Goal: Task Accomplishment & Management: Manage account settings

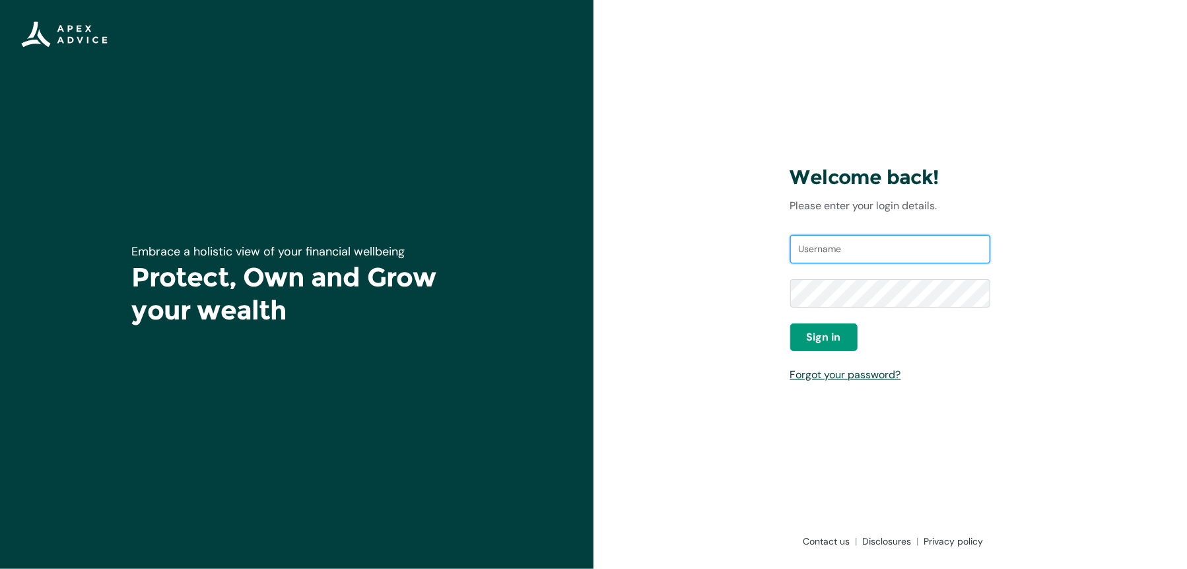
click at [845, 248] on input "Username" at bounding box center [890, 249] width 201 height 29
type input "liamhay3@gmail.com"
click at [886, 277] on div "Username liamhay3@gmail.com" at bounding box center [890, 257] width 201 height 45
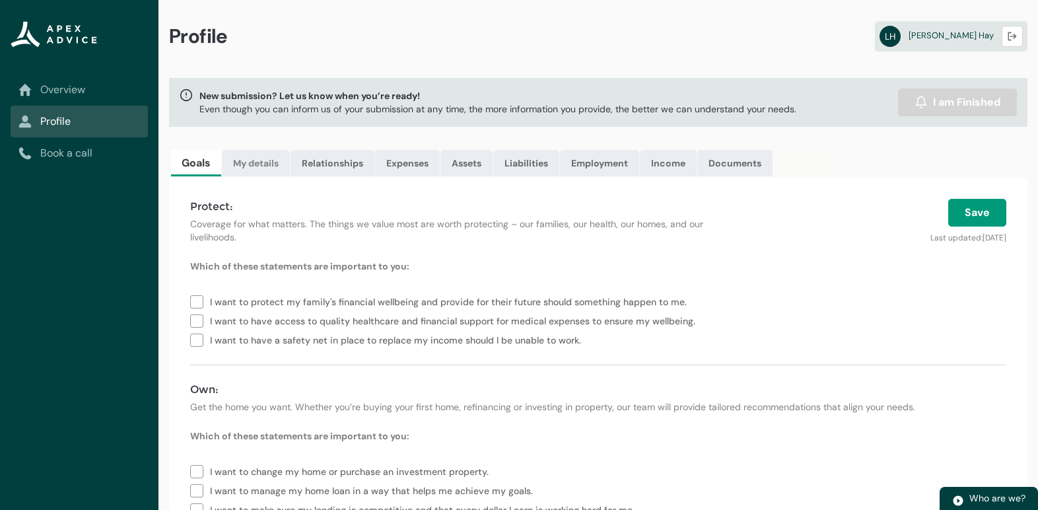
drag, startPoint x: 260, startPoint y: 158, endPoint x: 285, endPoint y: 164, distance: 25.0
click at [260, 159] on link "My details" at bounding box center [256, 163] width 68 height 26
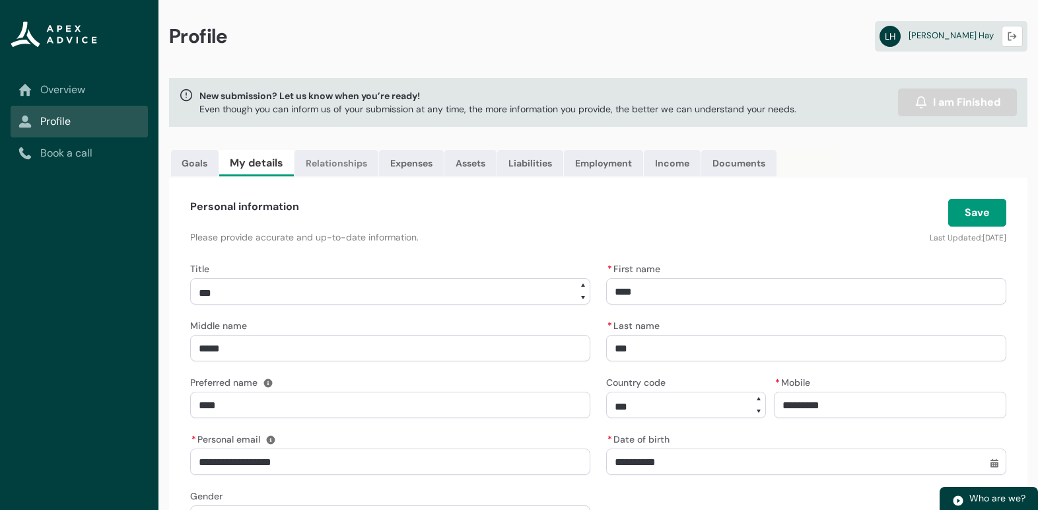
click at [331, 162] on link "Relationships" at bounding box center [336, 163] width 84 height 26
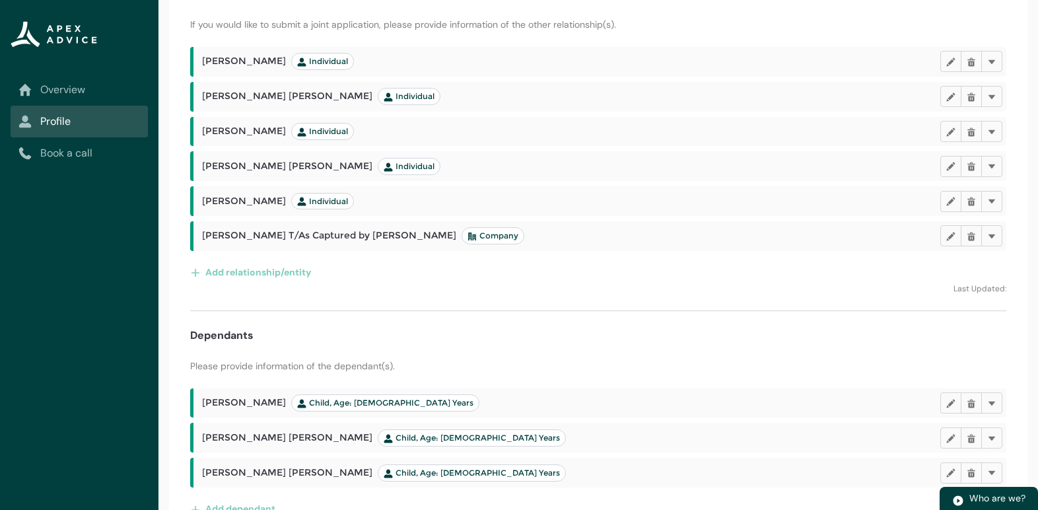
scroll to position [243, 0]
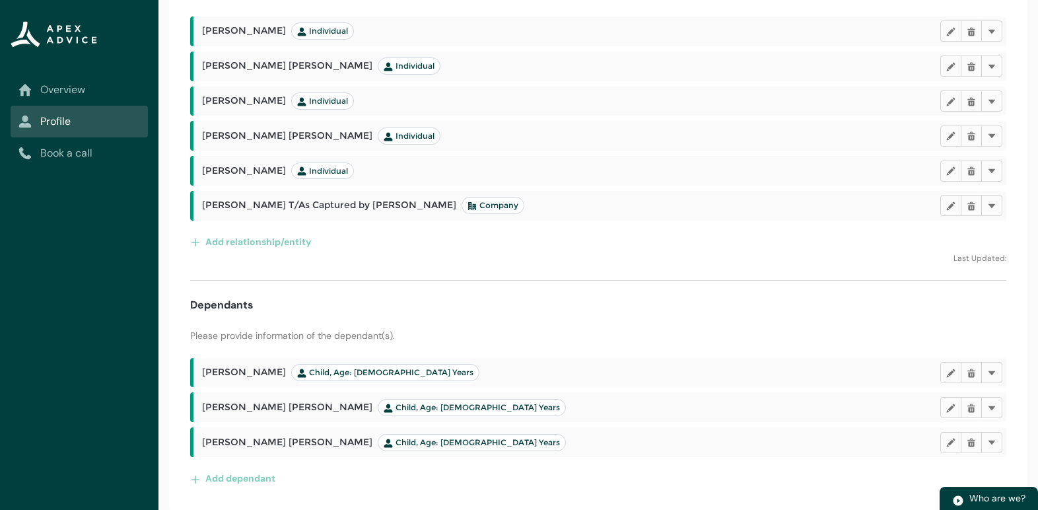
click at [481, 487] on div "Add dependant" at bounding box center [598, 477] width 816 height 21
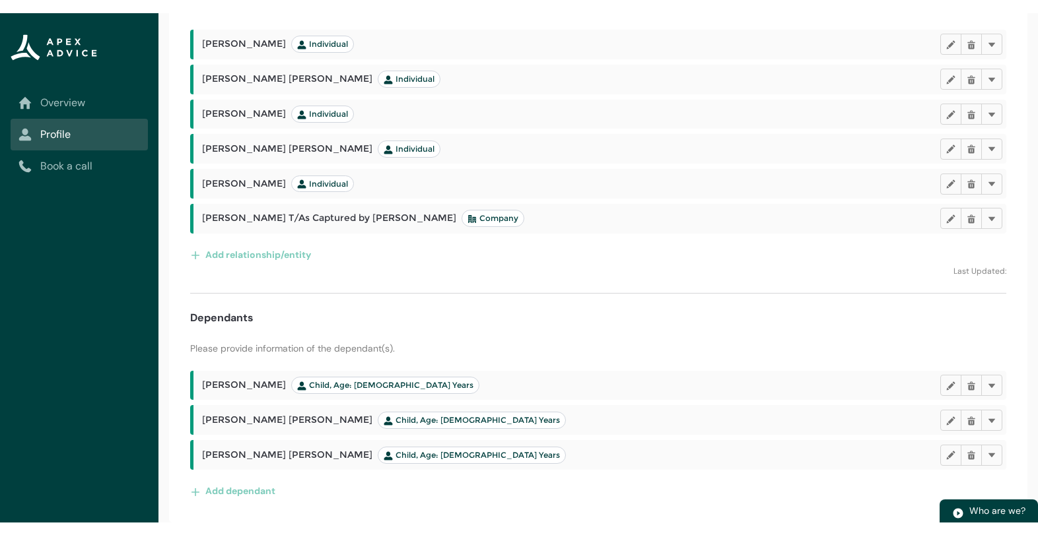
scroll to position [177, 0]
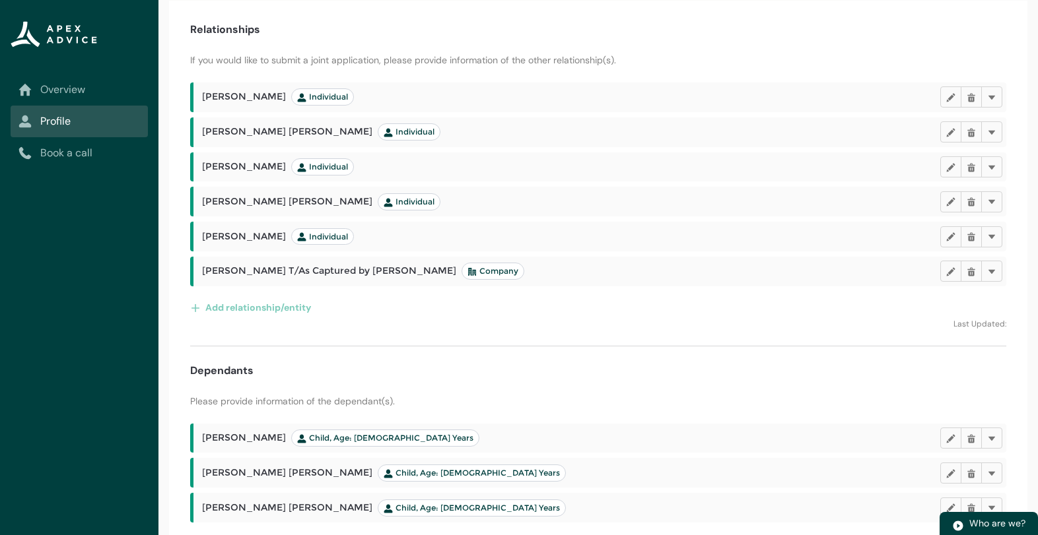
click at [545, 306] on div "Add relationship/entity" at bounding box center [598, 307] width 816 height 21
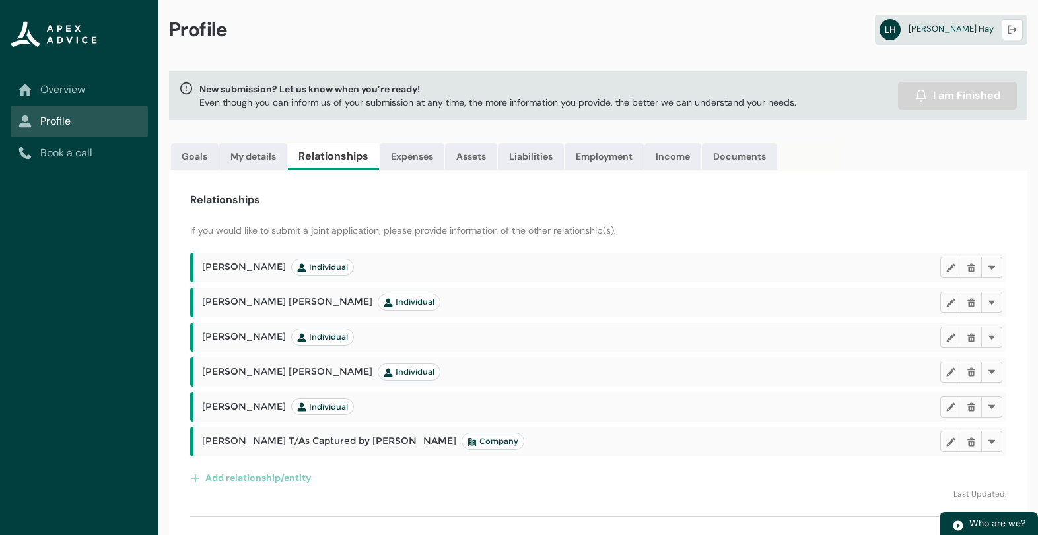
scroll to position [0, 0]
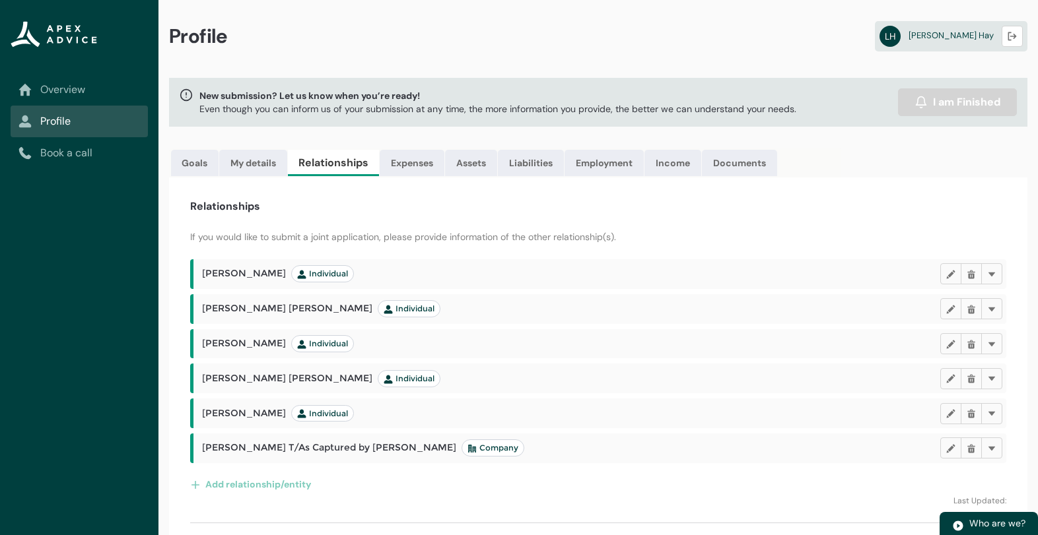
click at [465, 227] on div "Relationships If you would like to submit a joint application, please provide i…" at bounding box center [598, 465] width 858 height 575
click at [419, 168] on link "Expenses" at bounding box center [412, 163] width 65 height 26
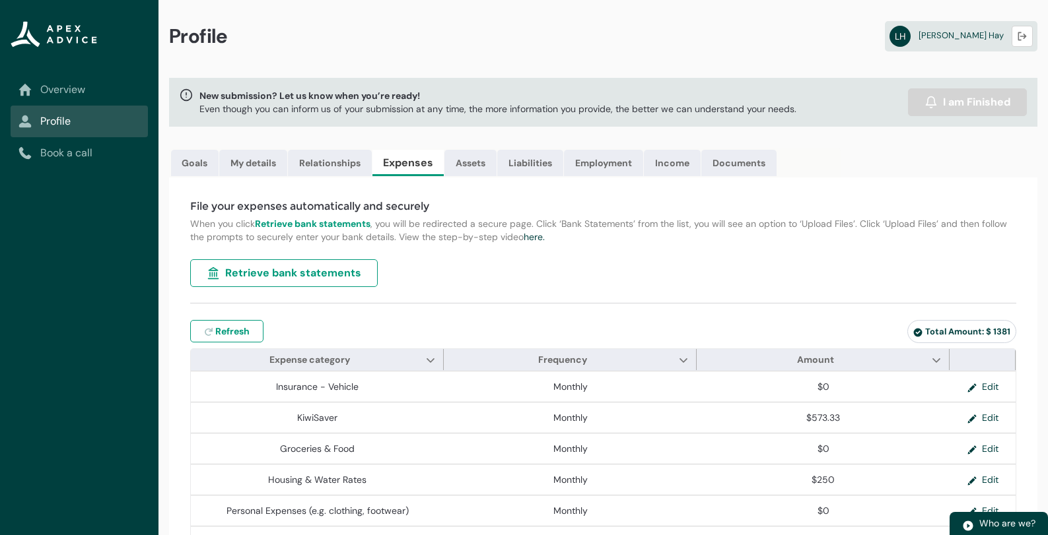
type input "***"
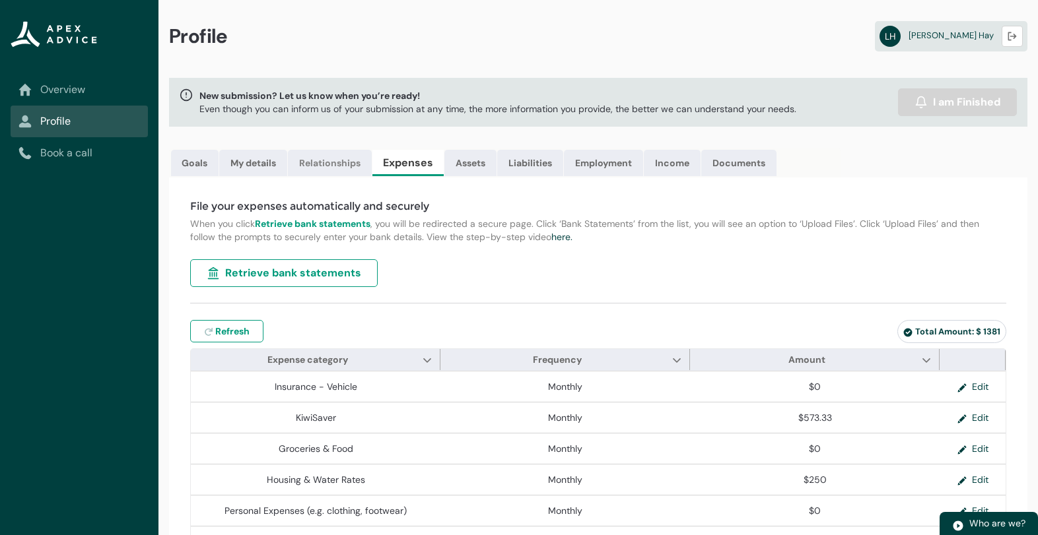
click at [333, 159] on link "Relationships" at bounding box center [330, 163] width 84 height 26
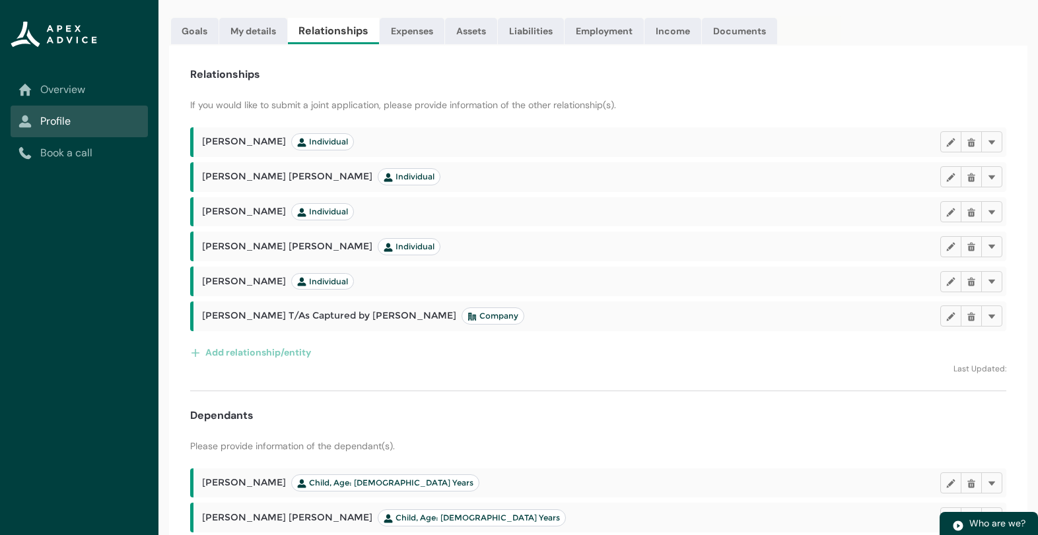
scroll to position [151, 0]
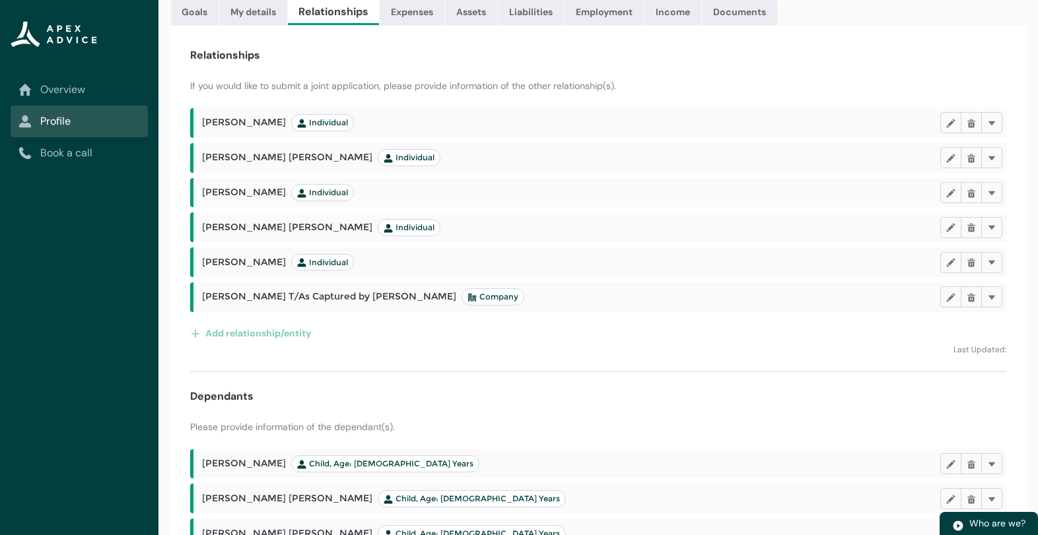
click at [758, 66] on div "Relationships If you would like to submit a joint application, please provide i…" at bounding box center [598, 313] width 858 height 575
click at [954, 161] on lightning-primitive-icon "button" at bounding box center [950, 157] width 9 height 10
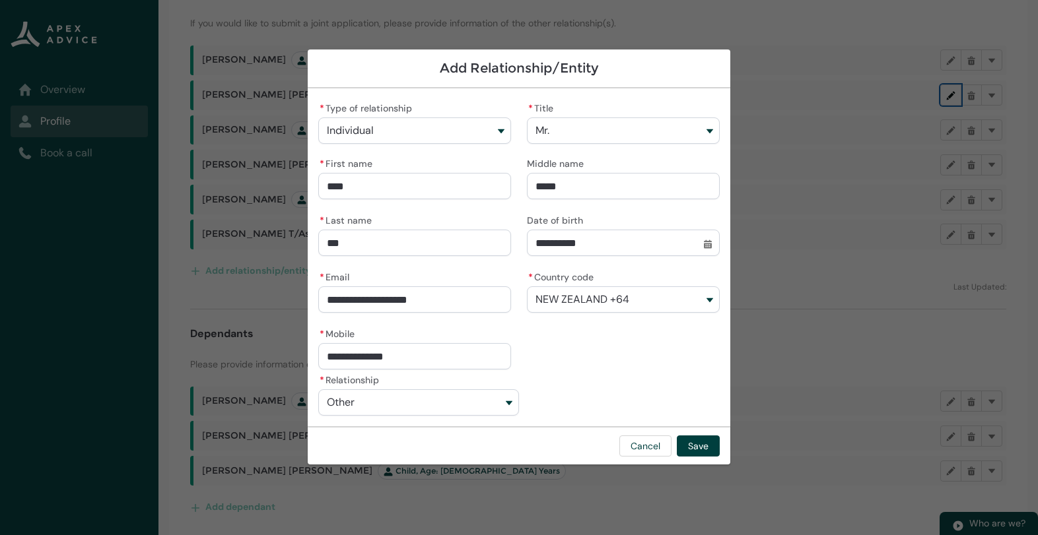
scroll to position [217, 0]
click at [645, 447] on button "Cancel" at bounding box center [645, 446] width 52 height 21
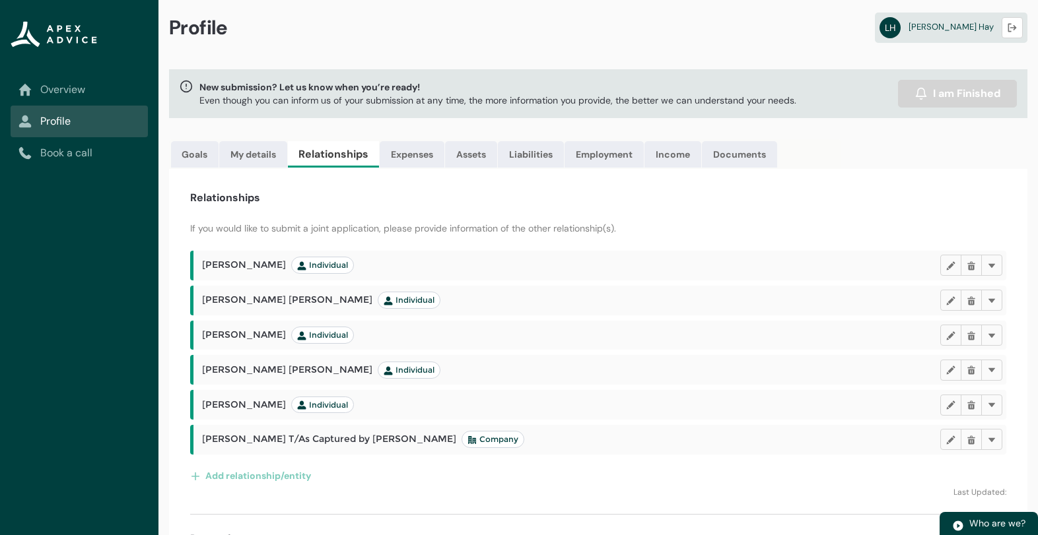
scroll to position [0, 0]
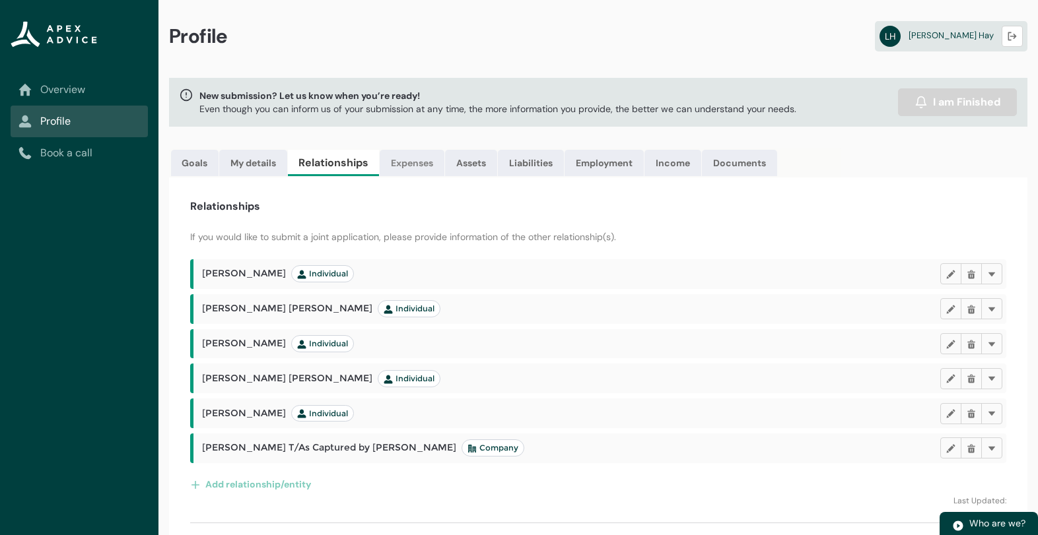
click at [417, 160] on link "Expenses" at bounding box center [412, 163] width 65 height 26
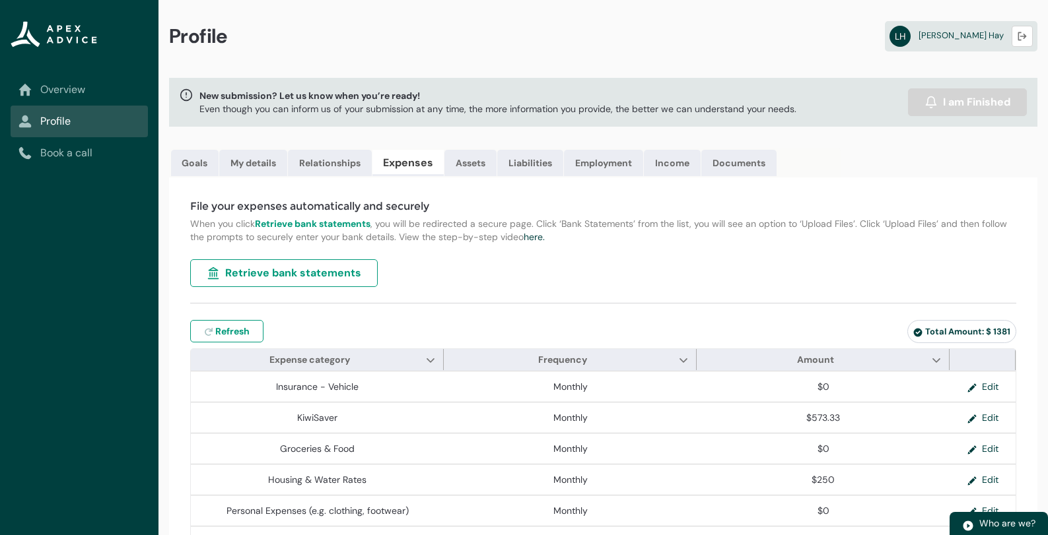
type input "***"
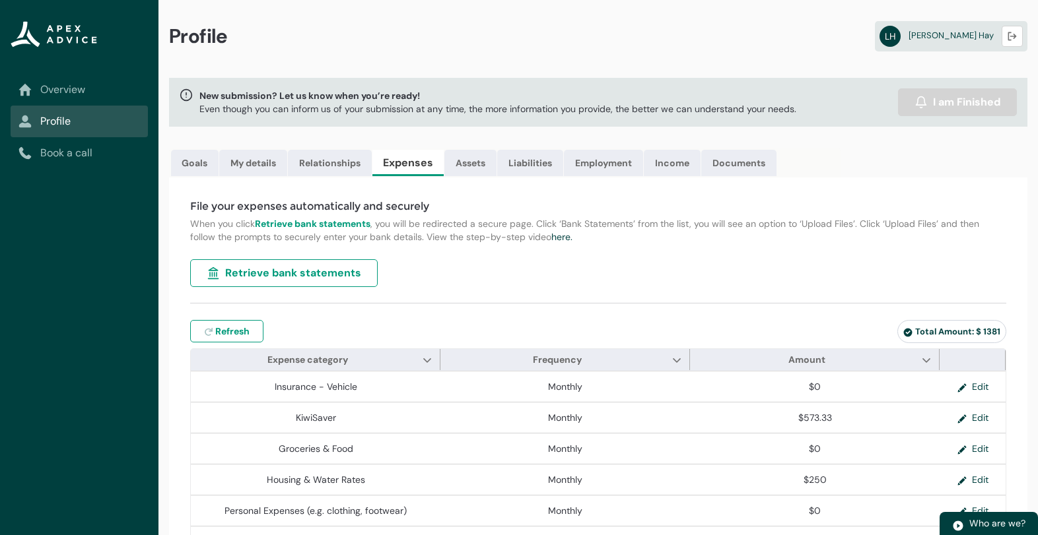
click at [71, 88] on link "Overview" at bounding box center [78, 90] width 121 height 16
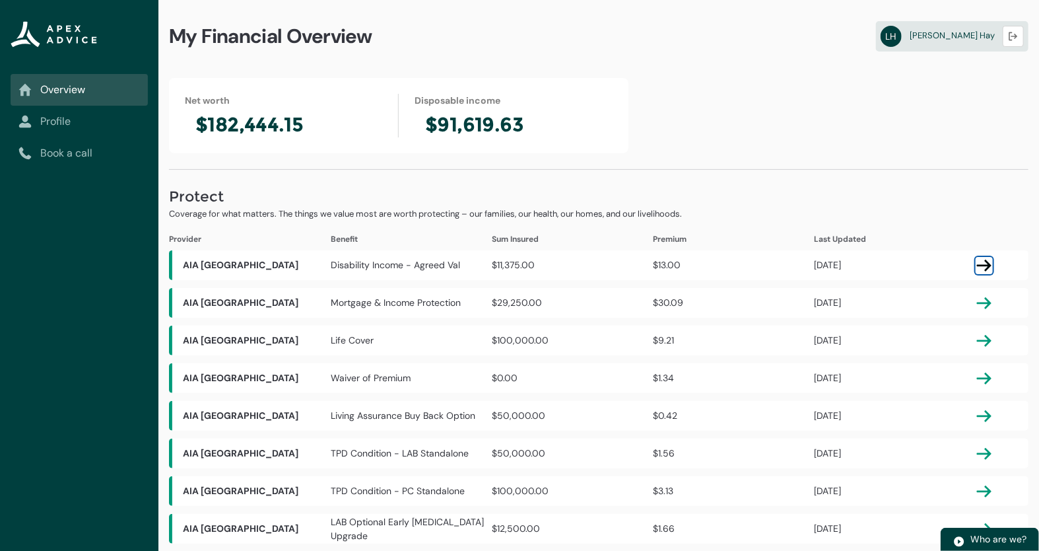
click at [984, 265] on lightning-primitive-icon "button" at bounding box center [984, 265] width 16 height 16
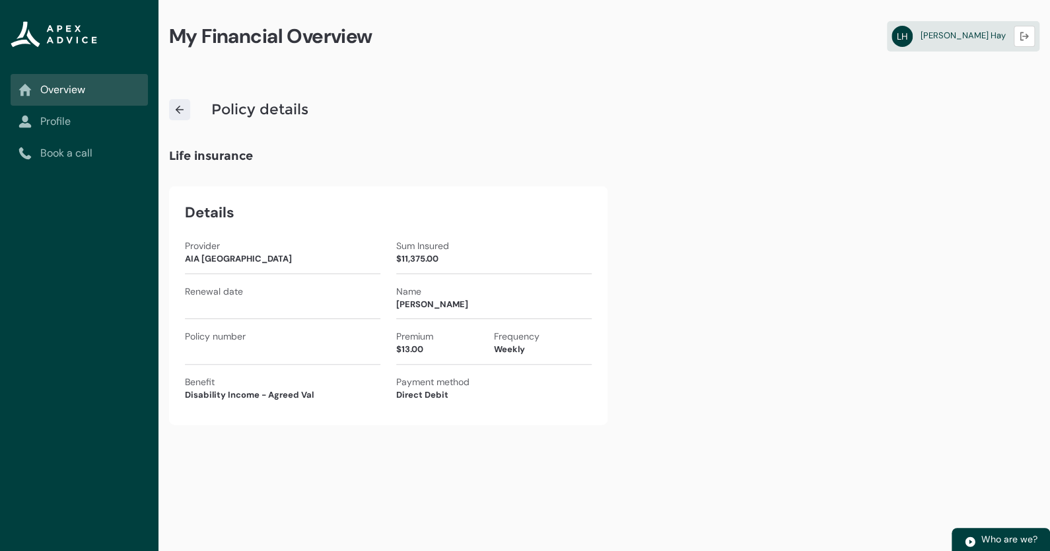
click at [176, 109] on img at bounding box center [180, 110] width 12 height 12
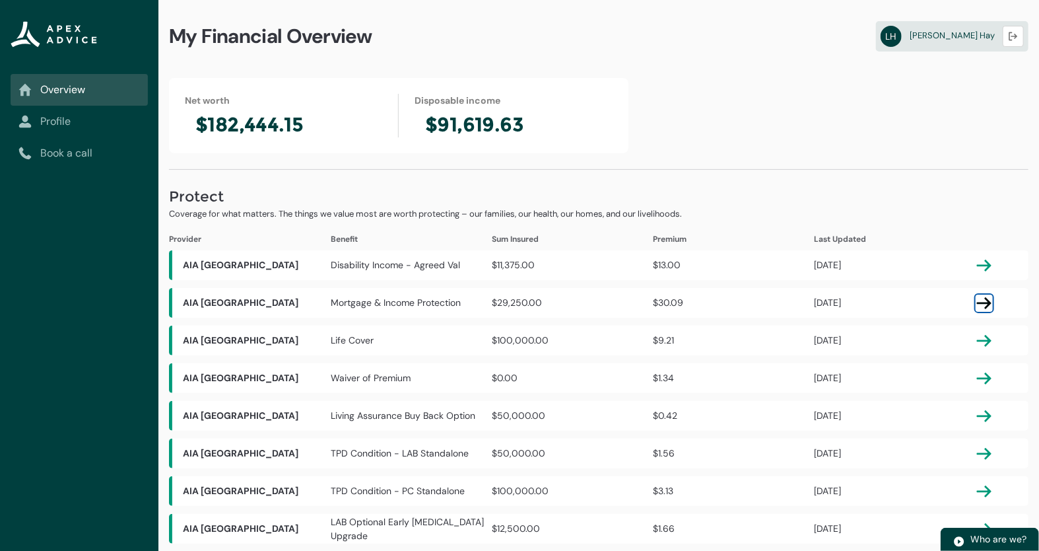
click at [984, 304] on lightning-primitive-icon "button" at bounding box center [984, 303] width 16 height 16
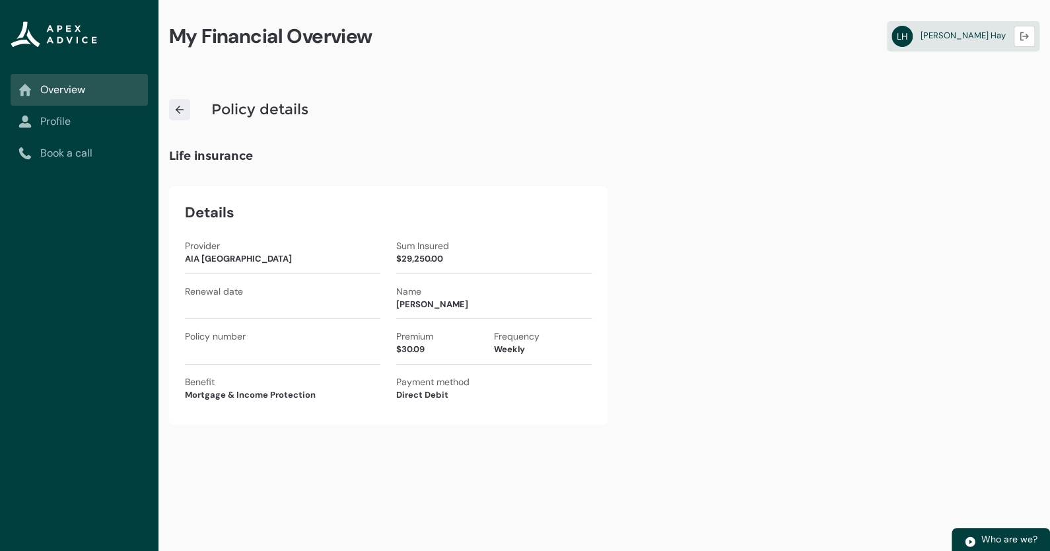
click at [174, 114] on img at bounding box center [180, 110] width 12 height 12
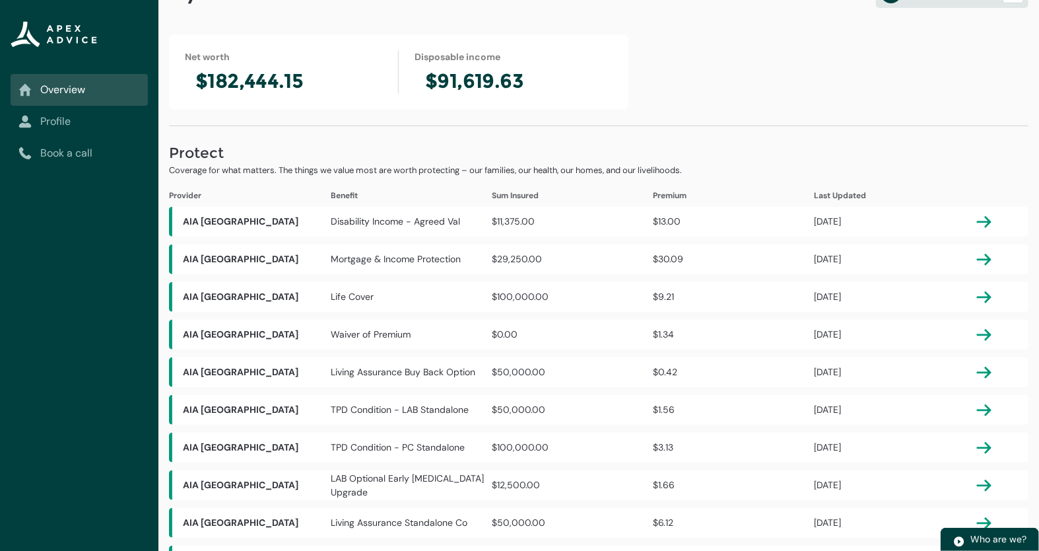
scroll to position [66, 0]
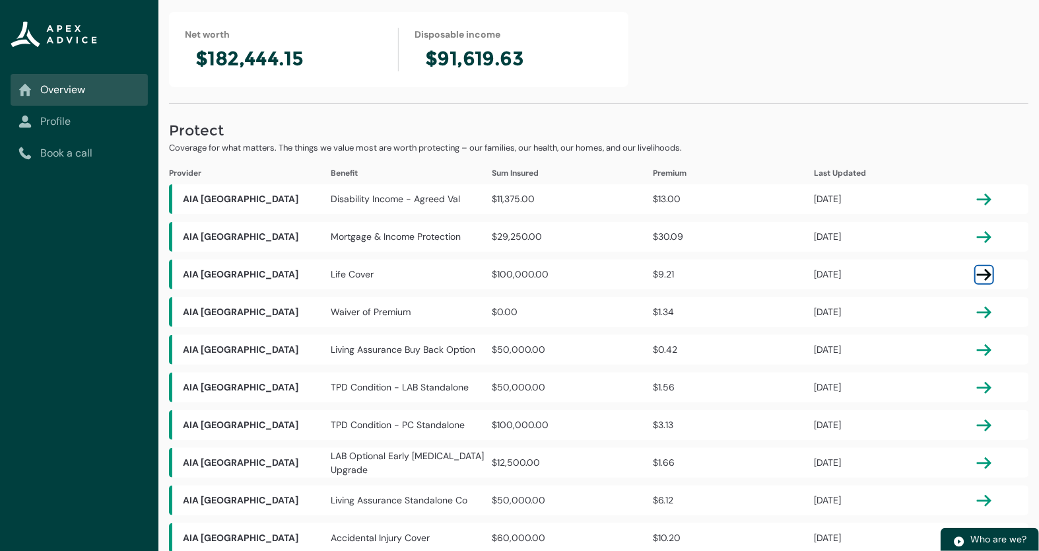
click at [990, 274] on lightning-primitive-icon "button" at bounding box center [984, 275] width 16 height 16
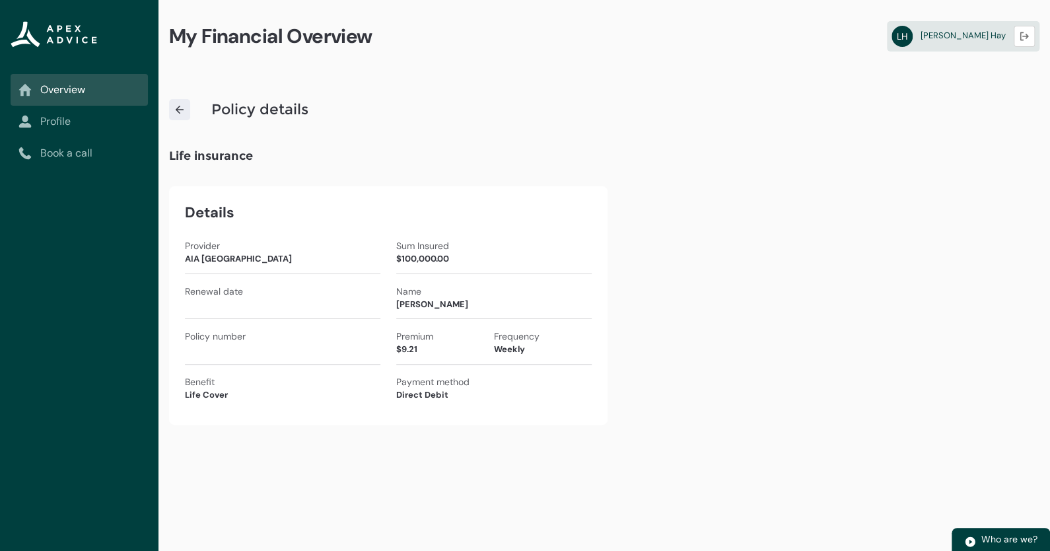
click at [182, 118] on link at bounding box center [179, 109] width 21 height 21
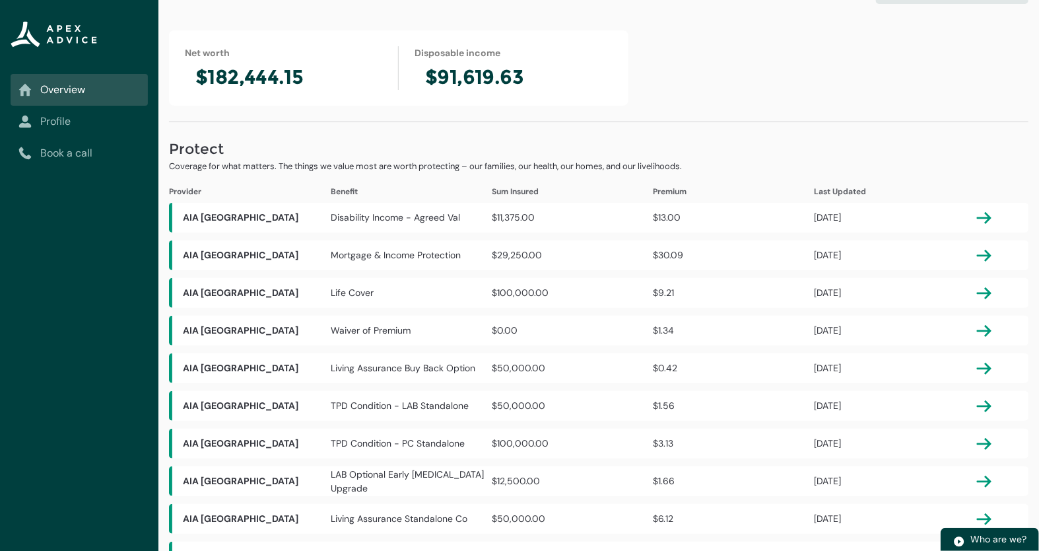
scroll to position [198, 0]
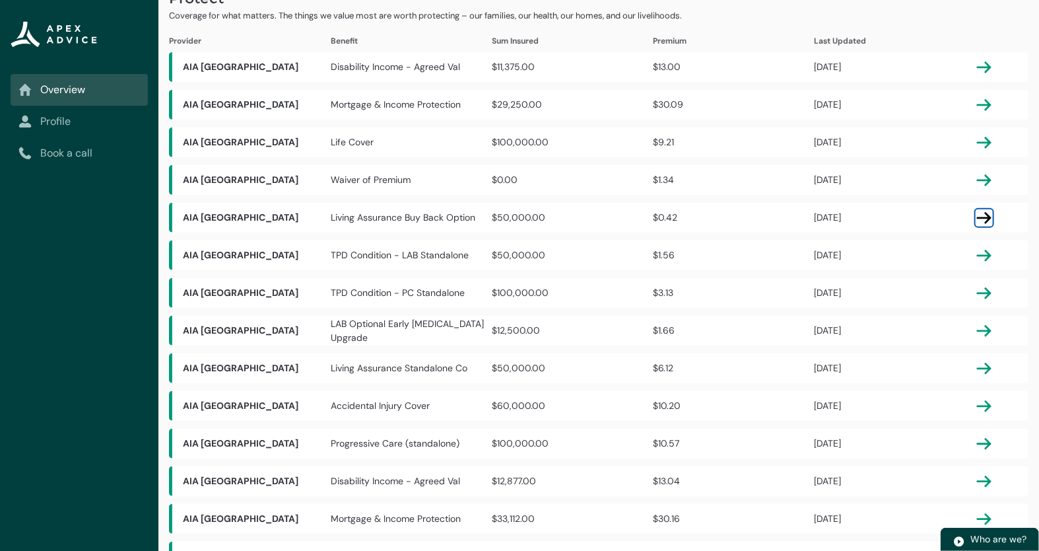
click at [981, 219] on lightning-primitive-icon "button" at bounding box center [984, 218] width 16 height 16
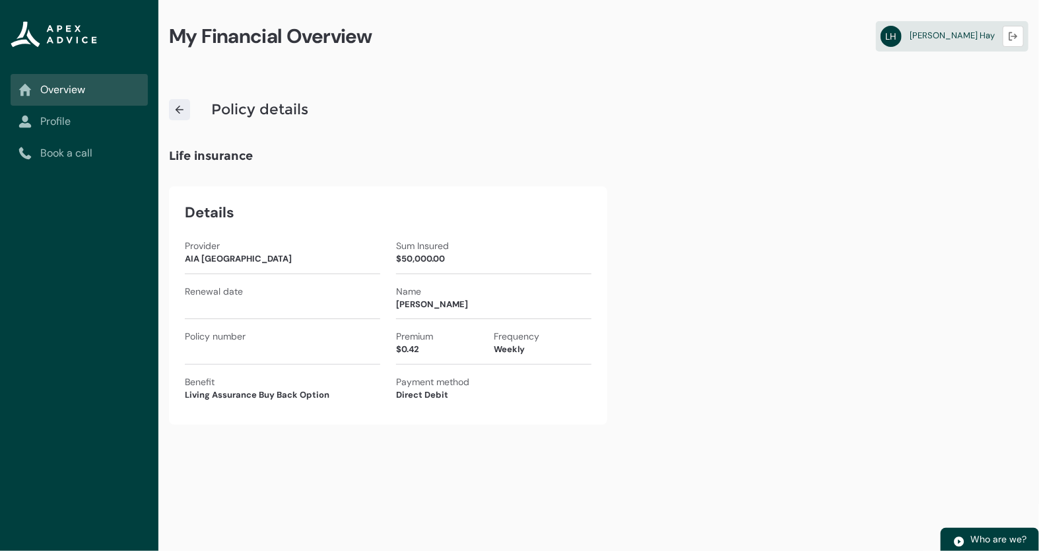
scroll to position [0, 0]
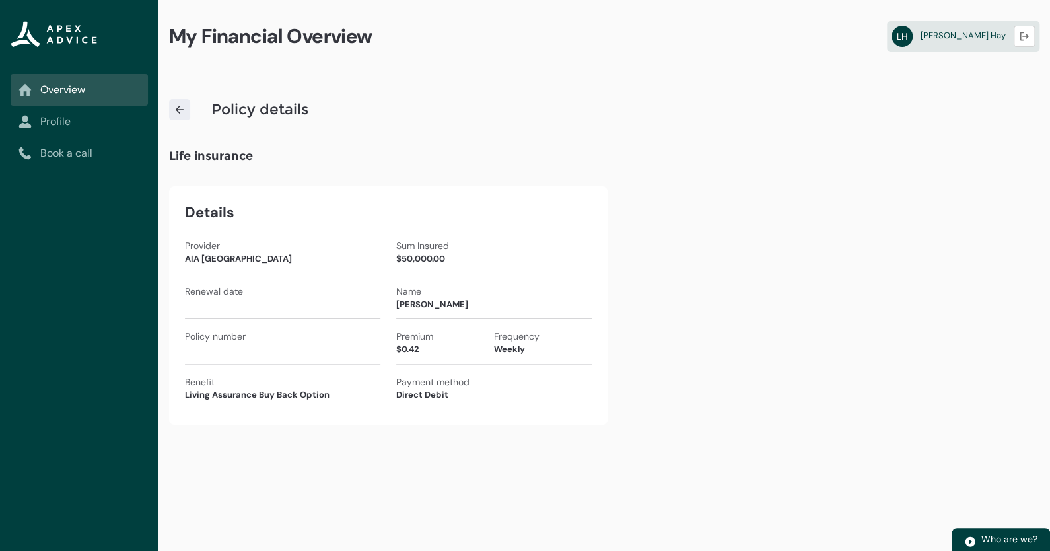
click at [183, 110] on img at bounding box center [180, 110] width 12 height 12
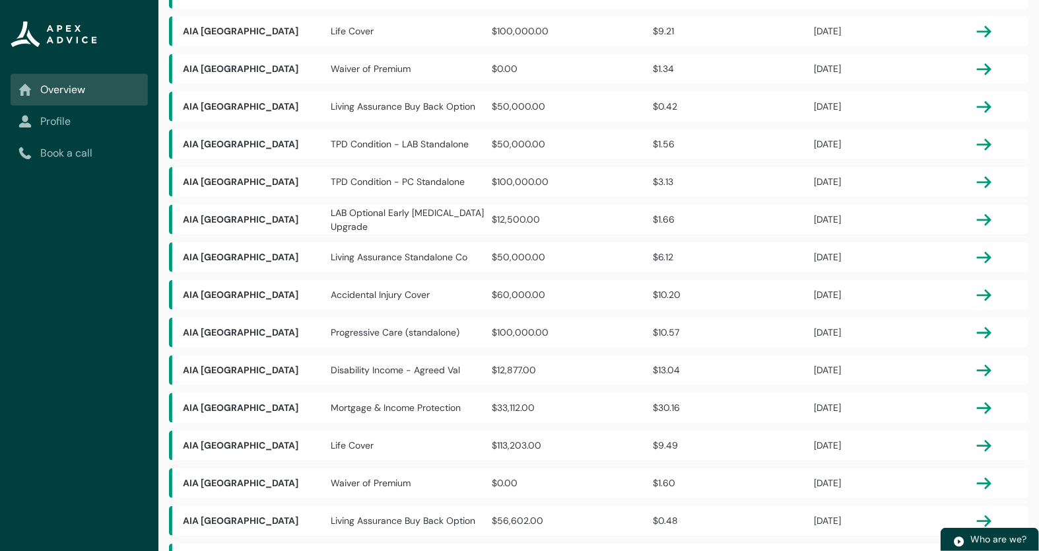
scroll to position [330, 0]
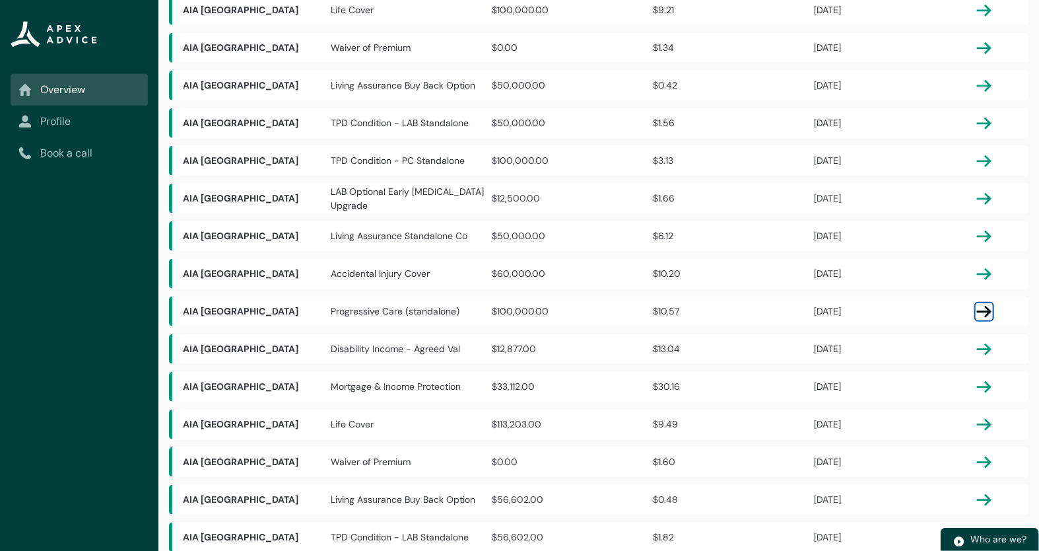
click at [987, 316] on lightning-primitive-icon "button" at bounding box center [984, 312] width 16 height 16
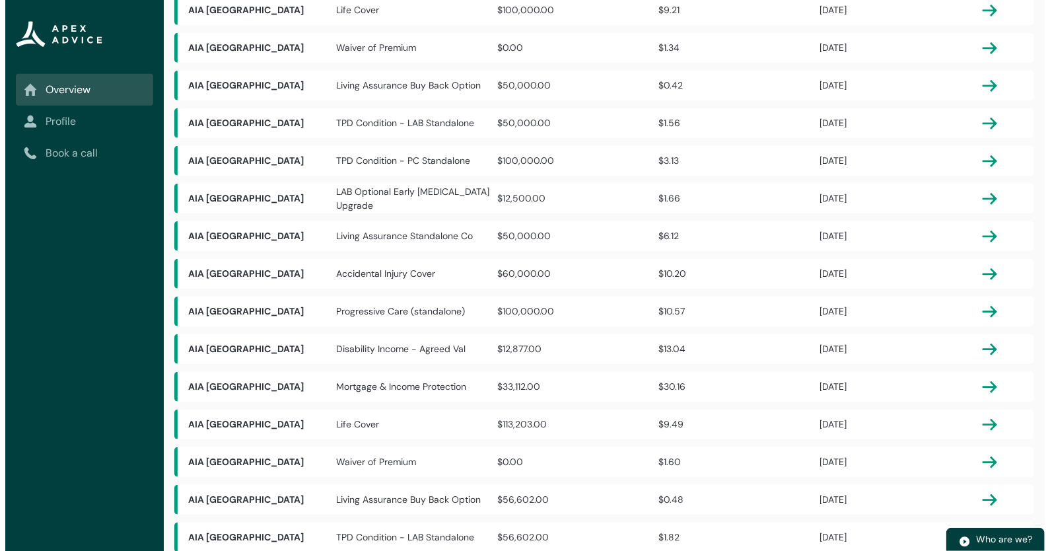
scroll to position [0, 0]
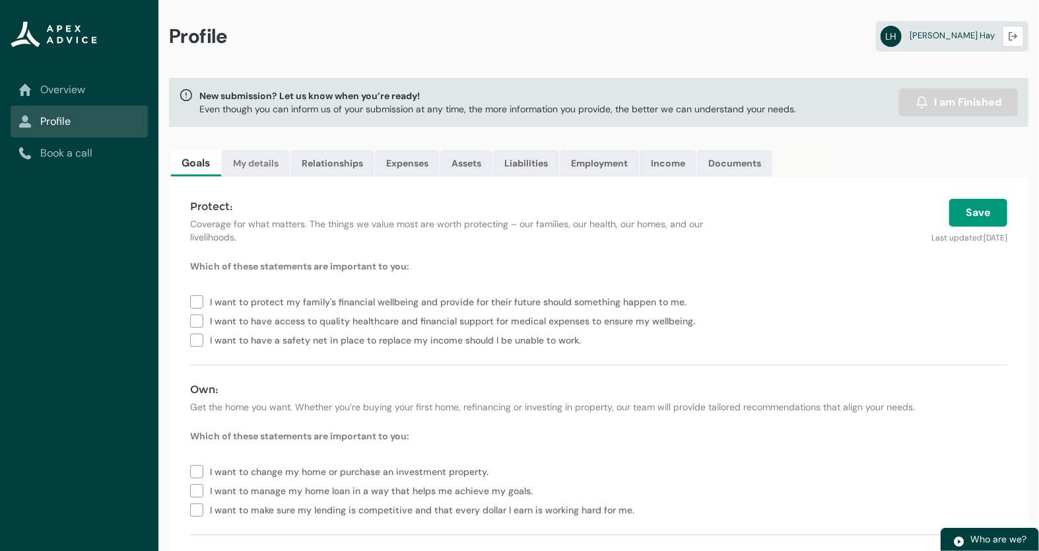
click at [261, 160] on link "My details" at bounding box center [256, 163] width 68 height 26
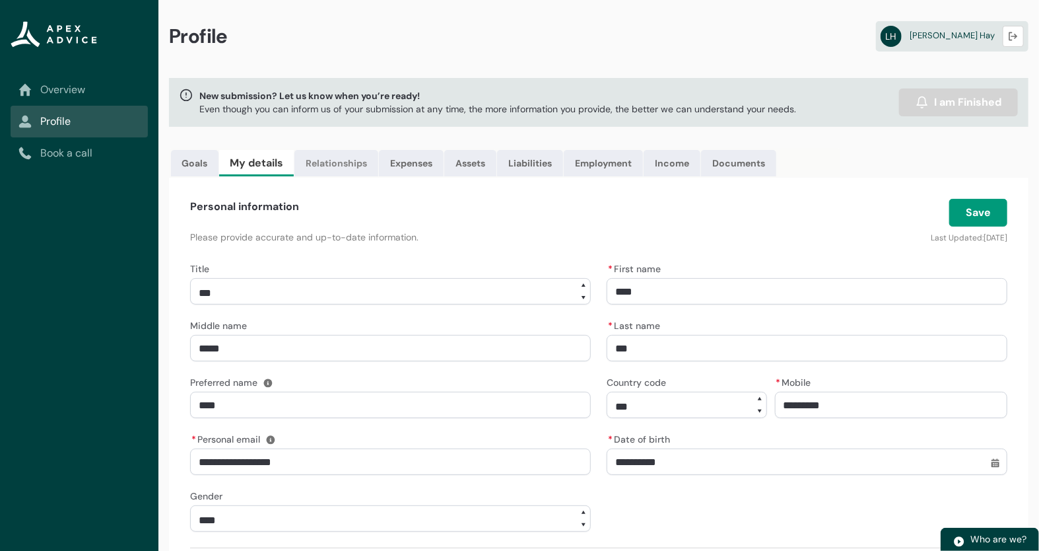
click at [341, 171] on link "Relationships" at bounding box center [336, 163] width 84 height 26
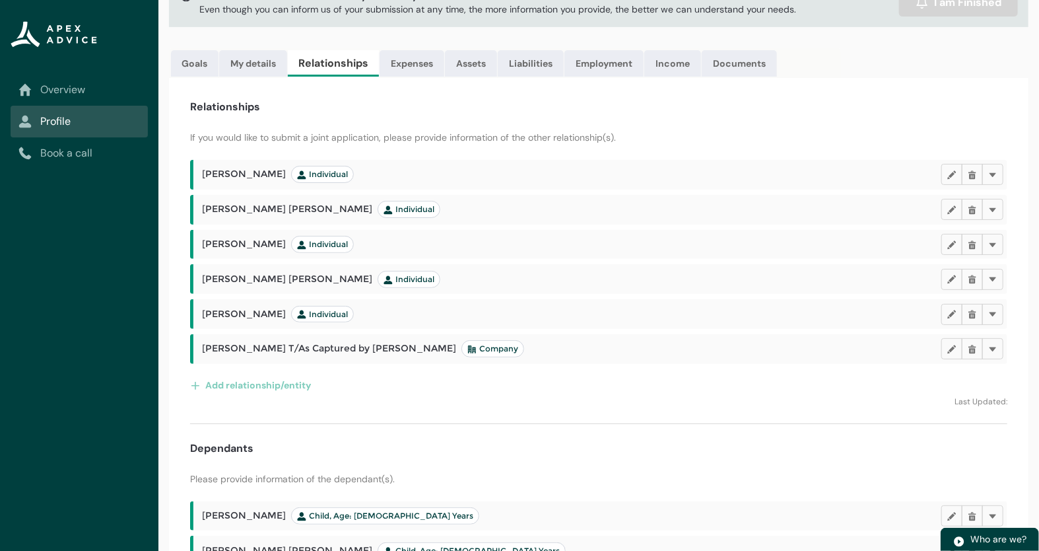
scroll to position [132, 0]
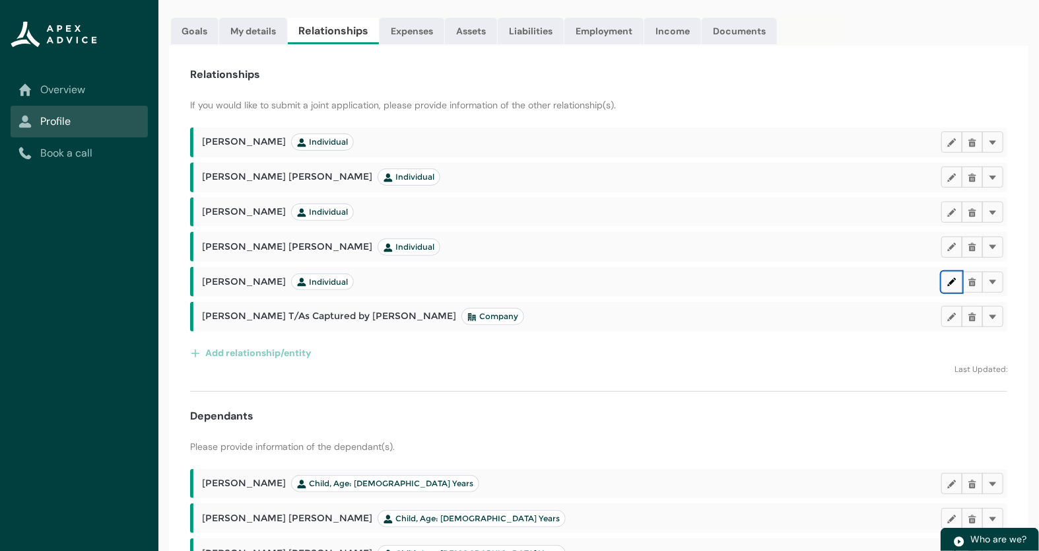
click at [951, 286] on button "Edit" at bounding box center [951, 281] width 21 height 21
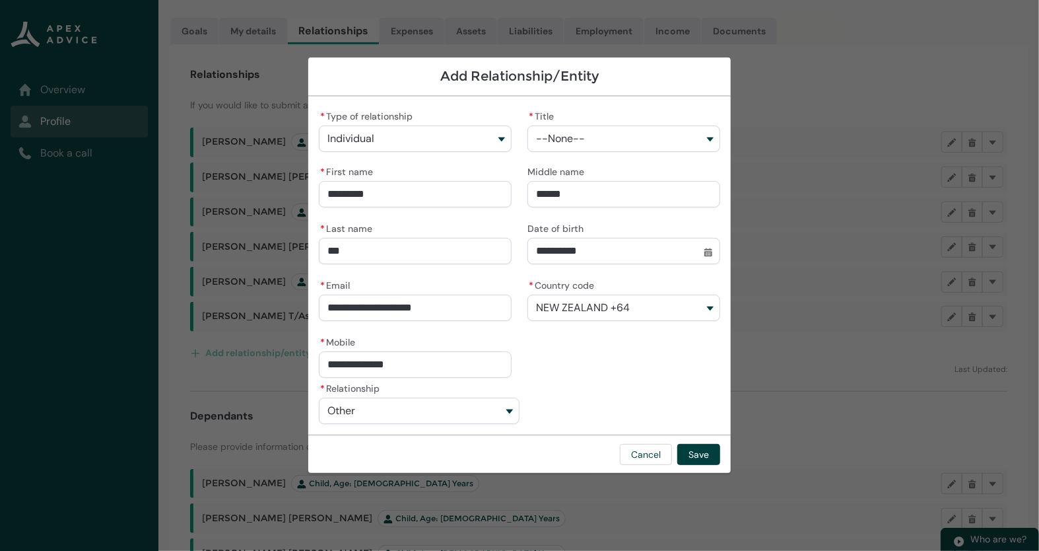
click at [858, 403] on section "**********" at bounding box center [519, 275] width 1039 height 551
click at [640, 446] on button "Cancel" at bounding box center [646, 454] width 52 height 21
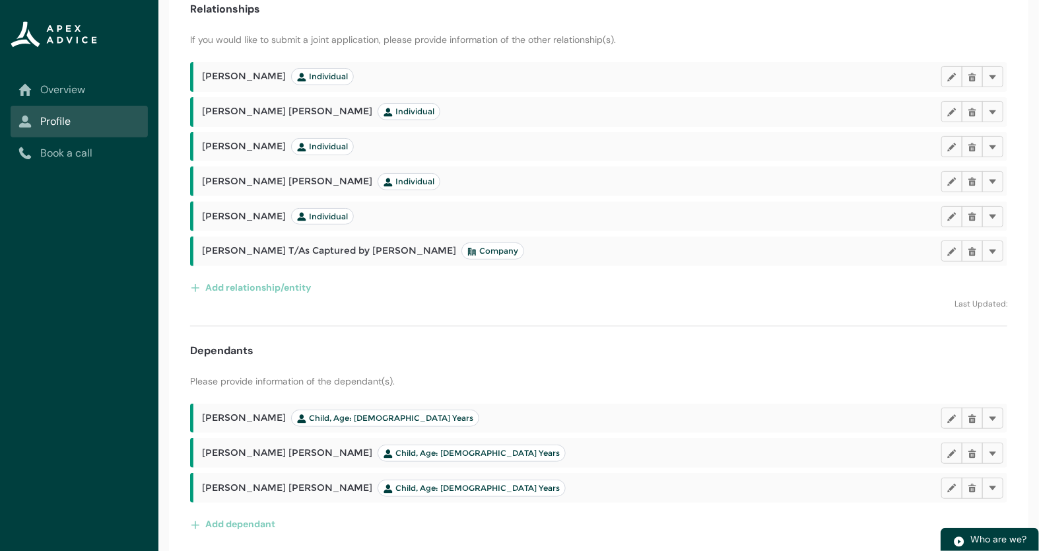
scroll to position [201, 0]
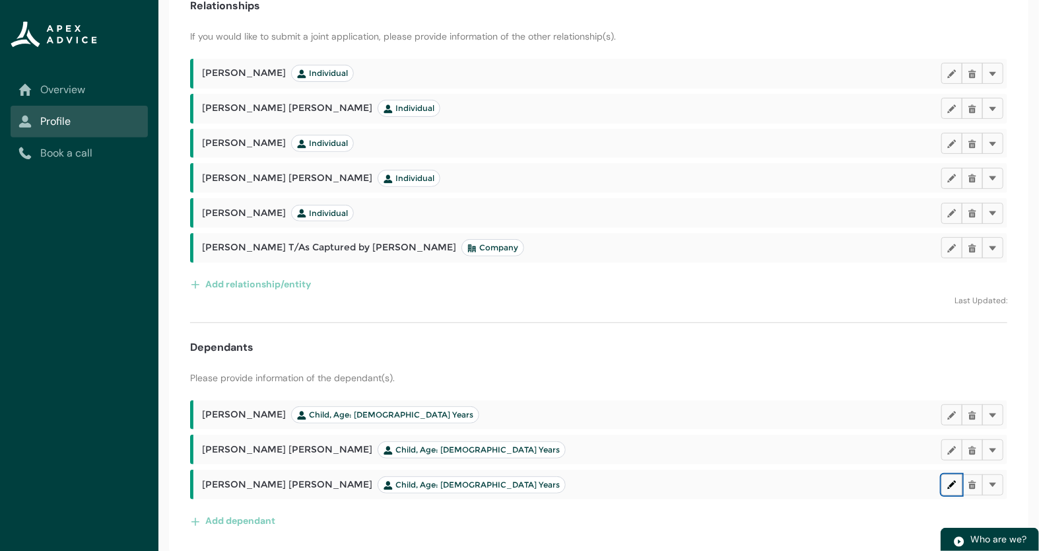
click at [954, 482] on lightning-primitive-icon "button" at bounding box center [951, 484] width 9 height 10
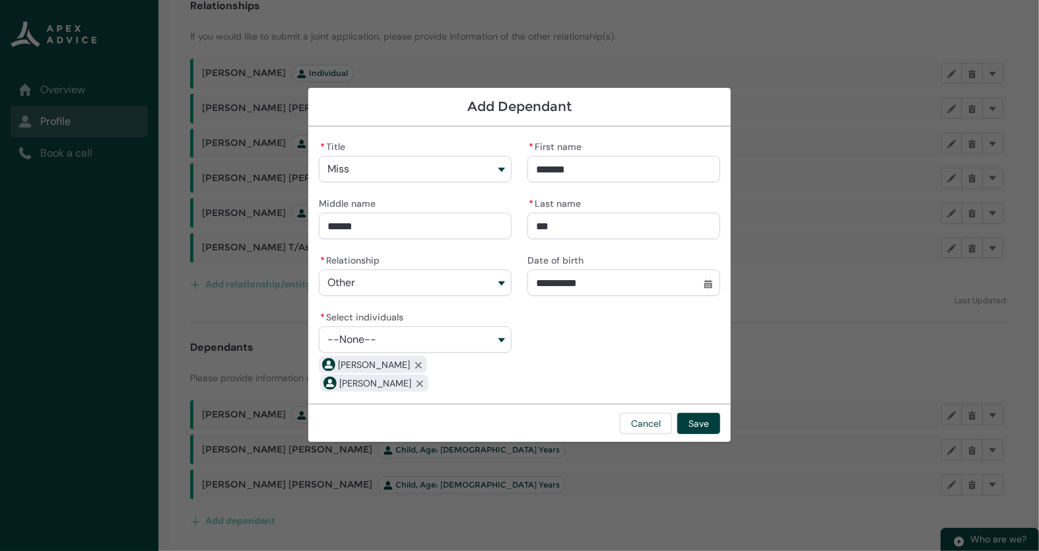
click at [816, 316] on section "**********" at bounding box center [519, 275] width 1039 height 551
click at [646, 425] on button "Cancel" at bounding box center [646, 423] width 52 height 21
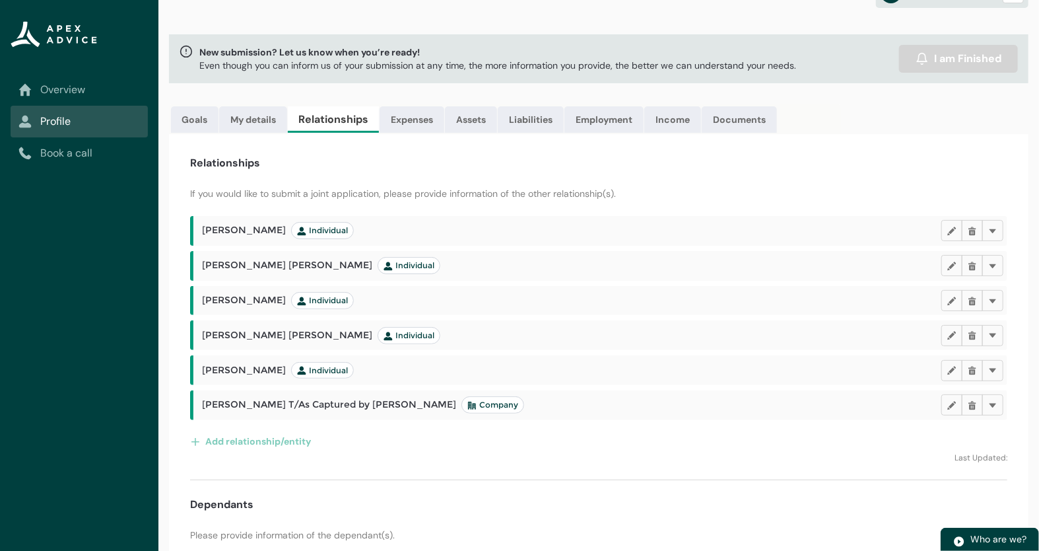
scroll to position [66, 0]
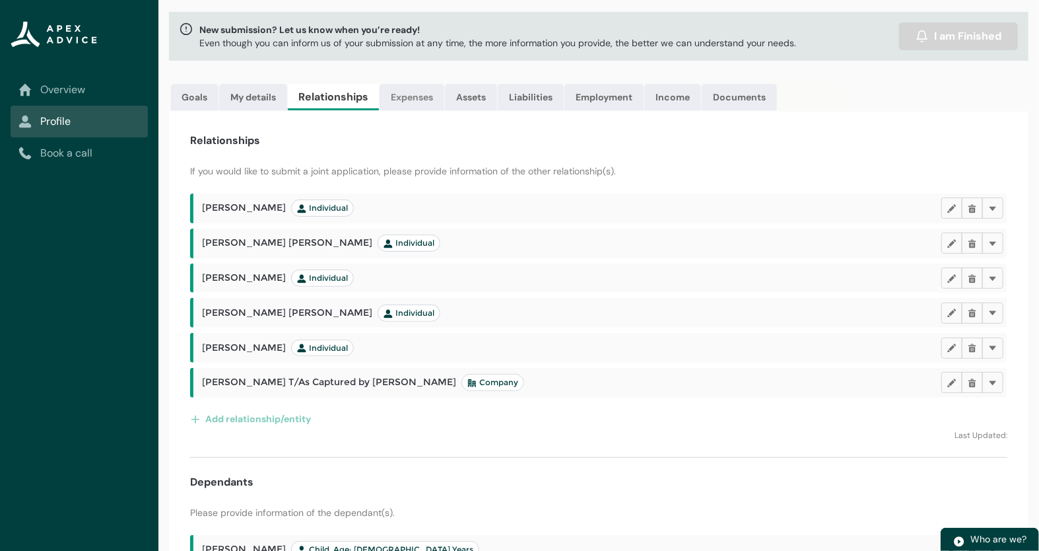
click at [417, 102] on link "Expenses" at bounding box center [412, 97] width 65 height 26
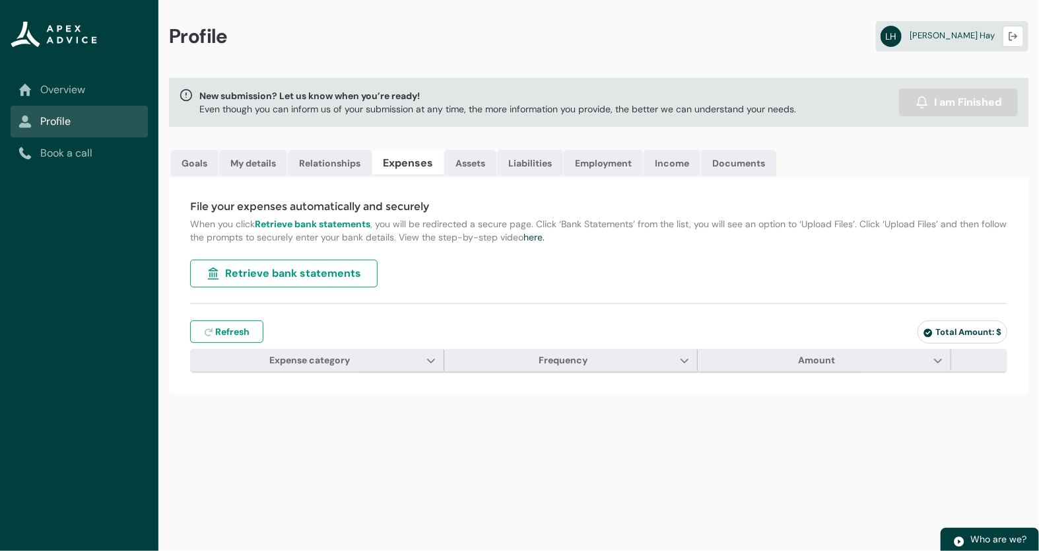
scroll to position [0, 0]
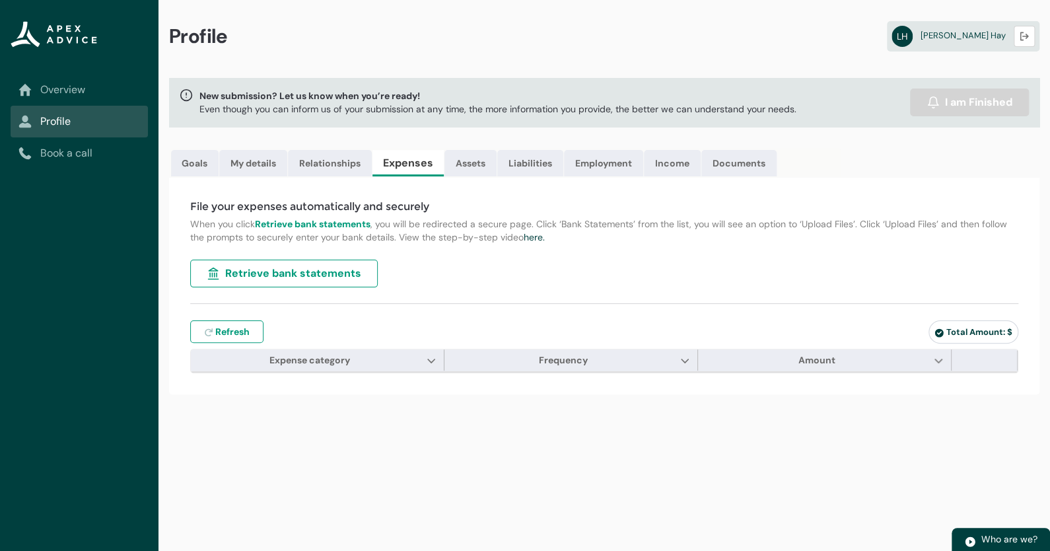
type input "***"
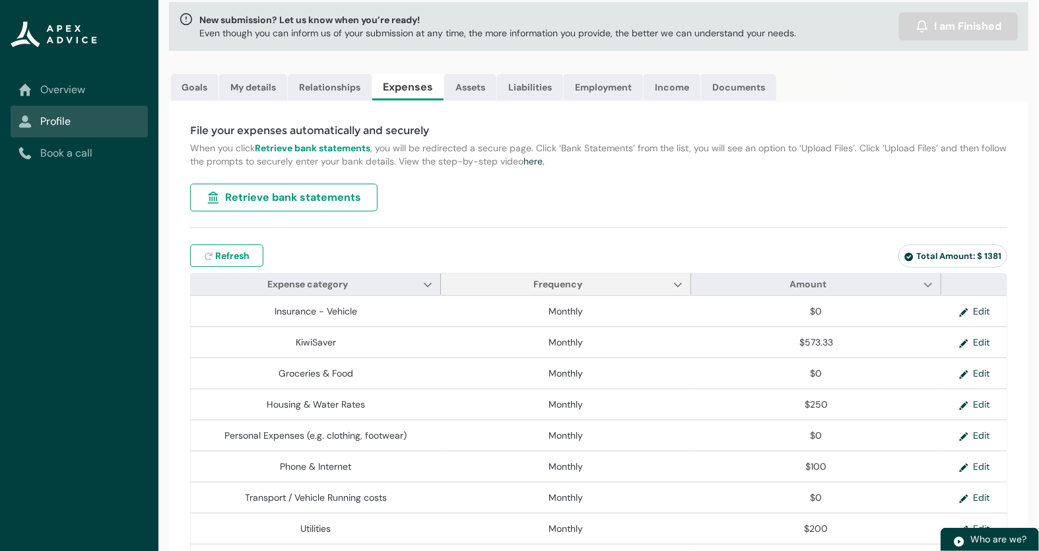
scroll to position [132, 0]
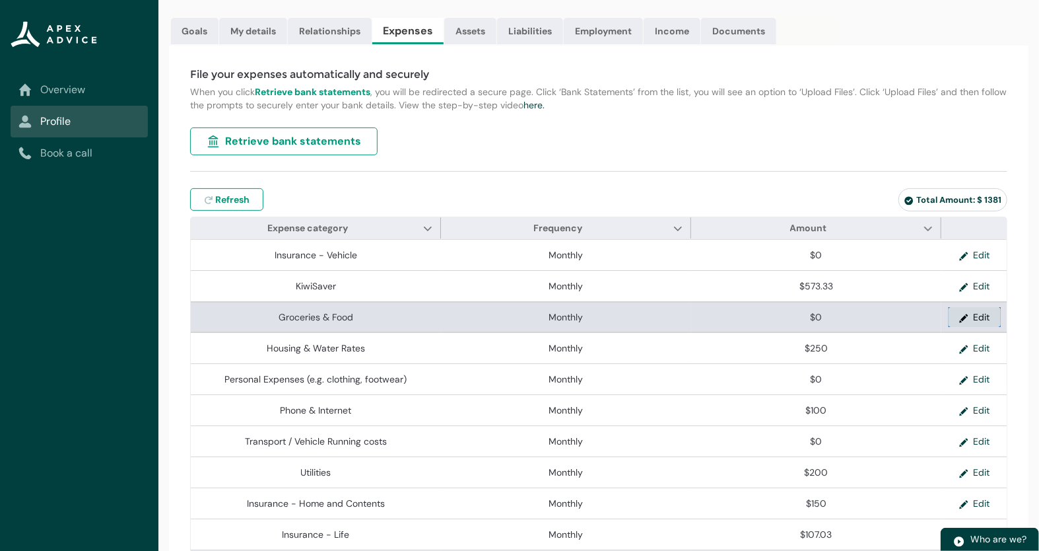
click at [978, 315] on button "Edit" at bounding box center [975, 317] width 52 height 20
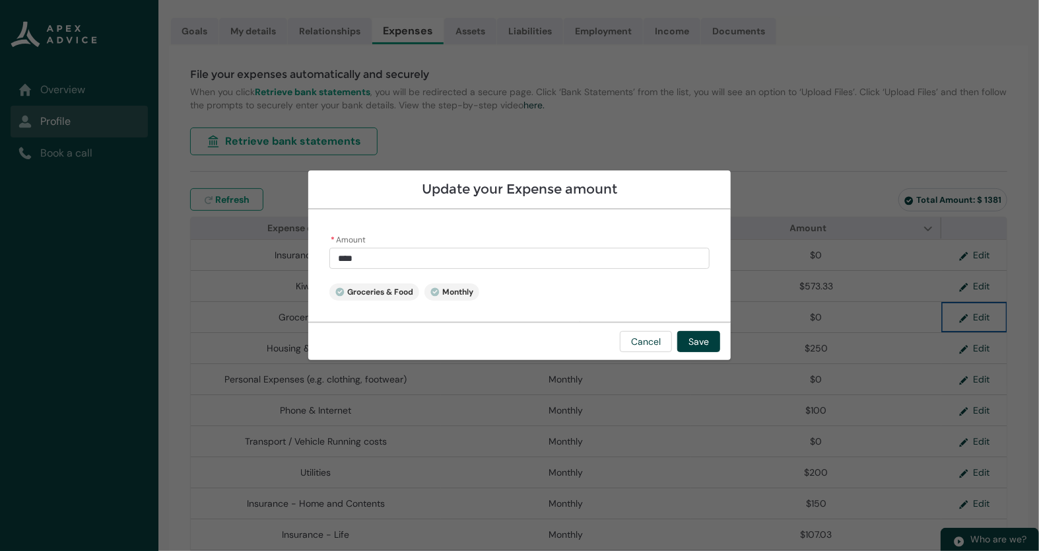
type input "*"
click at [442, 253] on input "*" at bounding box center [519, 258] width 380 height 21
type lightning-primitive-input-simple "8"
type input "*"
type lightning-primitive-input-simple "80"
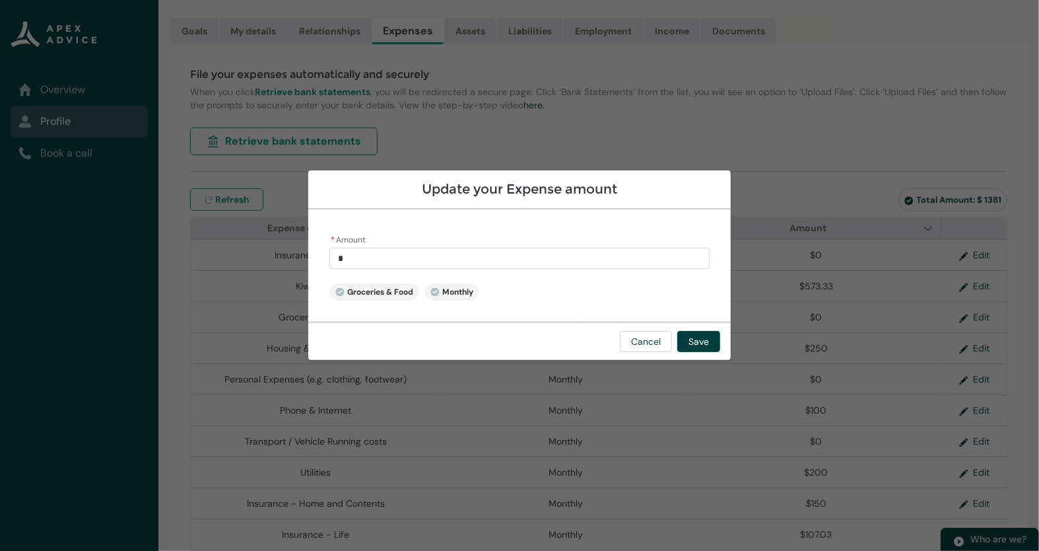
type input "**"
type lightning-primitive-input-simple "800"
type input "******"
click at [607, 292] on div "* Amount ****** Groceries & Food Monthly" at bounding box center [519, 265] width 422 height 112
click at [698, 336] on button "Save" at bounding box center [698, 341] width 43 height 21
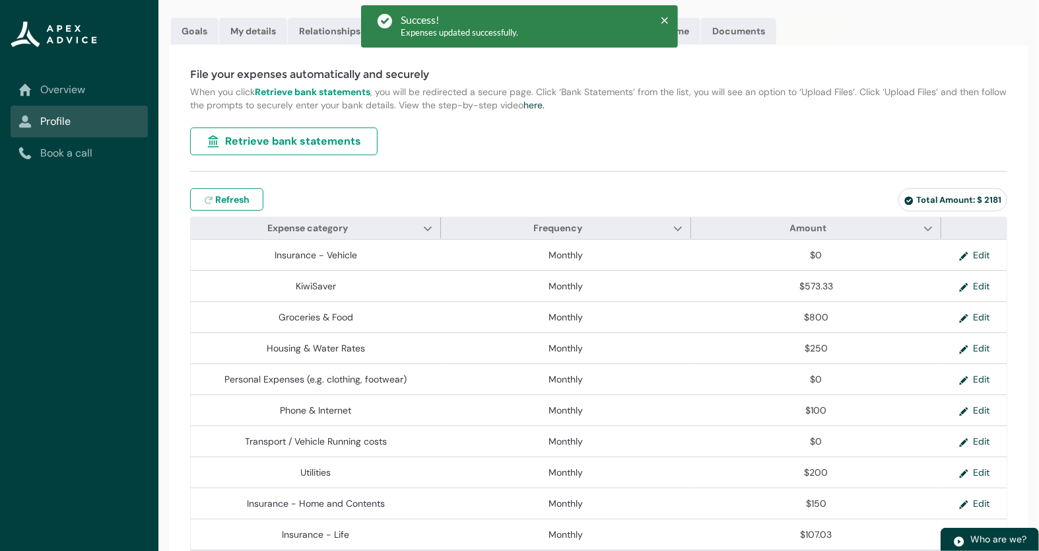
click at [553, 131] on div "File your expenses automatically and securely When you click Retrieve bank stat…" at bounding box center [599, 321] width 860 height 551
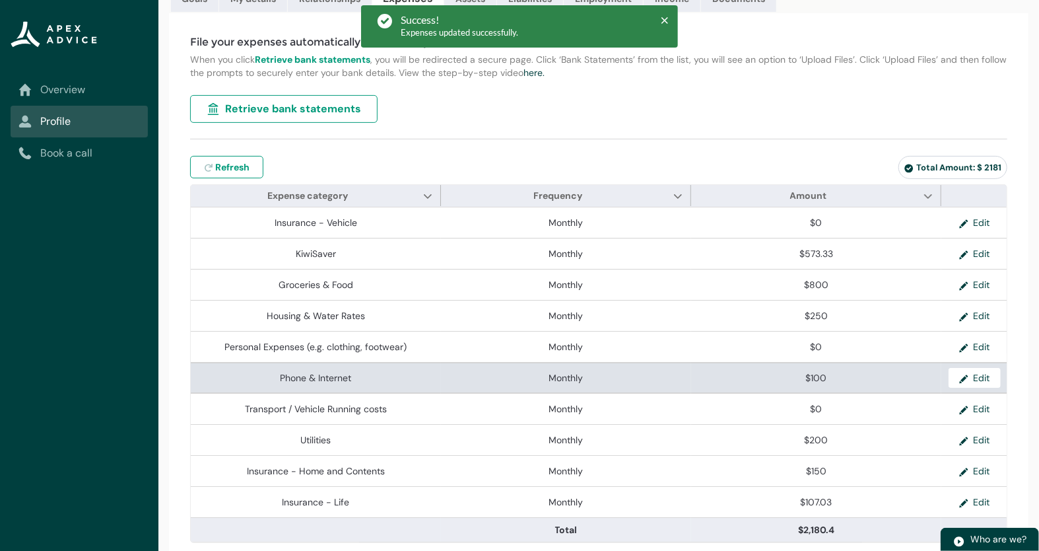
scroll to position [174, 0]
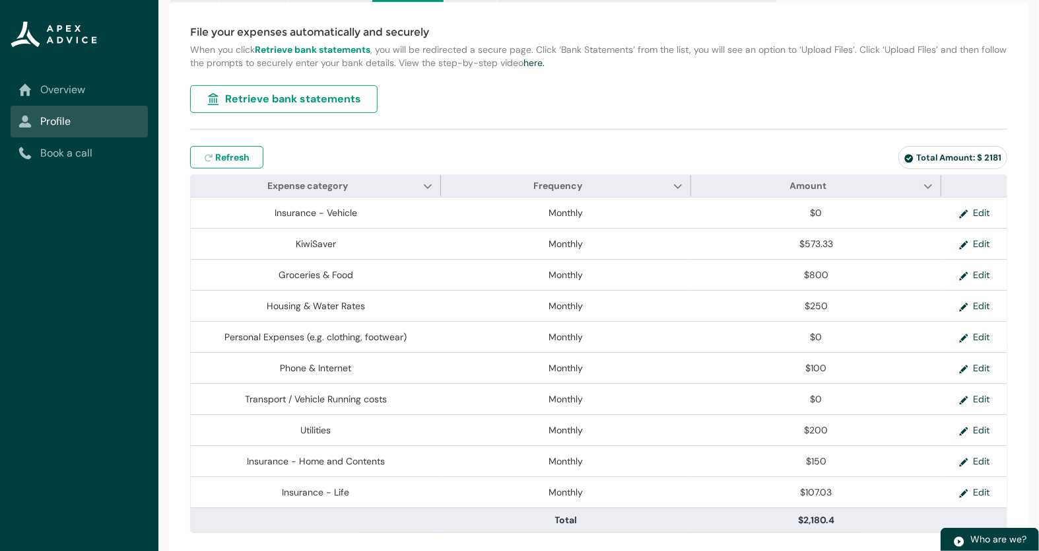
click at [809, 132] on div "File your expenses automatically and securely When you click Retrieve bank stat…" at bounding box center [599, 278] width 860 height 551
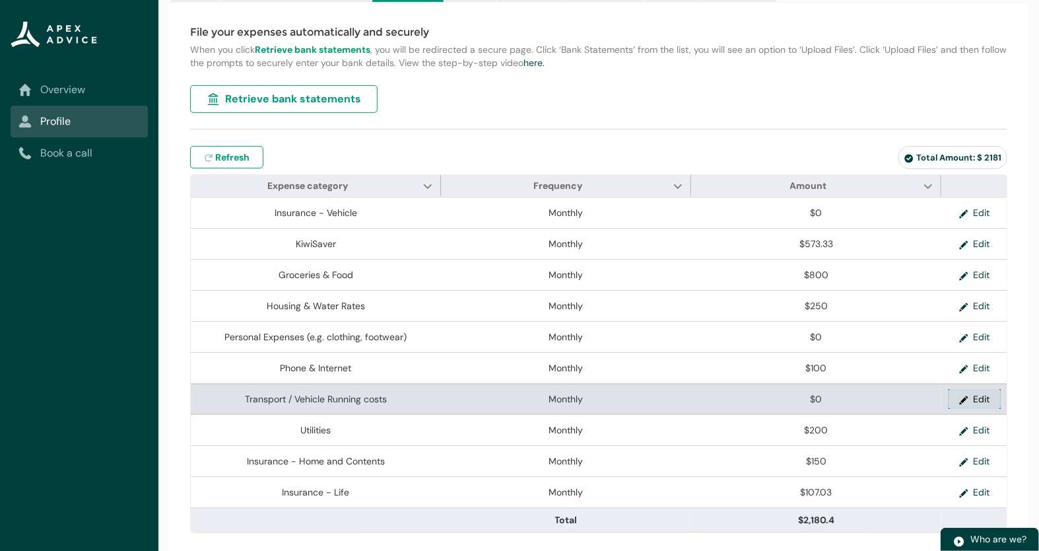
click at [986, 395] on button "Edit" at bounding box center [975, 399] width 52 height 20
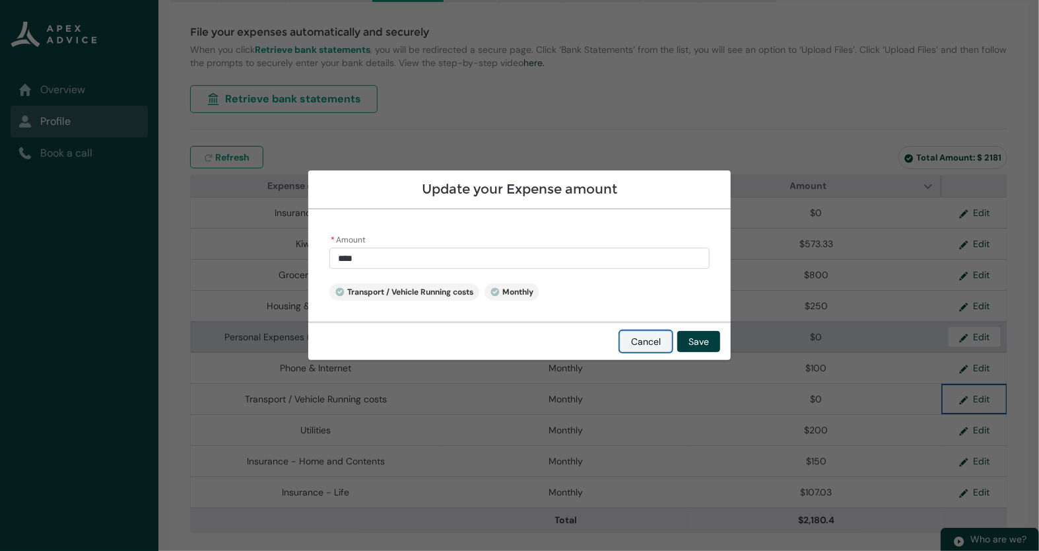
click at [640, 342] on button "Cancel" at bounding box center [646, 341] width 52 height 21
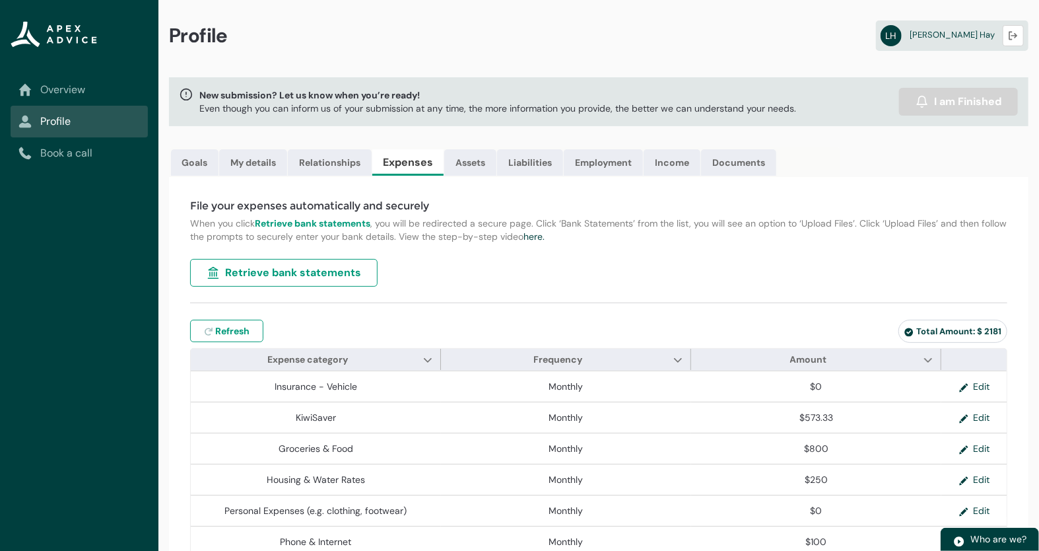
scroll to position [0, 0]
click at [470, 160] on link "Assets" at bounding box center [470, 163] width 52 height 26
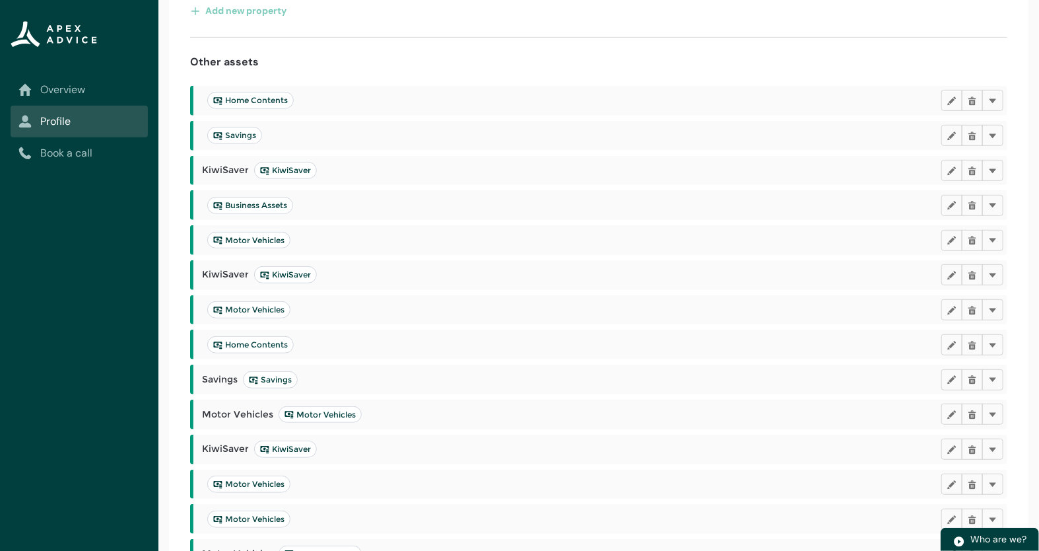
scroll to position [264, 0]
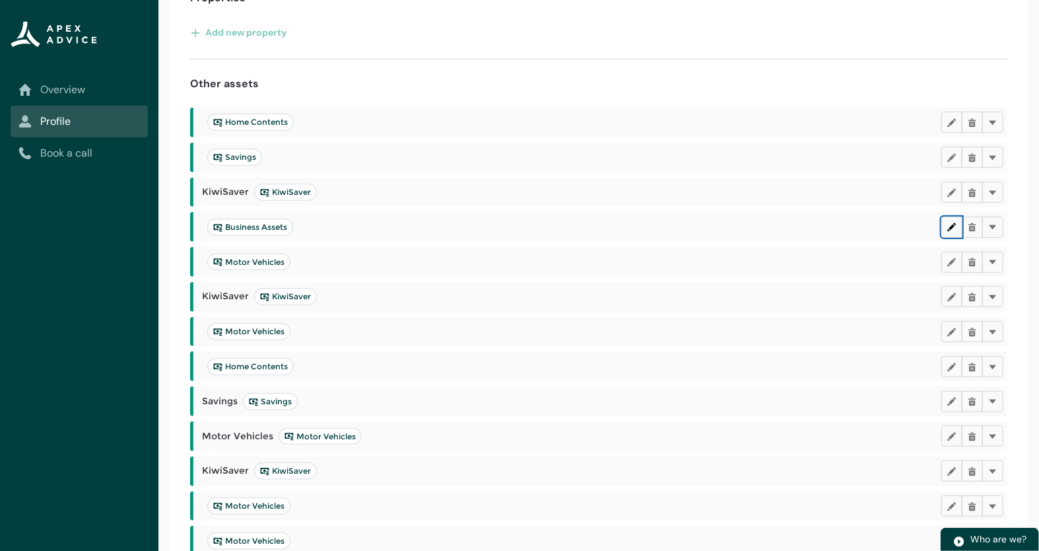
click at [948, 229] on lightning-primitive-icon "button" at bounding box center [951, 227] width 9 height 10
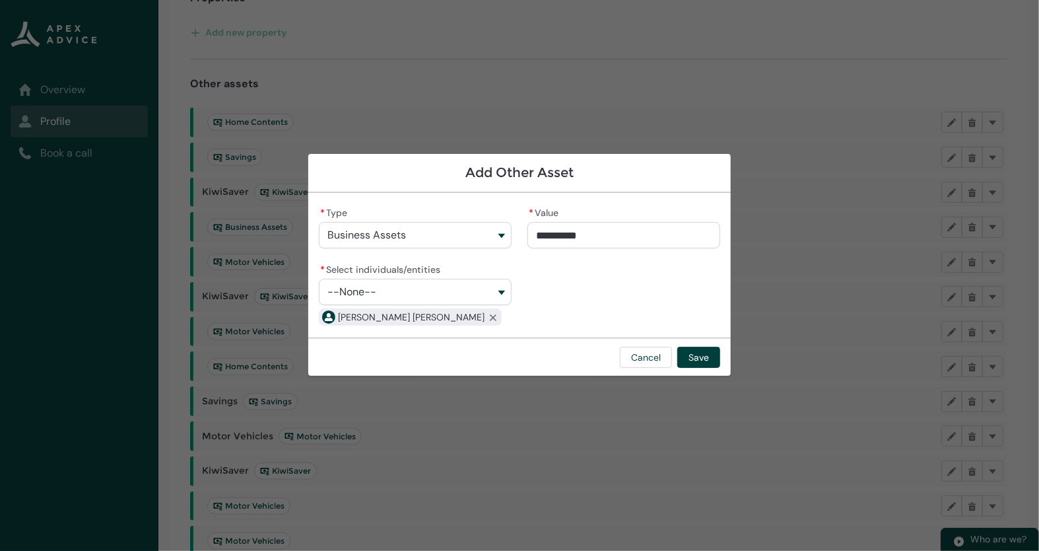
click at [877, 176] on section "**********" at bounding box center [519, 275] width 1039 height 551
click at [644, 353] on button "Cancel" at bounding box center [646, 357] width 52 height 21
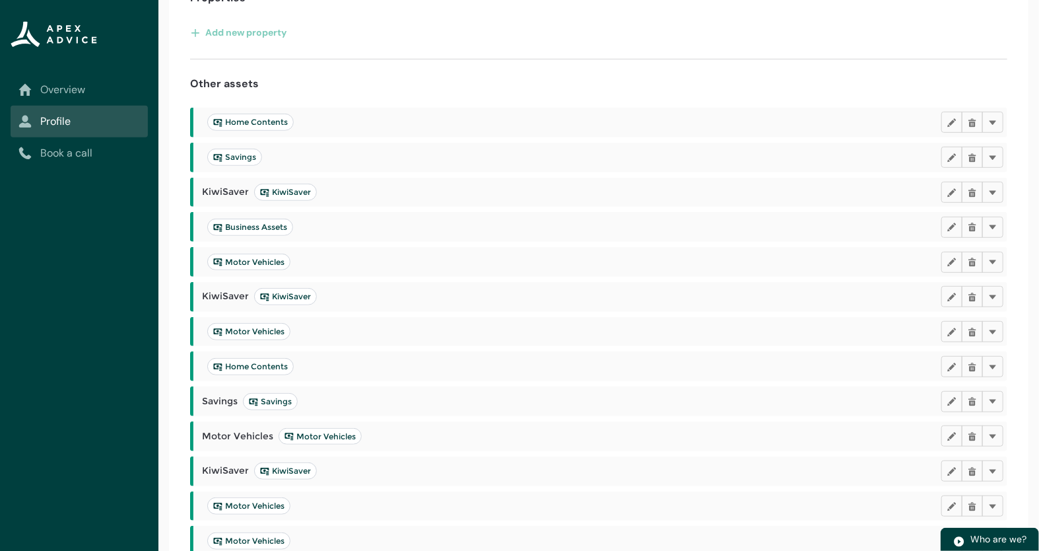
click at [739, 186] on h2 "KiwiSaver KiwiSaver" at bounding box center [571, 192] width 739 height 17
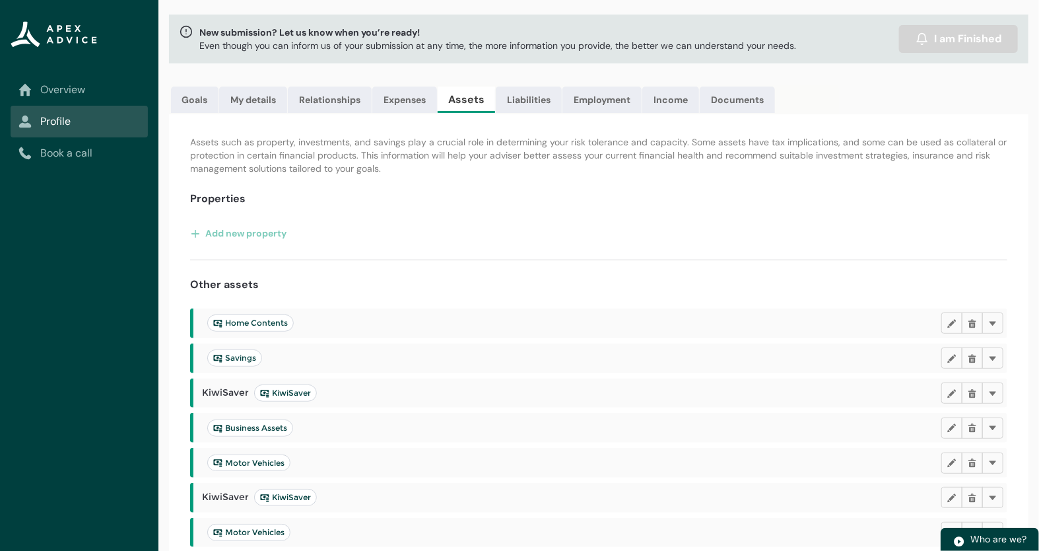
scroll to position [0, 0]
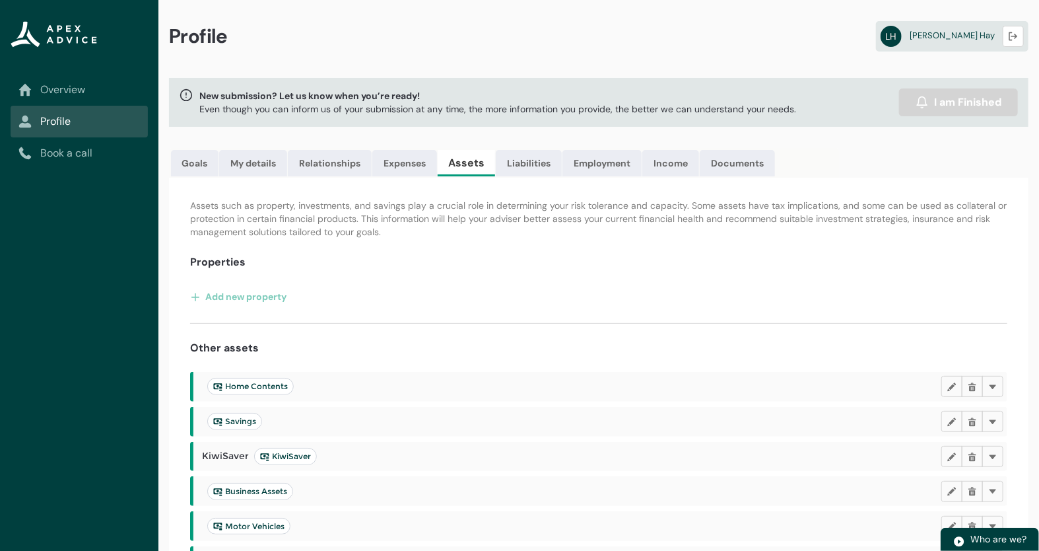
click at [566, 287] on div "Add new property" at bounding box center [598, 296] width 817 height 21
click at [502, 143] on div "Profile LH Liam Hay Logout New submission? Let us know when you’re ready! Even …" at bounding box center [598, 505] width 881 height 1011
click at [534, 160] on link "Liabilities" at bounding box center [529, 163] width 66 height 26
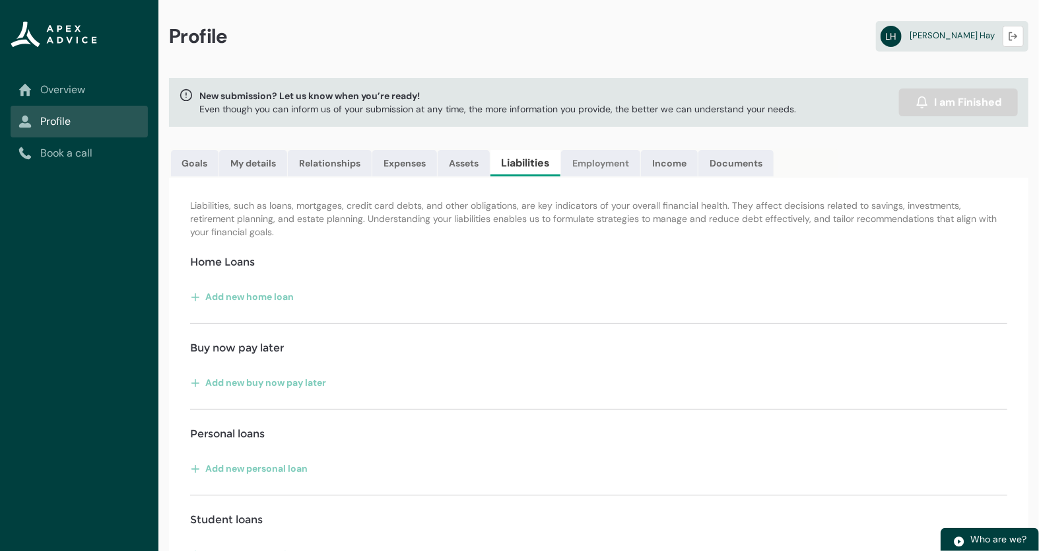
click at [592, 160] on link "Employment" at bounding box center [600, 163] width 79 height 26
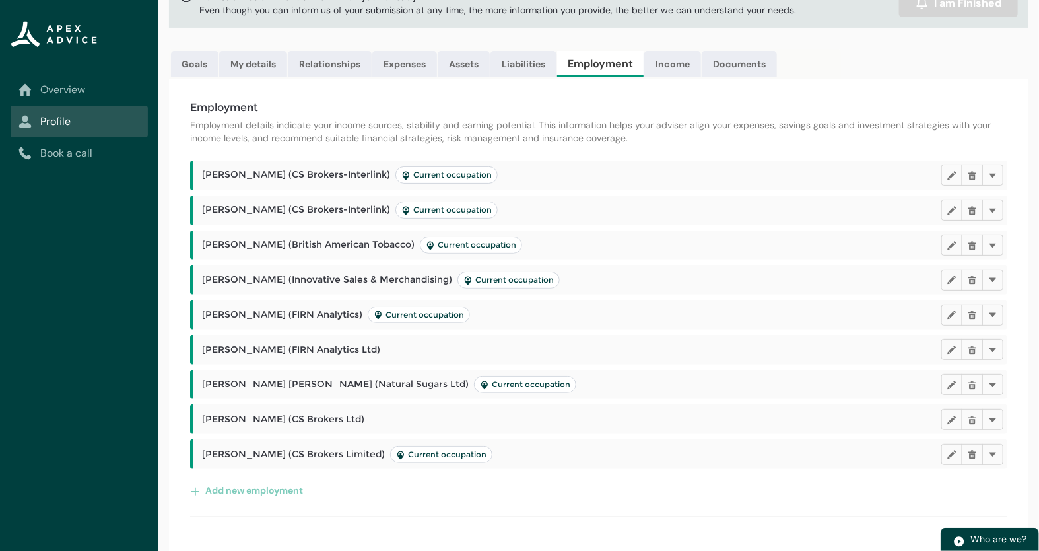
scroll to position [102, 0]
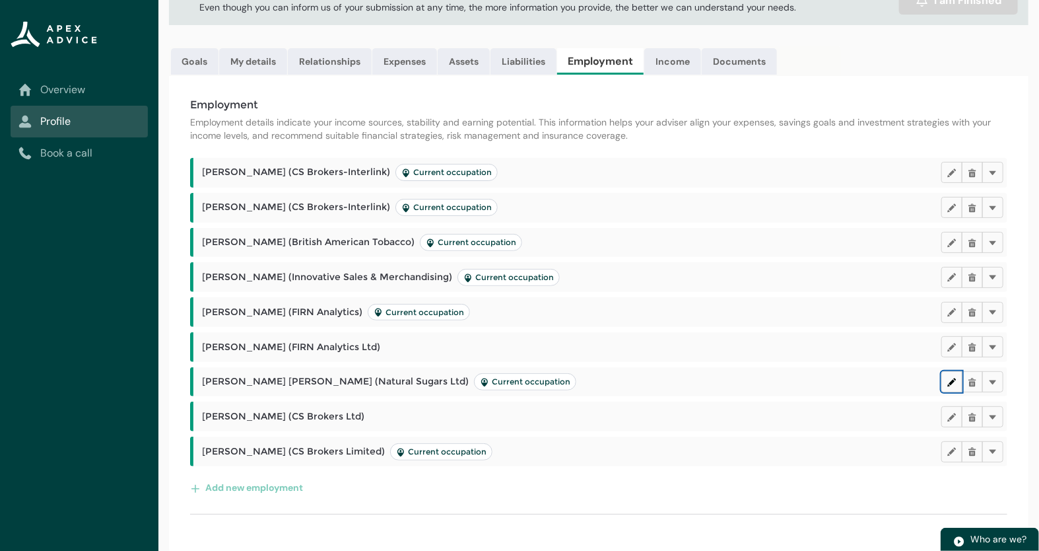
click at [956, 382] on lightning-primitive-icon "button" at bounding box center [951, 381] width 9 height 10
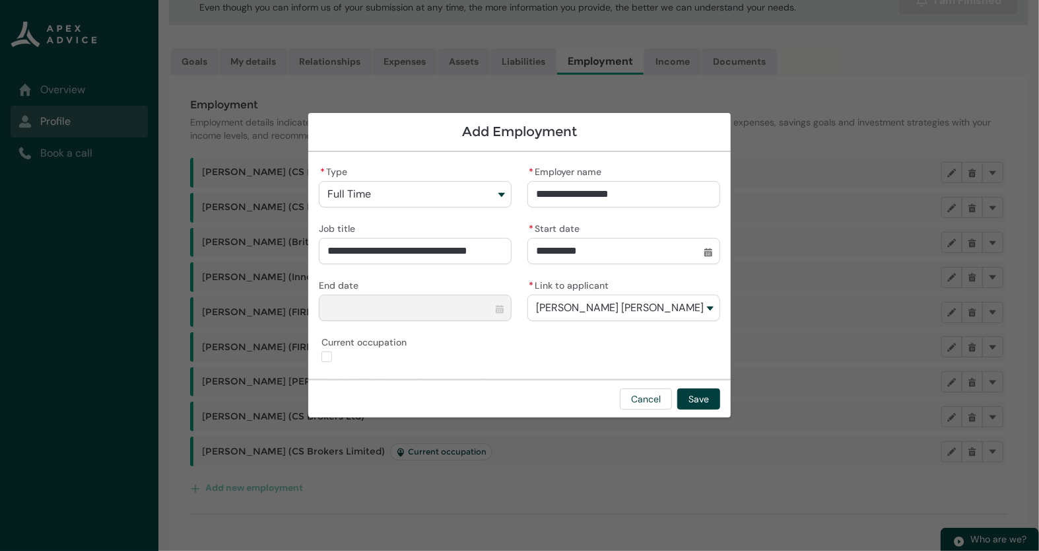
drag, startPoint x: 481, startPoint y: 254, endPoint x: 586, endPoint y: 259, distance: 105.1
click at [586, 259] on div "**********" at bounding box center [519, 265] width 401 height 206
click at [516, 333] on div "**********" at bounding box center [519, 265] width 401 height 206
click at [634, 397] on button "Cancel" at bounding box center [646, 398] width 52 height 21
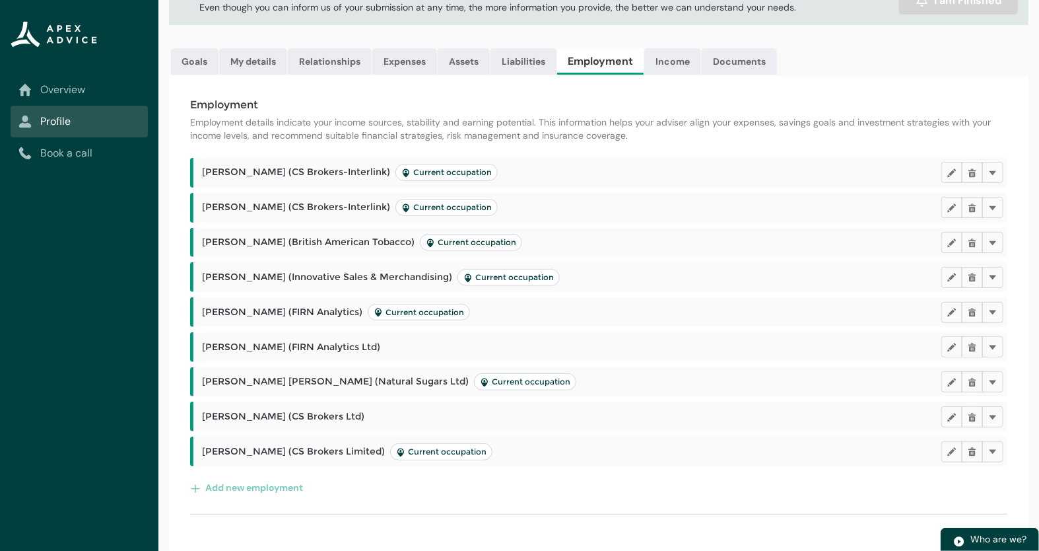
click at [362, 500] on div "Employment Employment details indicate your income sources, stability and earni…" at bounding box center [599, 314] width 860 height 476
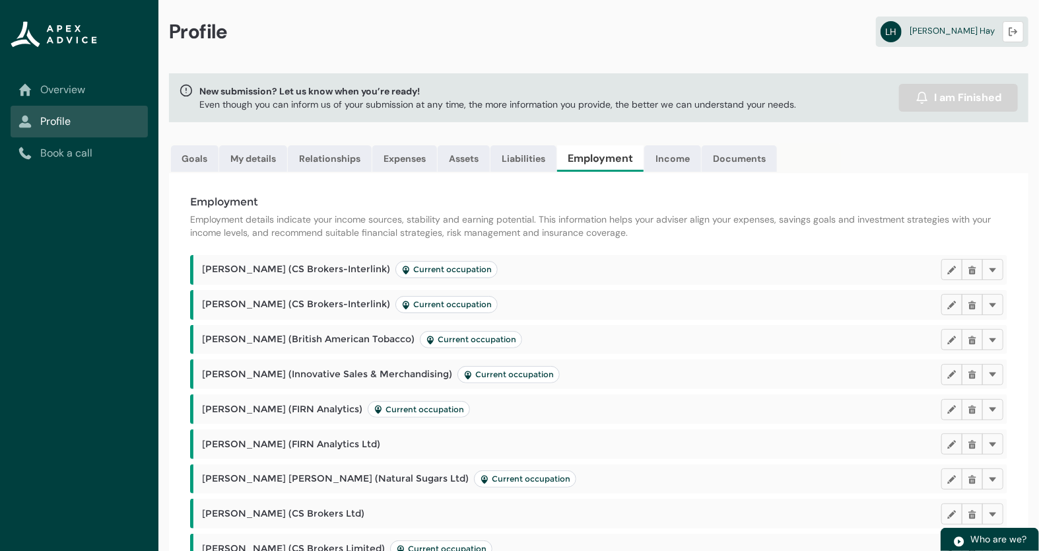
scroll to position [0, 0]
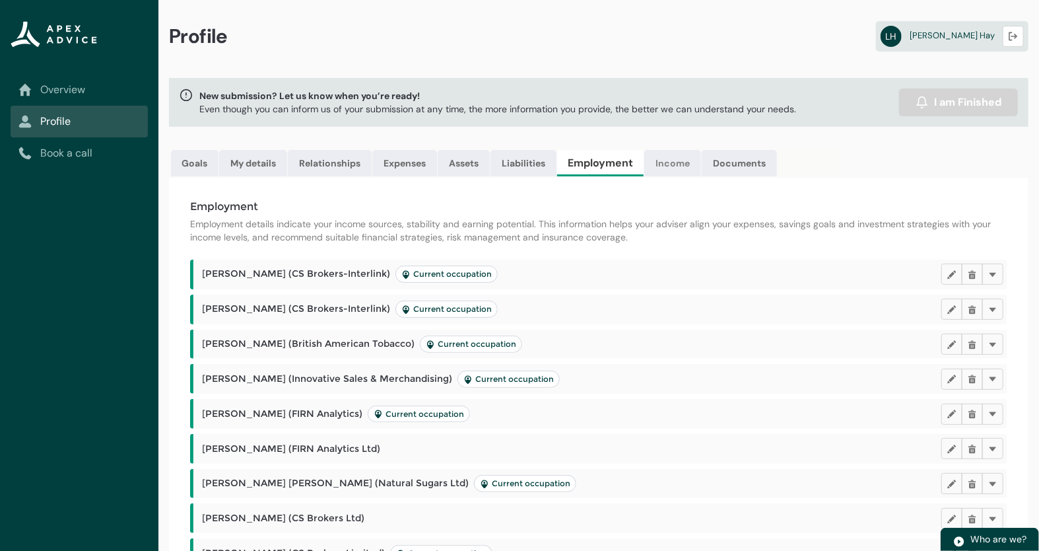
click at [668, 163] on link "Income" at bounding box center [672, 163] width 57 height 26
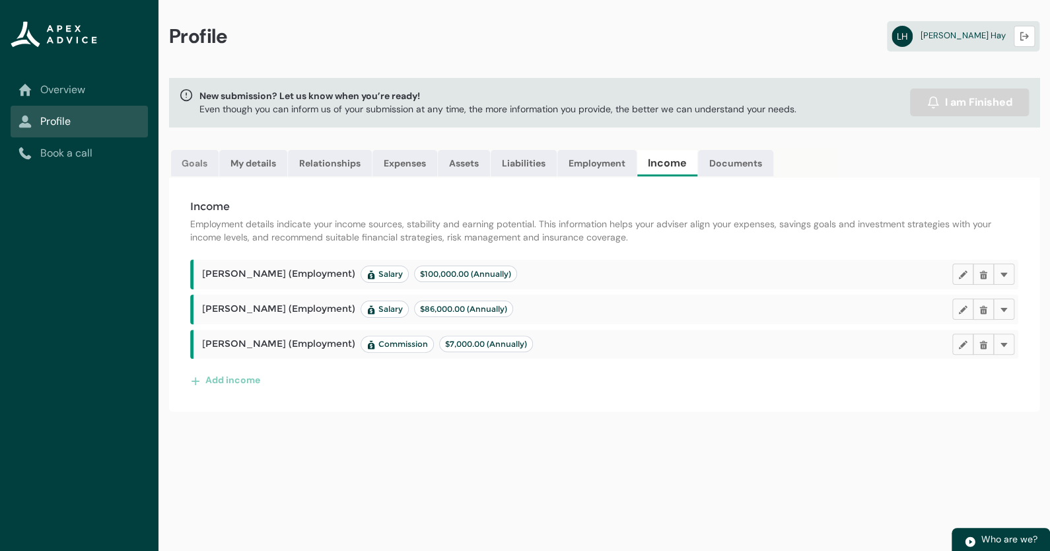
click at [185, 160] on link "Goals" at bounding box center [195, 163] width 48 height 26
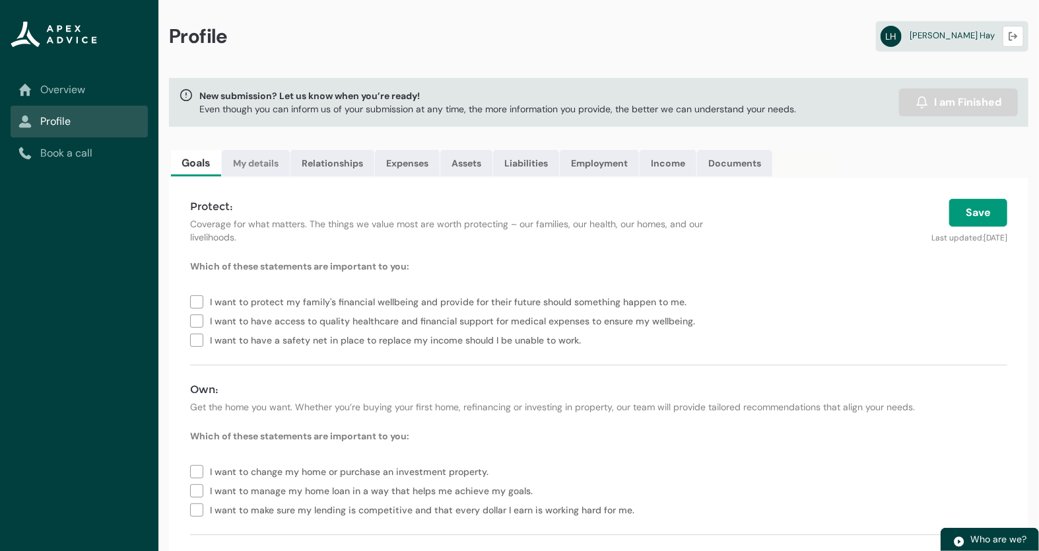
click at [272, 162] on link "My details" at bounding box center [256, 163] width 68 height 26
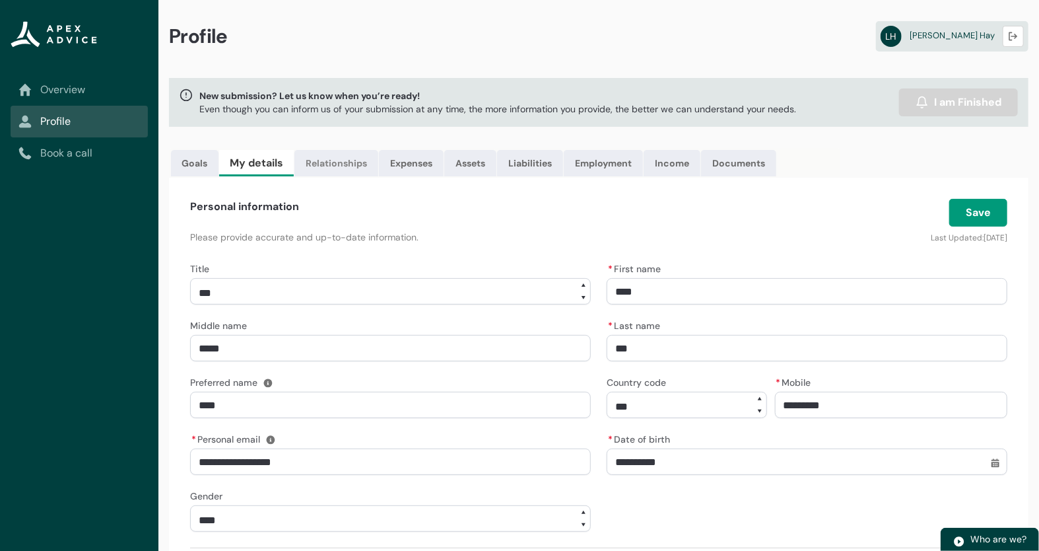
click at [343, 164] on link "Relationships" at bounding box center [336, 163] width 84 height 26
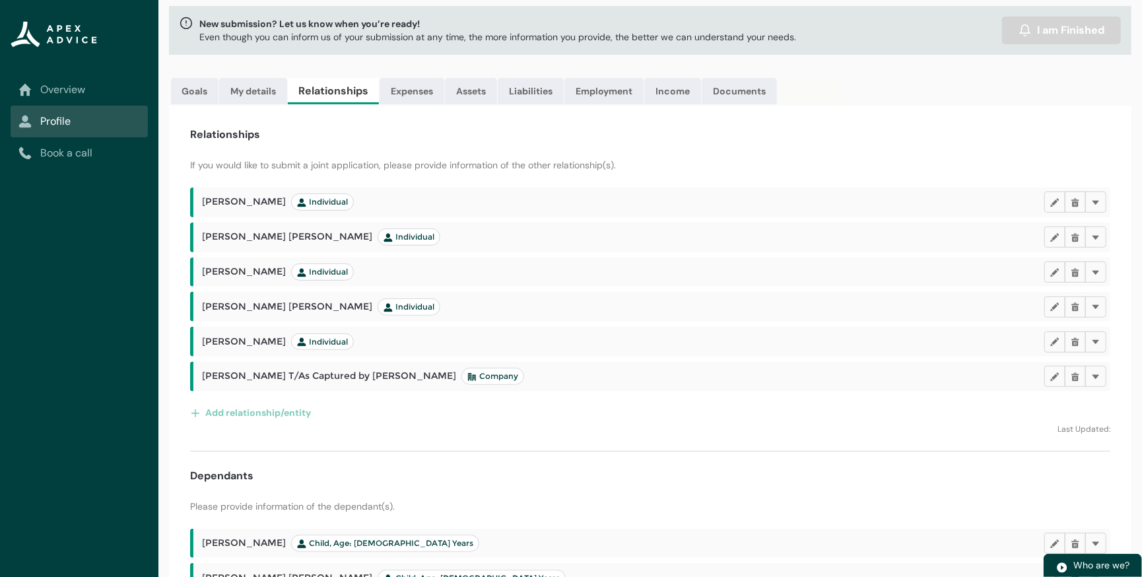
scroll to position [174, 0]
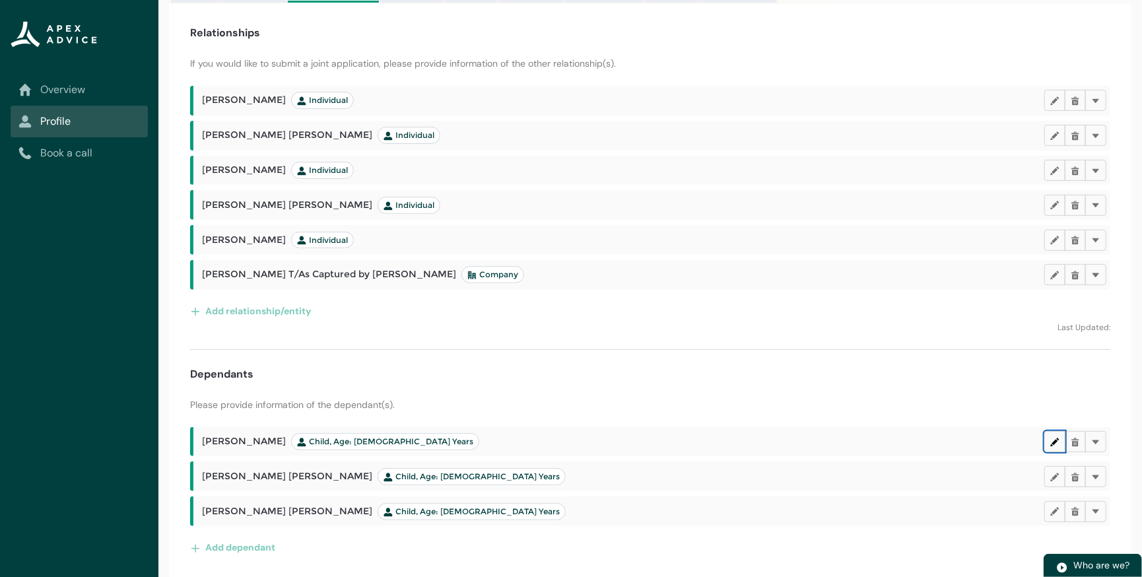
click at [1049, 445] on button "Edit" at bounding box center [1054, 441] width 21 height 21
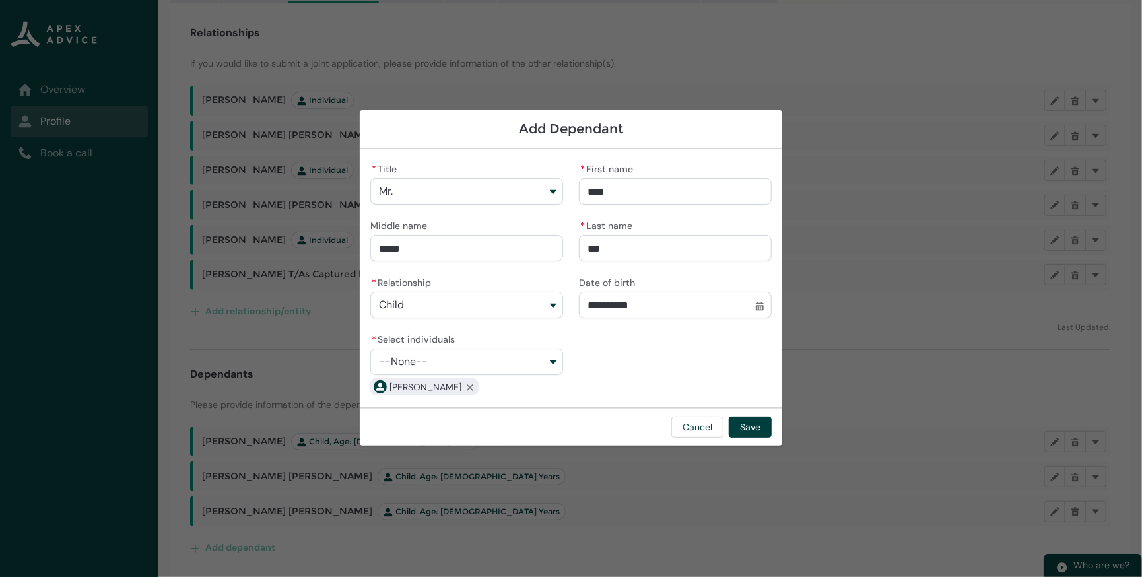
click at [832, 246] on section "**********" at bounding box center [571, 288] width 1142 height 577
click at [699, 422] on button "Cancel" at bounding box center [697, 427] width 52 height 21
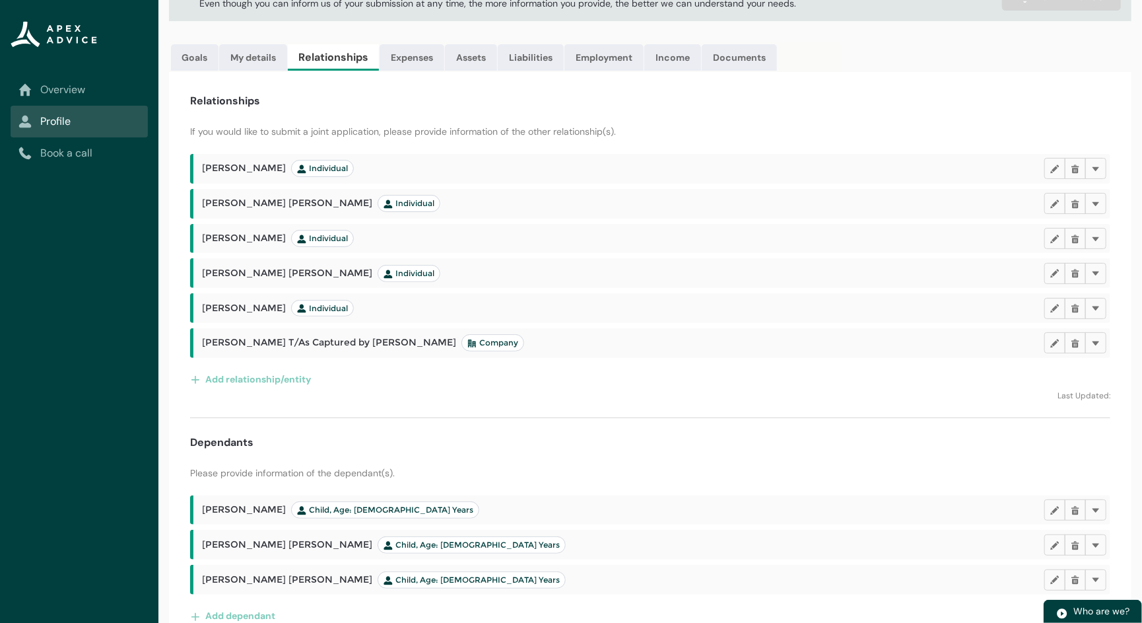
scroll to position [128, 0]
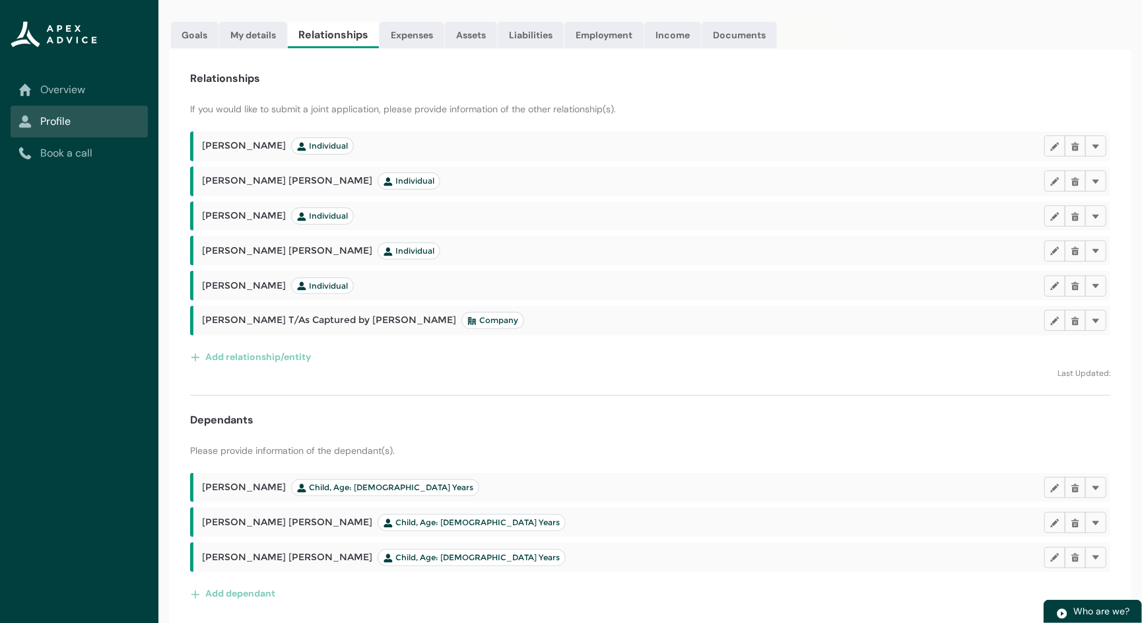
click at [578, 367] on p "Last Updated:" at bounding box center [650, 373] width 920 height 12
click at [650, 412] on div "Dependants" at bounding box center [650, 420] width 920 height 16
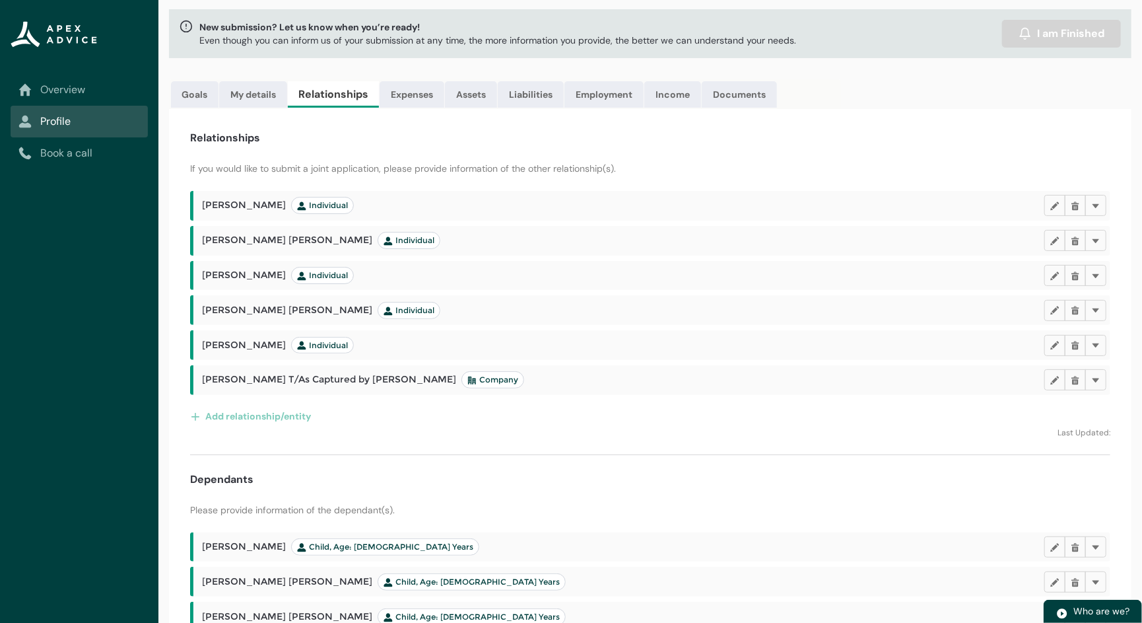
scroll to position [0, 0]
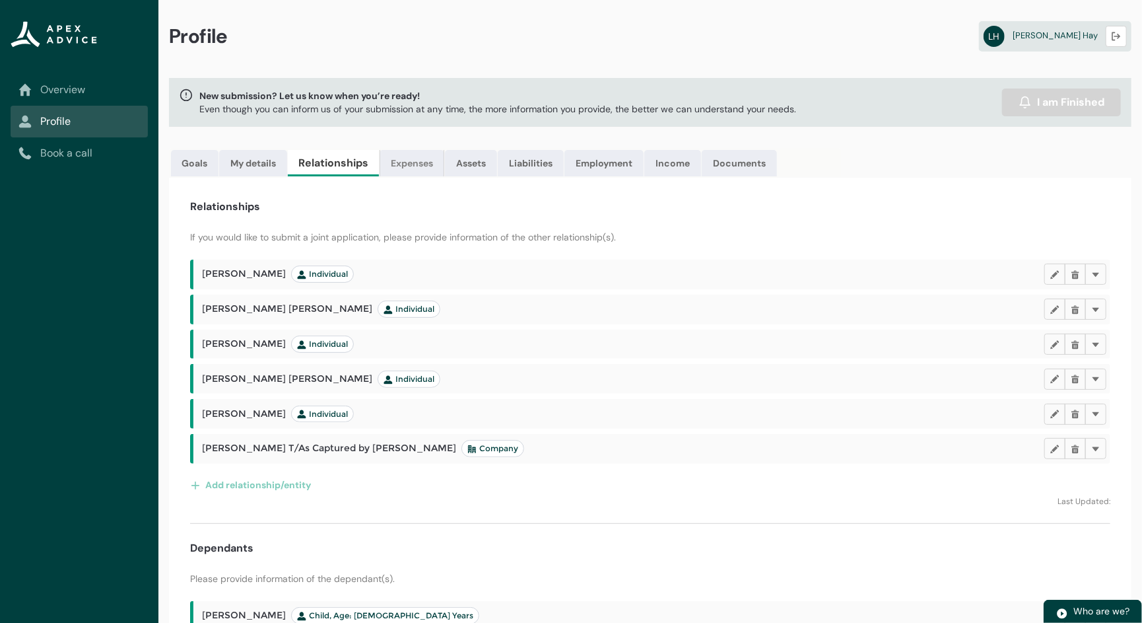
drag, startPoint x: 418, startPoint y: 160, endPoint x: 436, endPoint y: 182, distance: 28.7
click at [418, 160] on link "Expenses" at bounding box center [412, 163] width 65 height 26
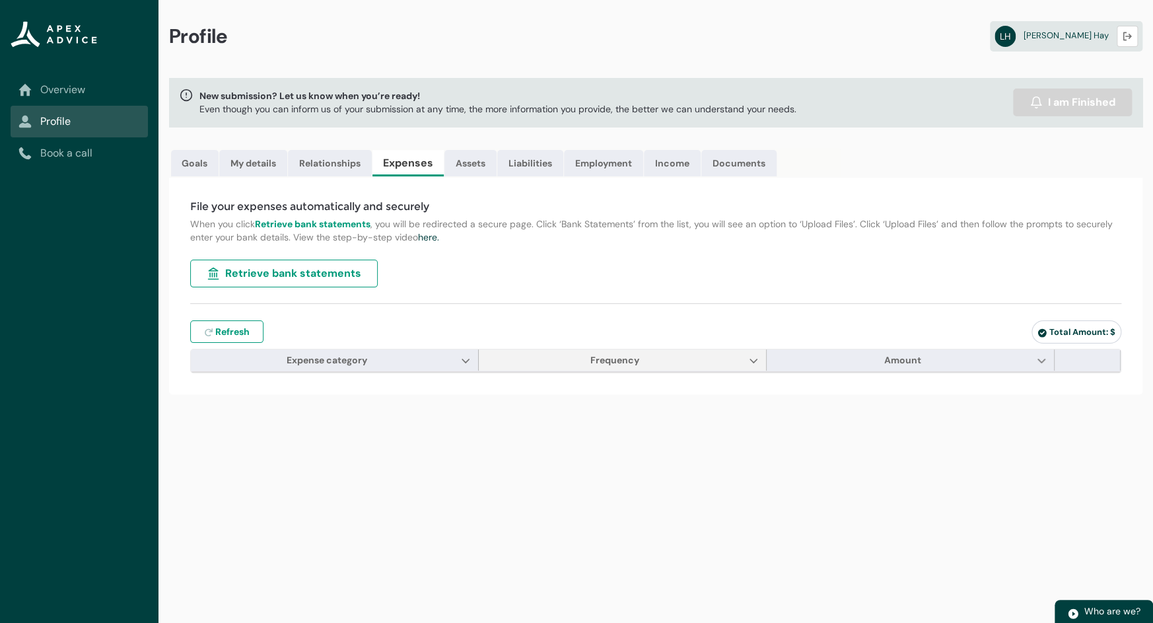
type input "***"
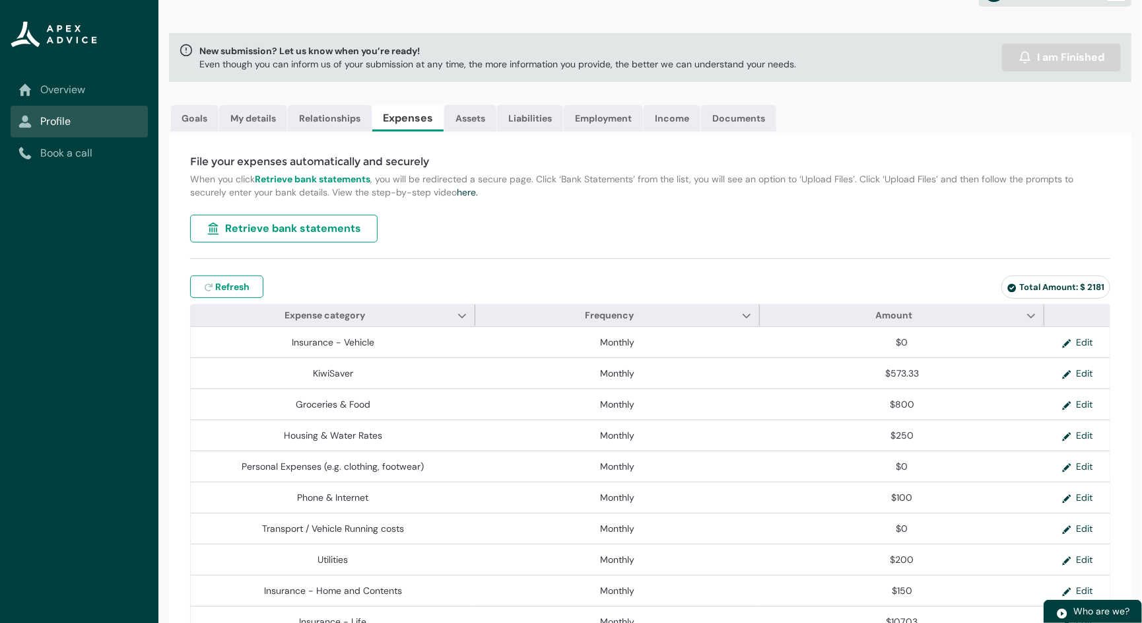
scroll to position [102, 0]
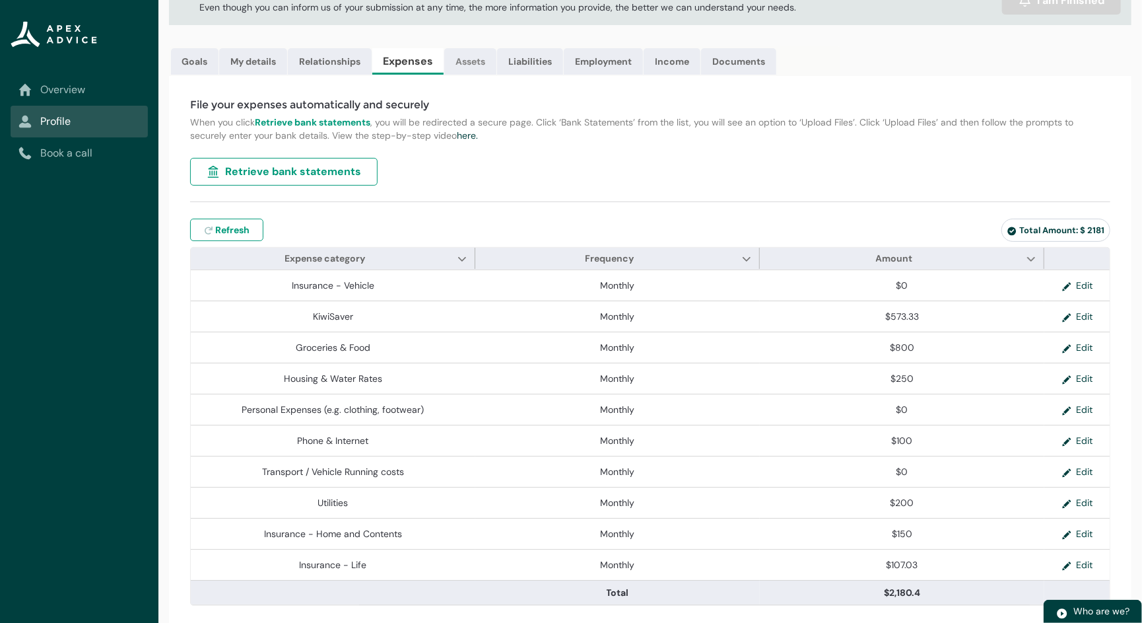
click at [465, 50] on link "Assets" at bounding box center [470, 61] width 52 height 26
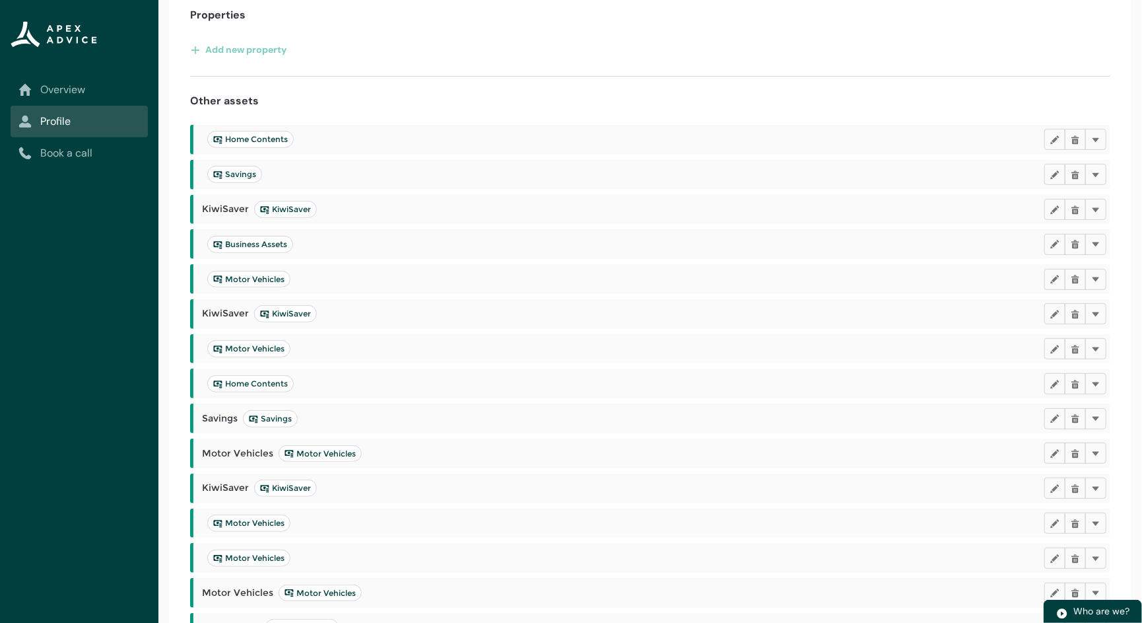
scroll to position [300, 0]
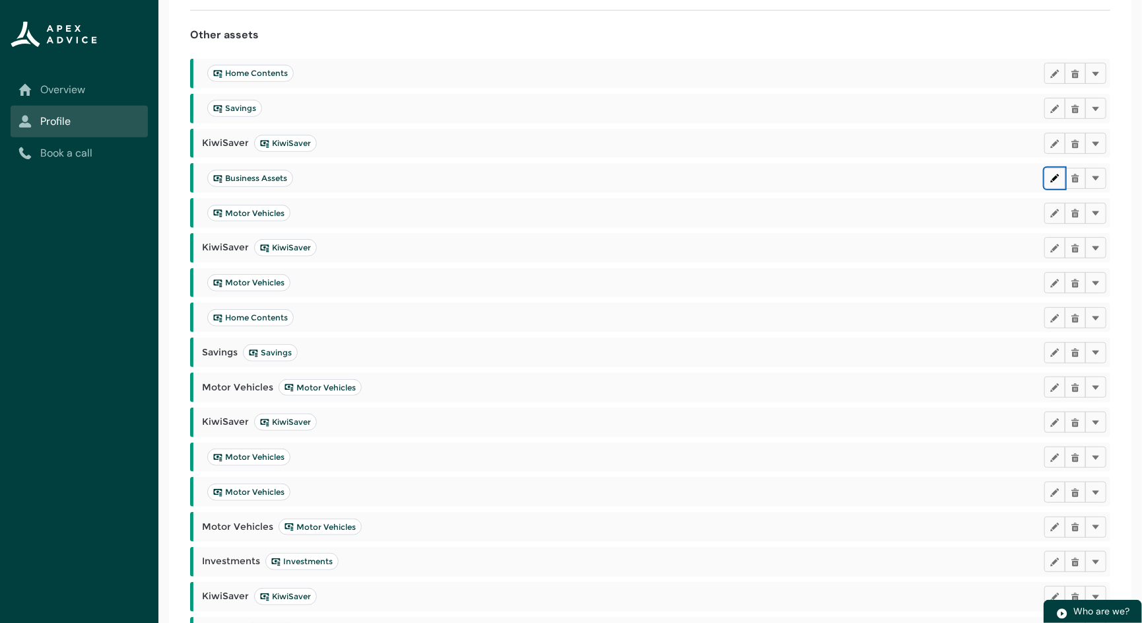
click at [1049, 181] on lightning-primitive-icon "button" at bounding box center [1054, 178] width 9 height 10
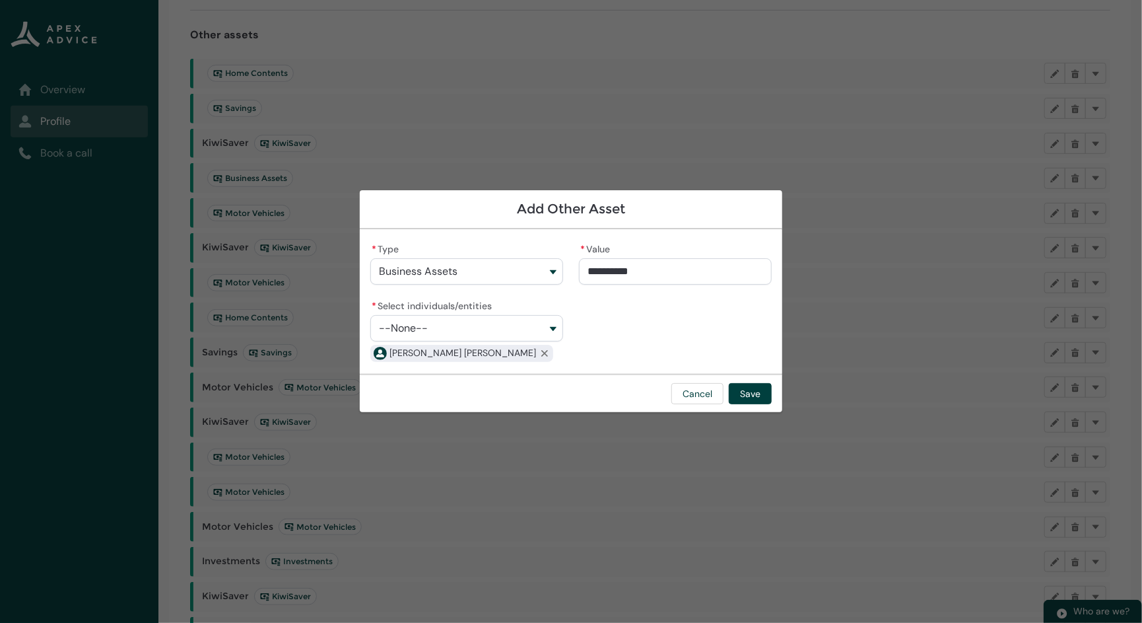
click at [832, 311] on section "**********" at bounding box center [571, 311] width 1142 height 623
click at [705, 392] on button "Cancel" at bounding box center [697, 393] width 52 height 21
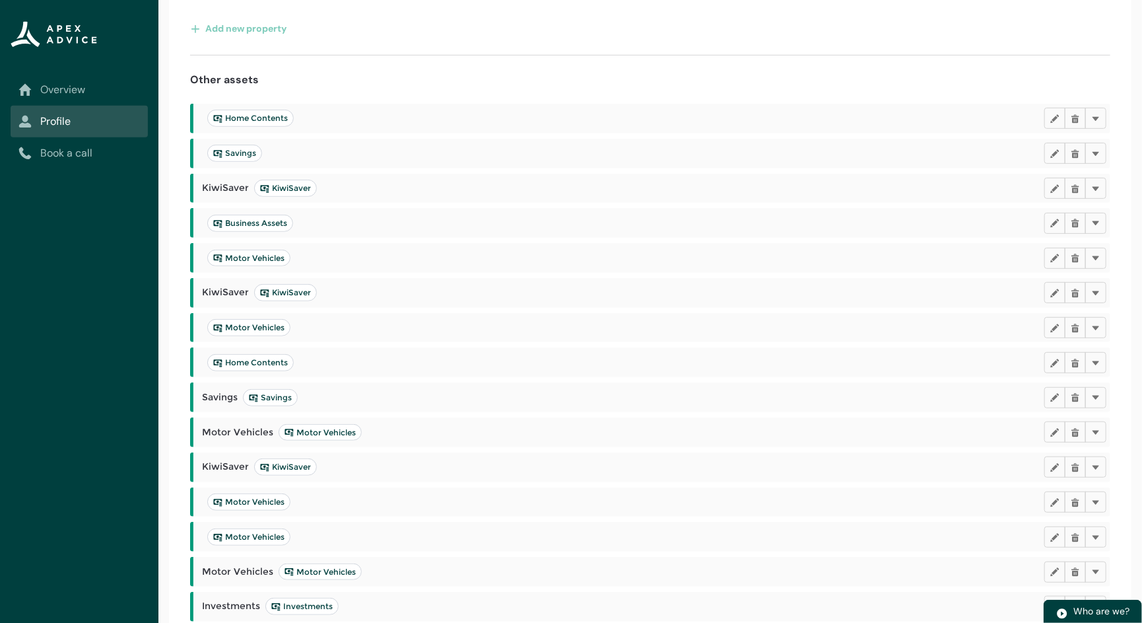
scroll to position [234, 0]
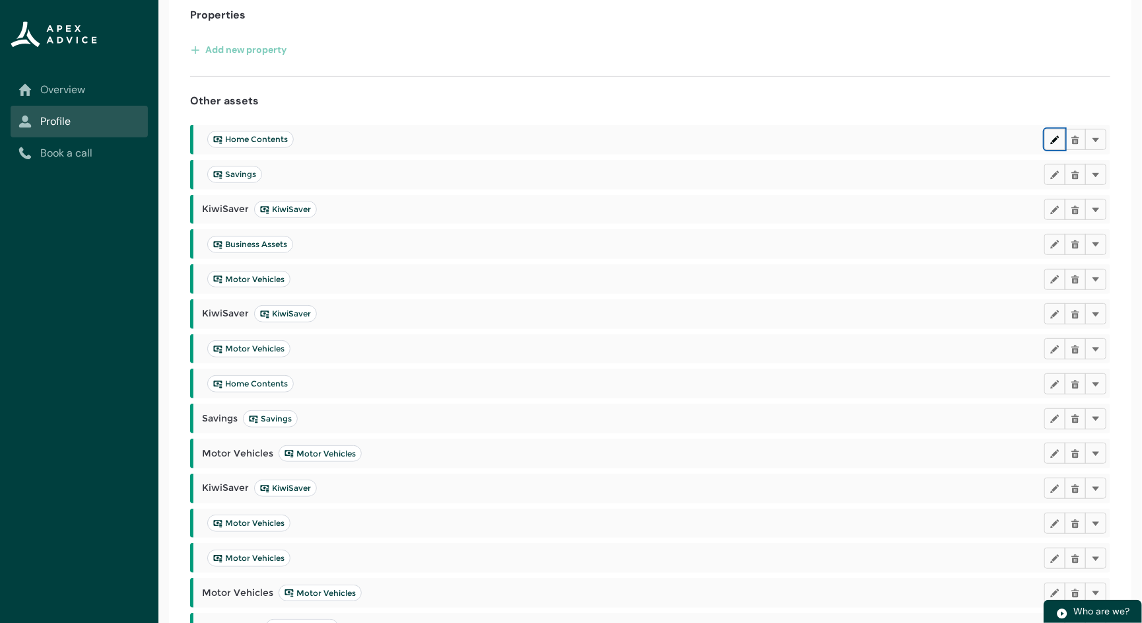
click at [1049, 141] on lightning-primitive-icon "button" at bounding box center [1054, 140] width 9 height 10
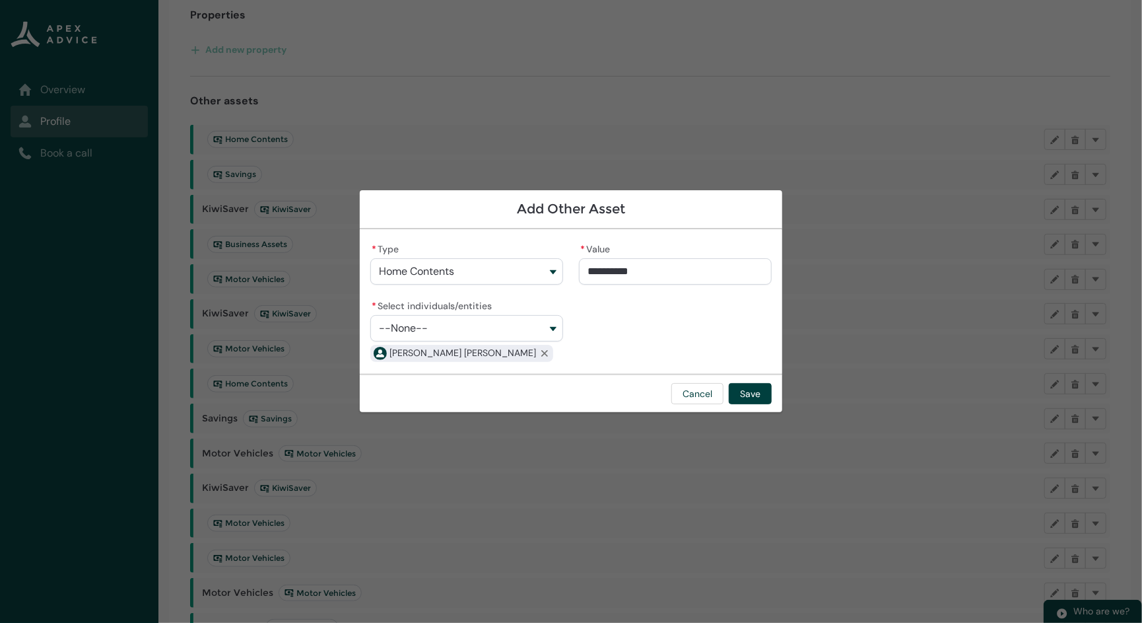
click at [757, 469] on div "**********" at bounding box center [571, 311] width 422 height 623
click at [697, 396] on button "Cancel" at bounding box center [697, 393] width 52 height 21
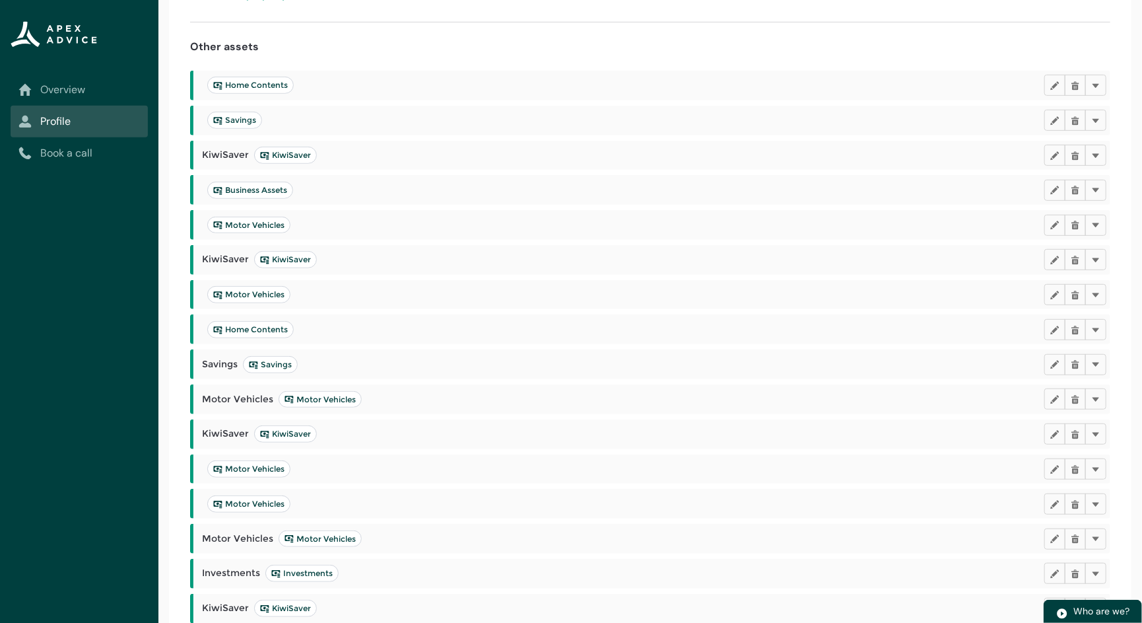
scroll to position [366, 0]
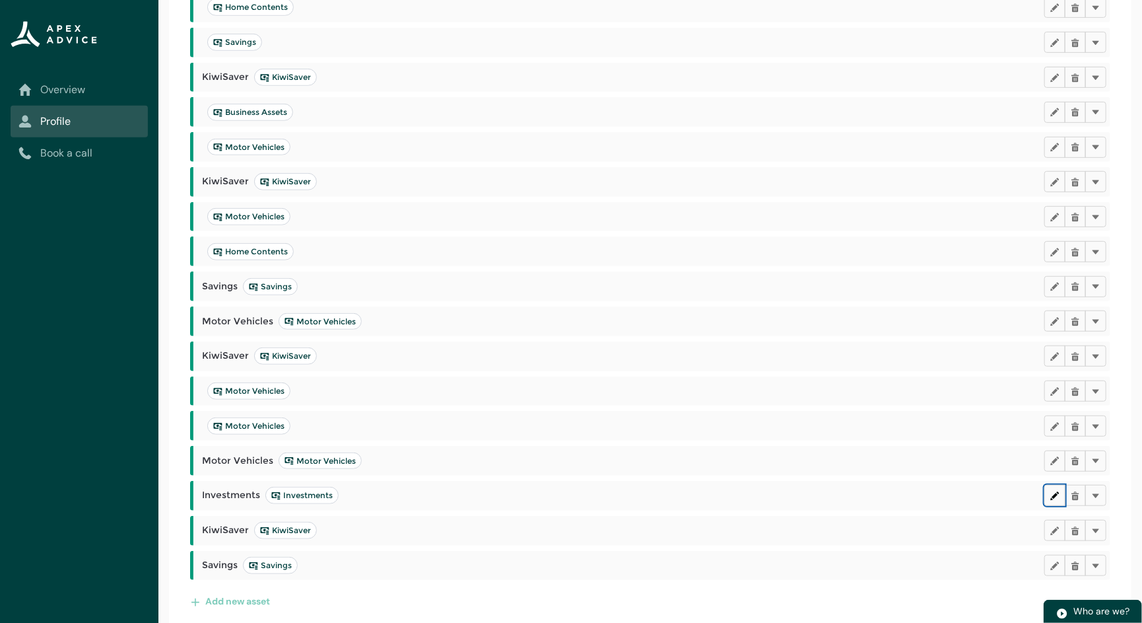
click at [1049, 496] on lightning-primitive-icon "button" at bounding box center [1054, 495] width 9 height 10
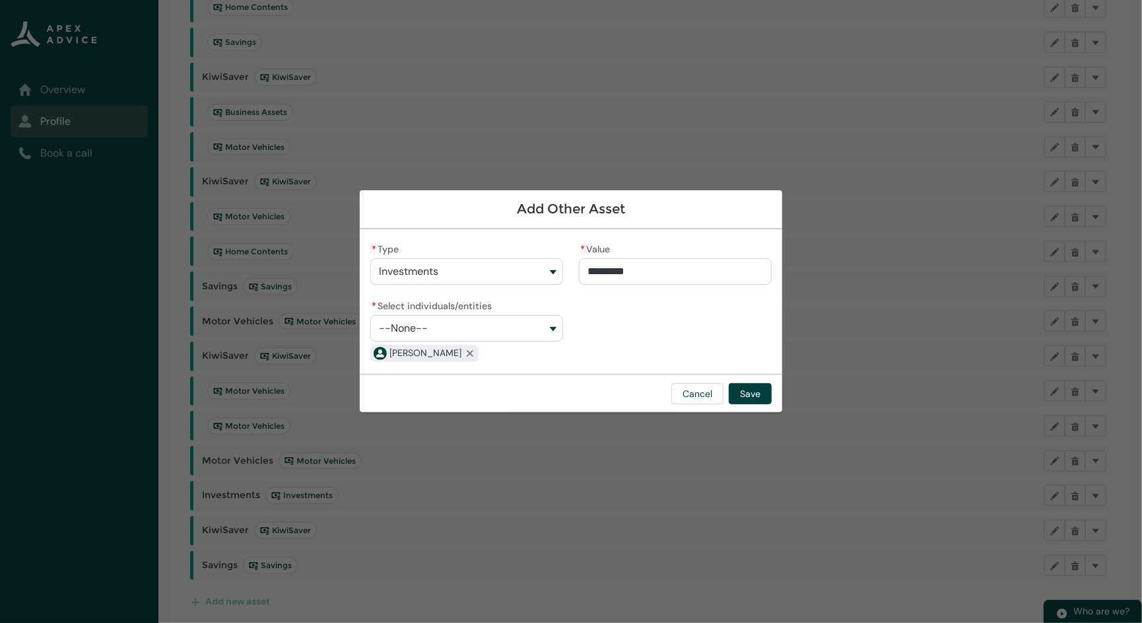
click at [865, 255] on section "Add Other Asset * Type Investments * Value ********* * Select individuals/entit…" at bounding box center [571, 311] width 1142 height 623
click at [707, 393] on button "Cancel" at bounding box center [697, 393] width 52 height 21
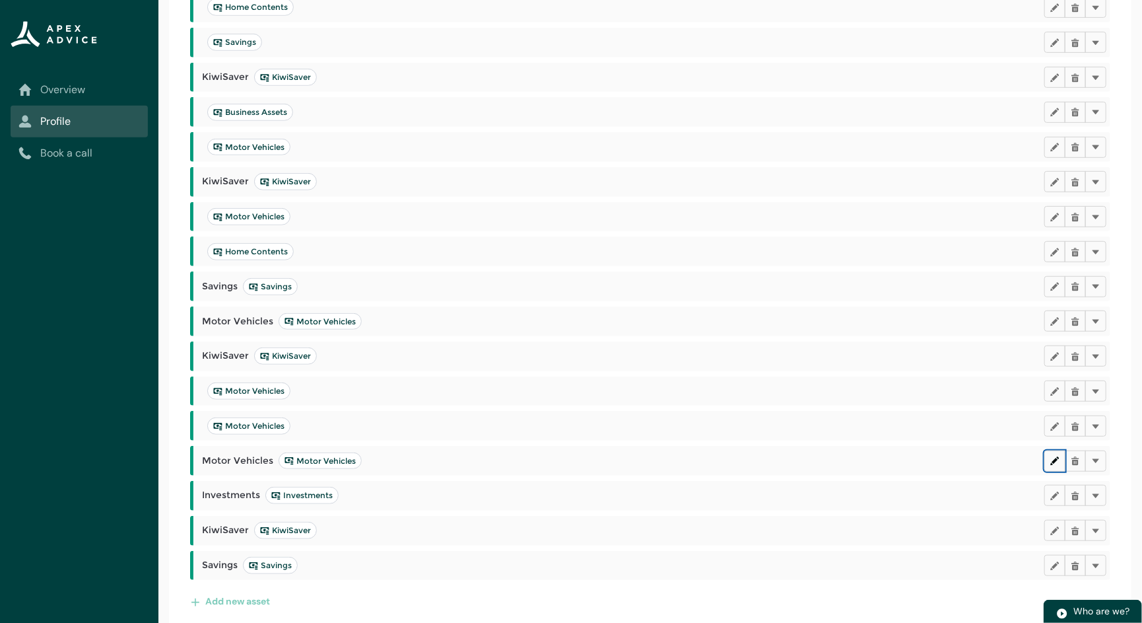
click at [1049, 457] on lightning-primitive-icon "button" at bounding box center [1054, 460] width 9 height 10
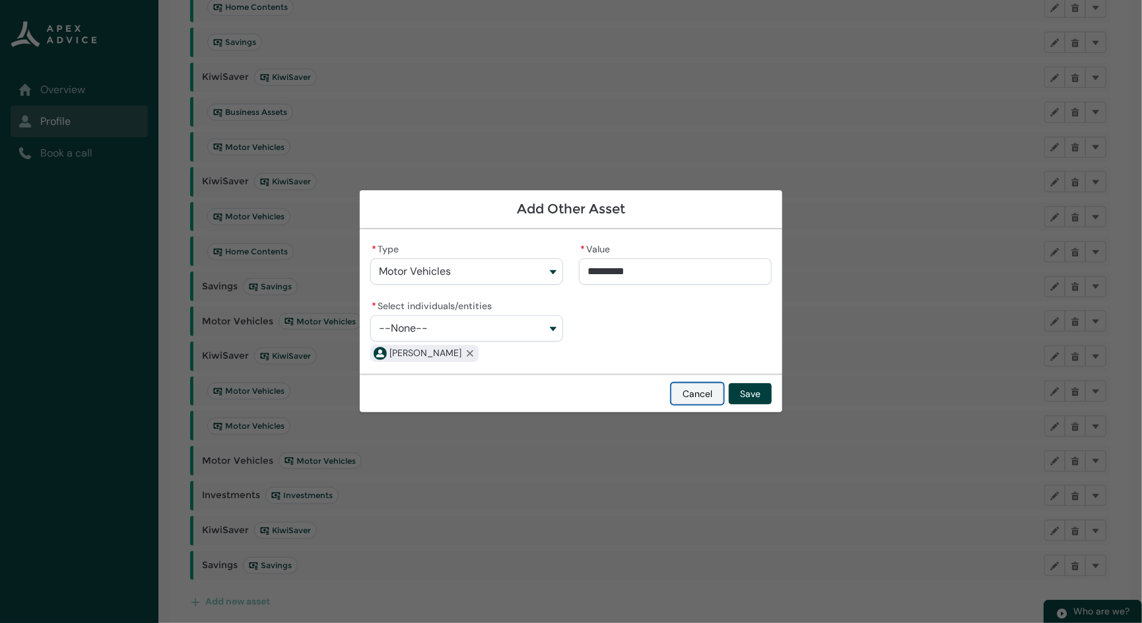
click at [700, 391] on button "Cancel" at bounding box center [697, 393] width 52 height 21
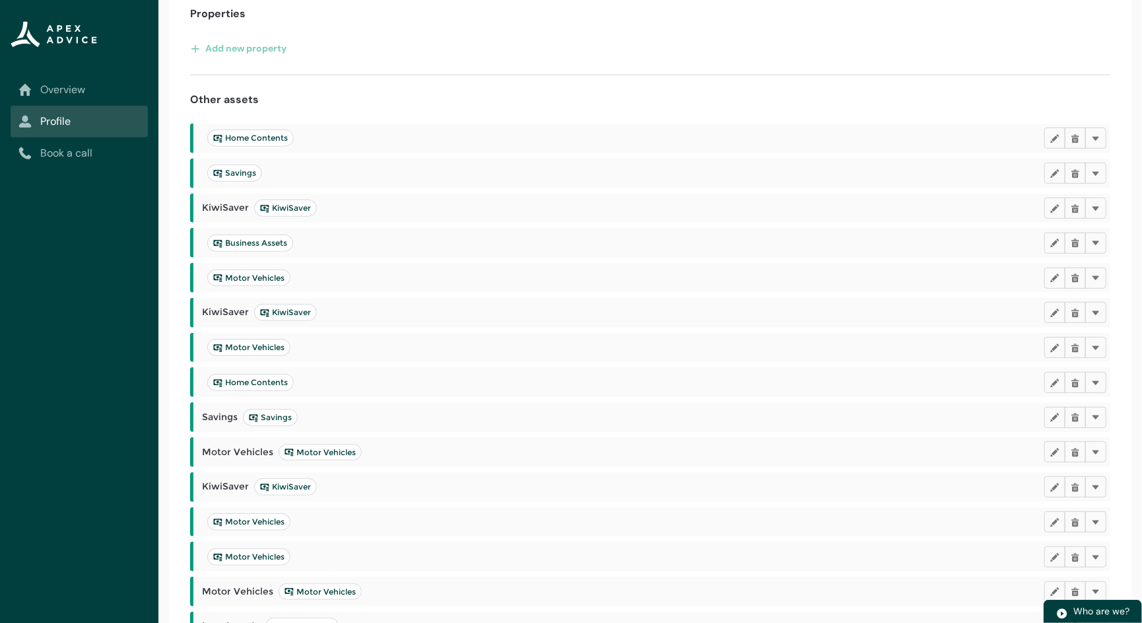
scroll to position [234, 0]
click at [1049, 382] on lightning-primitive-icon "button" at bounding box center [1054, 383] width 9 height 10
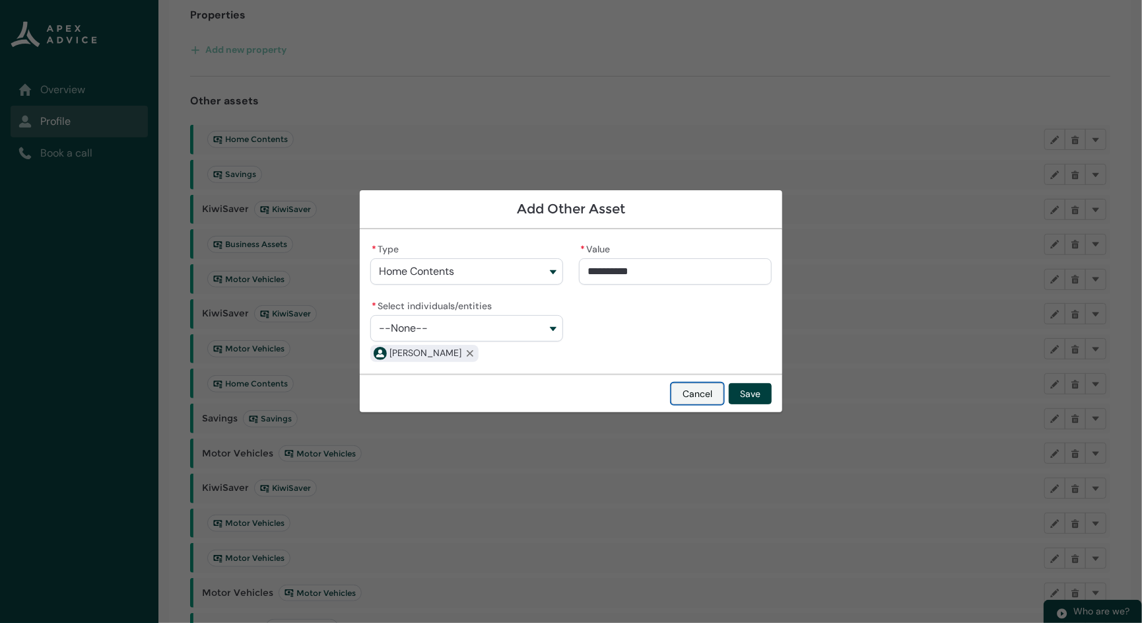
click at [703, 398] on button "Cancel" at bounding box center [697, 393] width 52 height 21
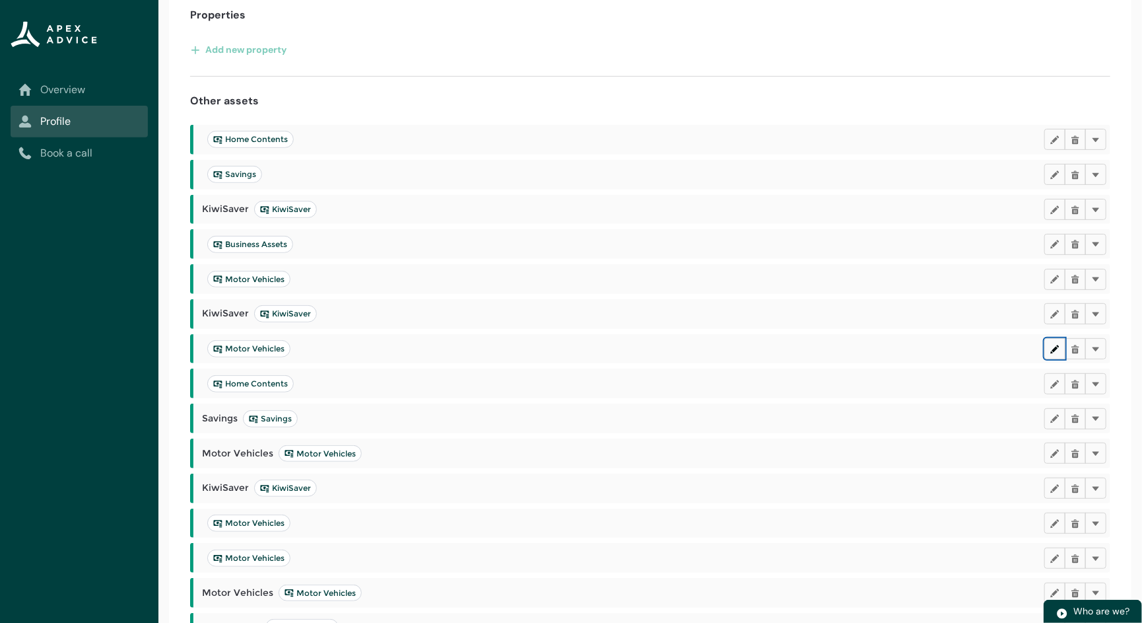
click at [1049, 345] on lightning-primitive-icon "button" at bounding box center [1054, 348] width 9 height 10
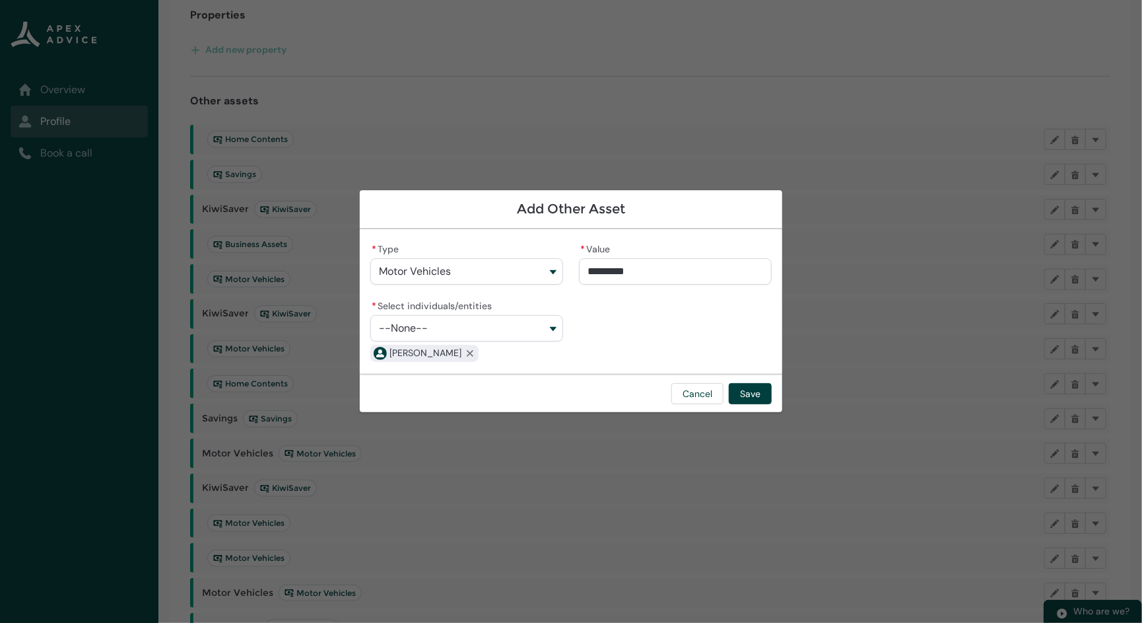
click at [953, 333] on section "Add Other Asset * Type Motor Vehicles * Value ********* * Select individuals/en…" at bounding box center [571, 311] width 1142 height 623
click at [697, 401] on button "Cancel" at bounding box center [697, 393] width 52 height 21
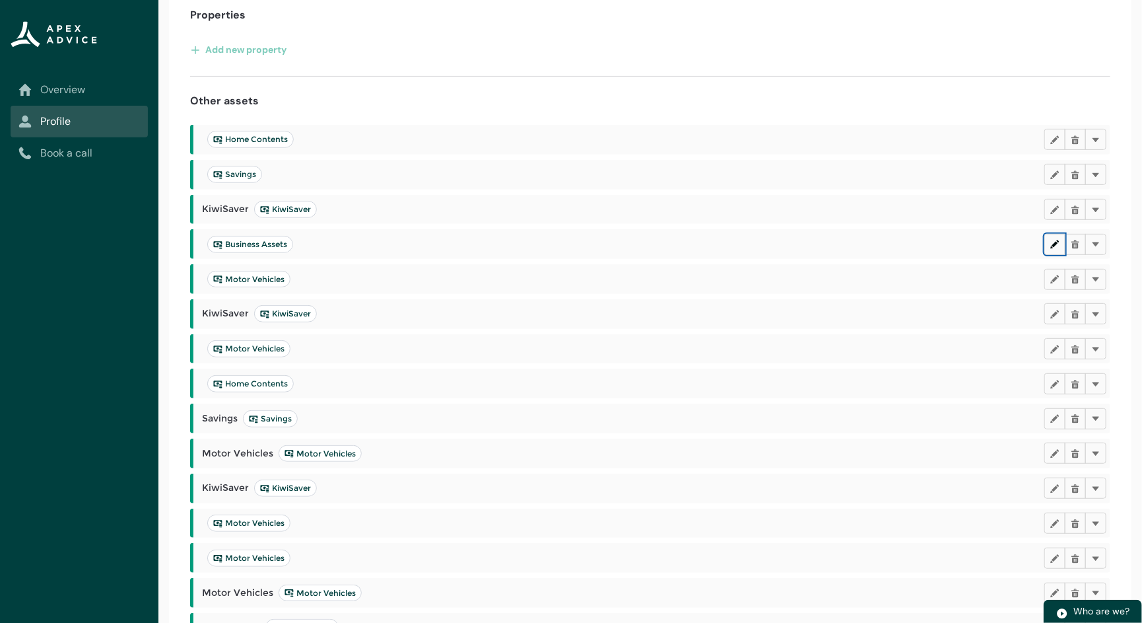
click at [1049, 247] on lightning-primitive-icon "button" at bounding box center [1054, 244] width 9 height 10
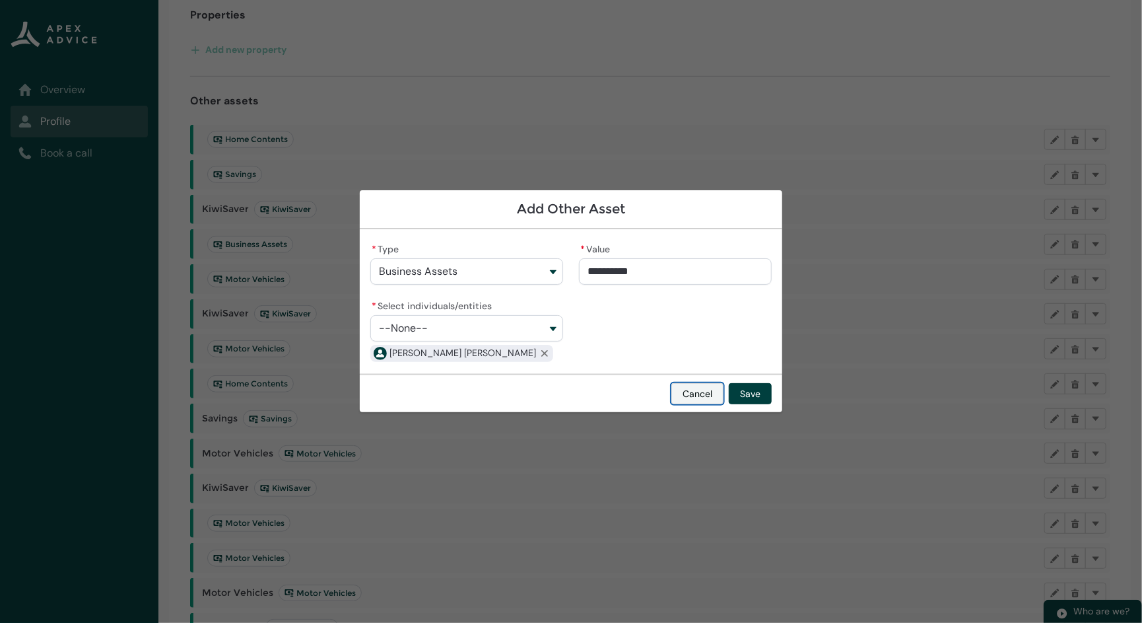
click at [710, 395] on button "Cancel" at bounding box center [697, 393] width 52 height 21
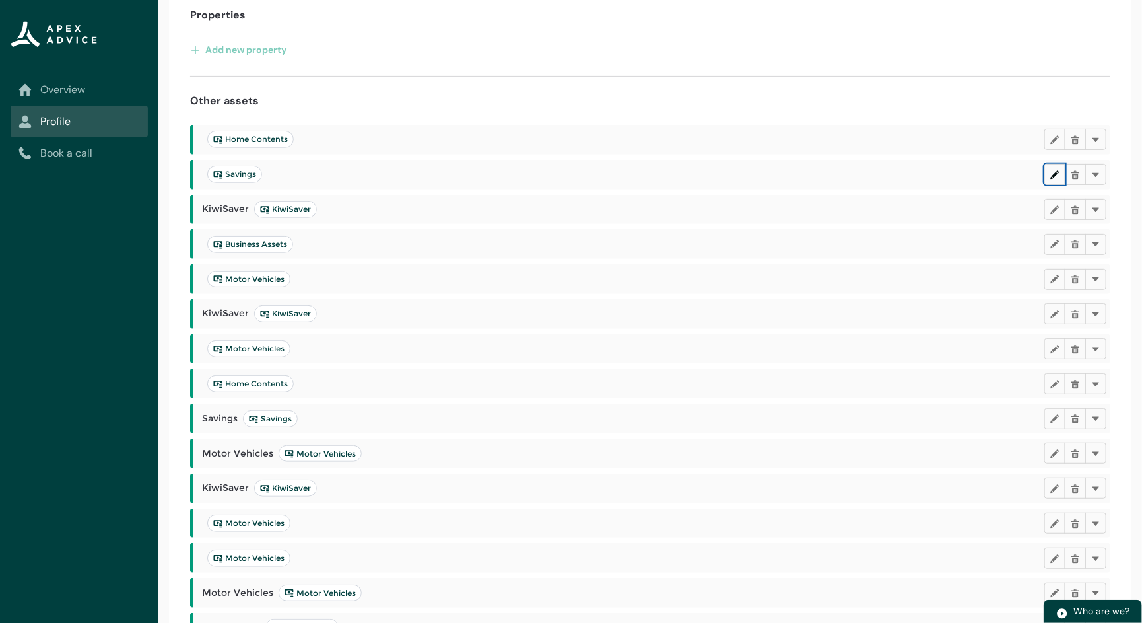
click at [1049, 174] on button "Edit" at bounding box center [1054, 174] width 21 height 21
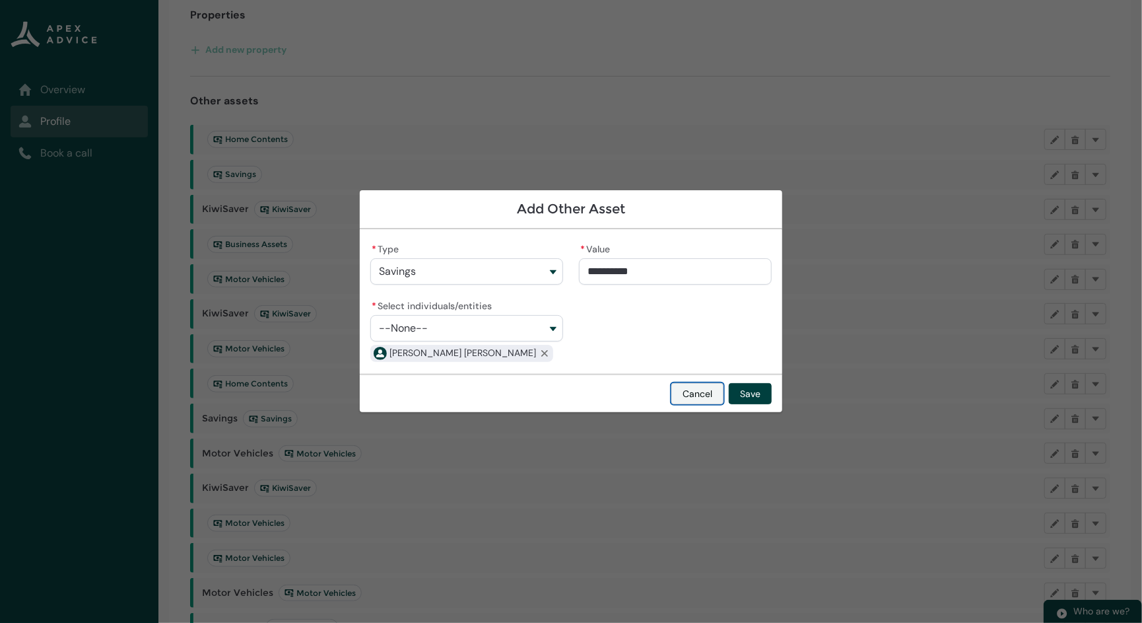
click at [695, 392] on button "Cancel" at bounding box center [697, 393] width 52 height 21
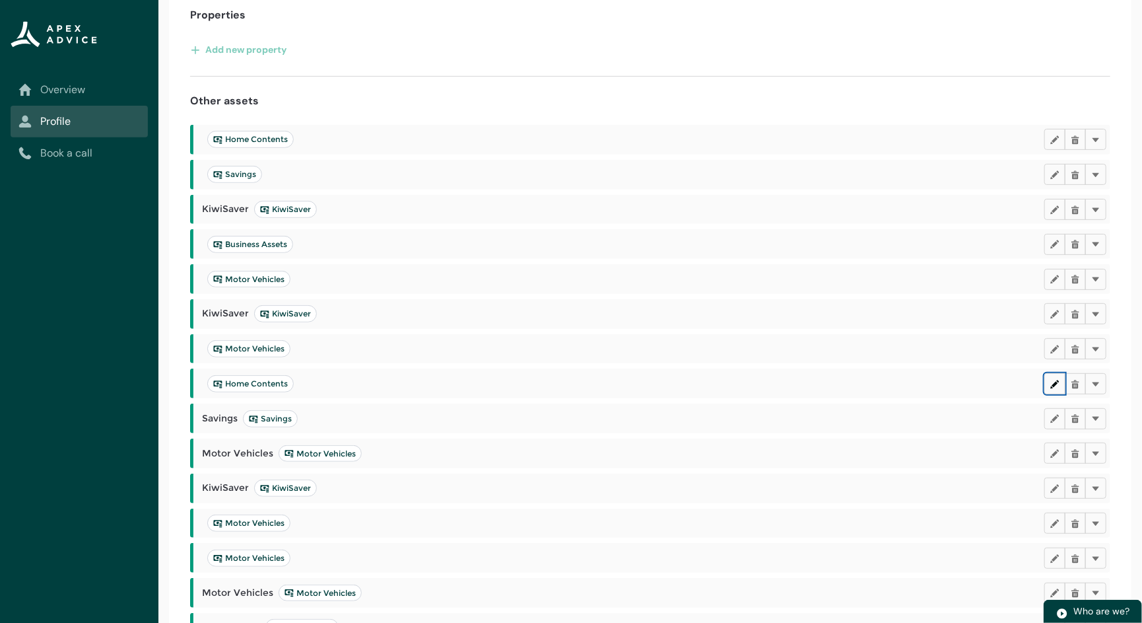
click at [1049, 380] on lightning-primitive-icon "button" at bounding box center [1054, 383] width 9 height 10
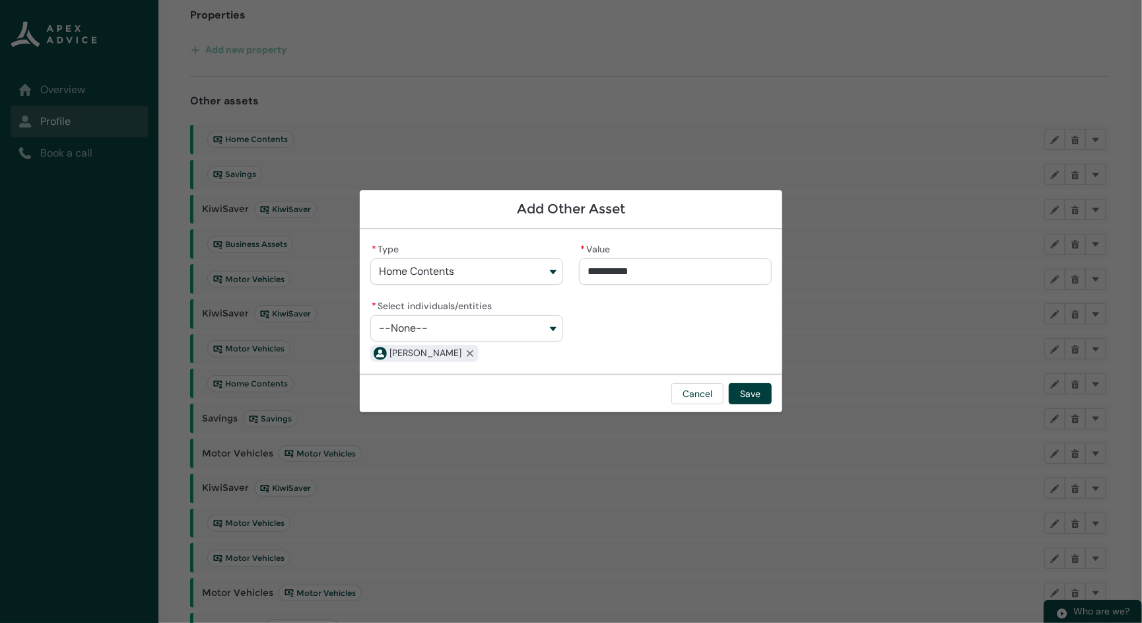
click at [927, 488] on section "**********" at bounding box center [571, 311] width 1142 height 623
click at [704, 387] on button "Cancel" at bounding box center [697, 393] width 52 height 21
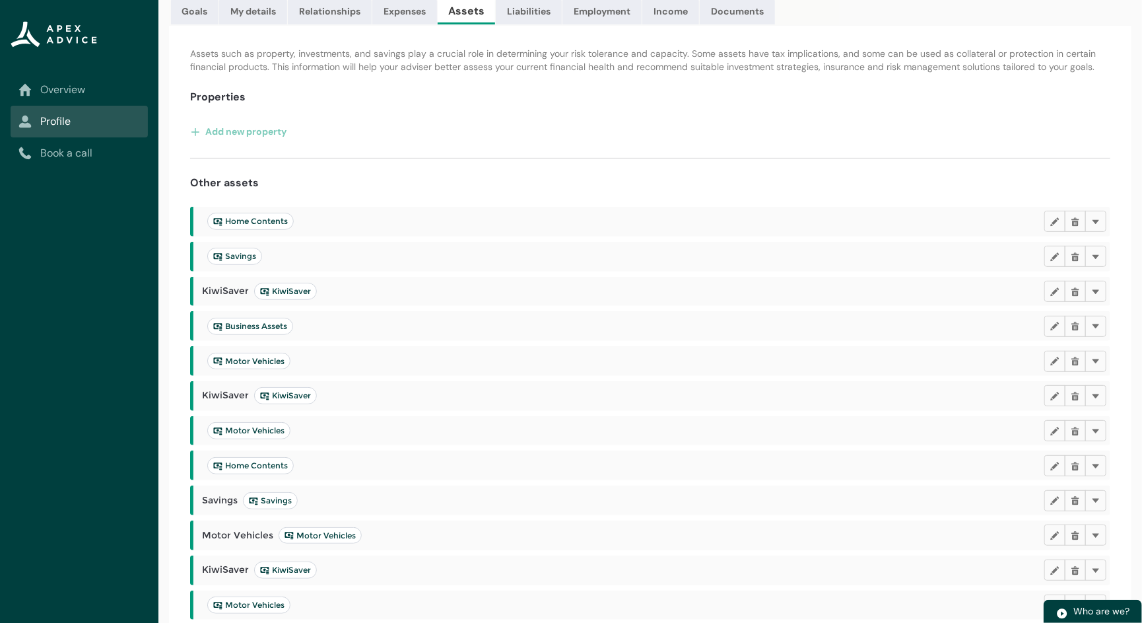
scroll to position [0, 0]
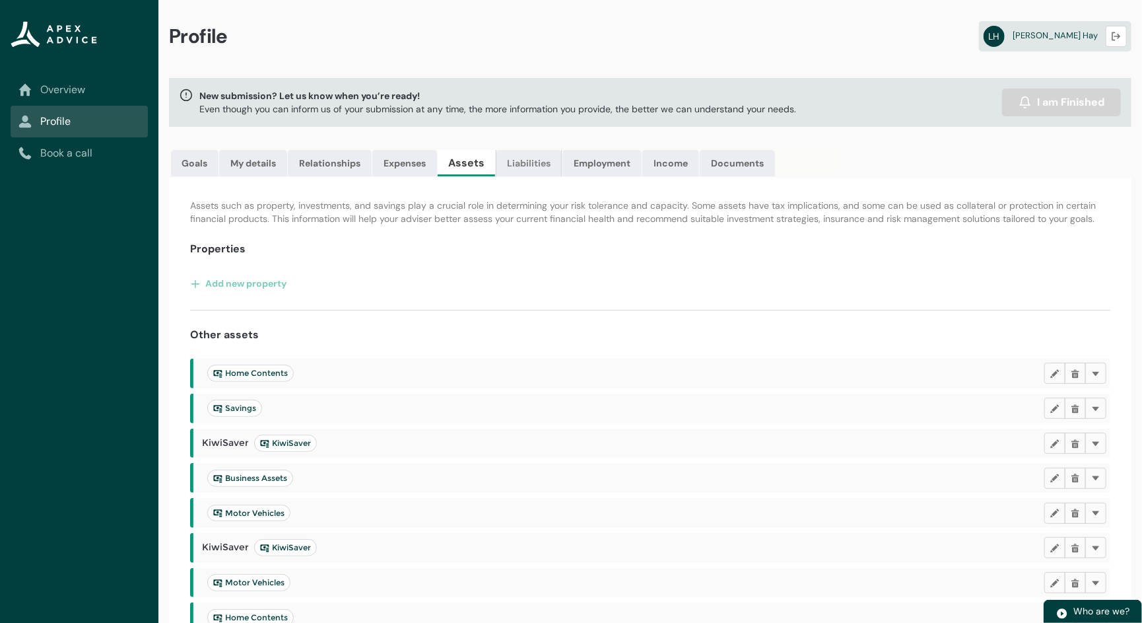
drag, startPoint x: 525, startPoint y: 167, endPoint x: 524, endPoint y: 179, distance: 12.0
click at [525, 168] on link "Liabilities" at bounding box center [529, 163] width 66 height 26
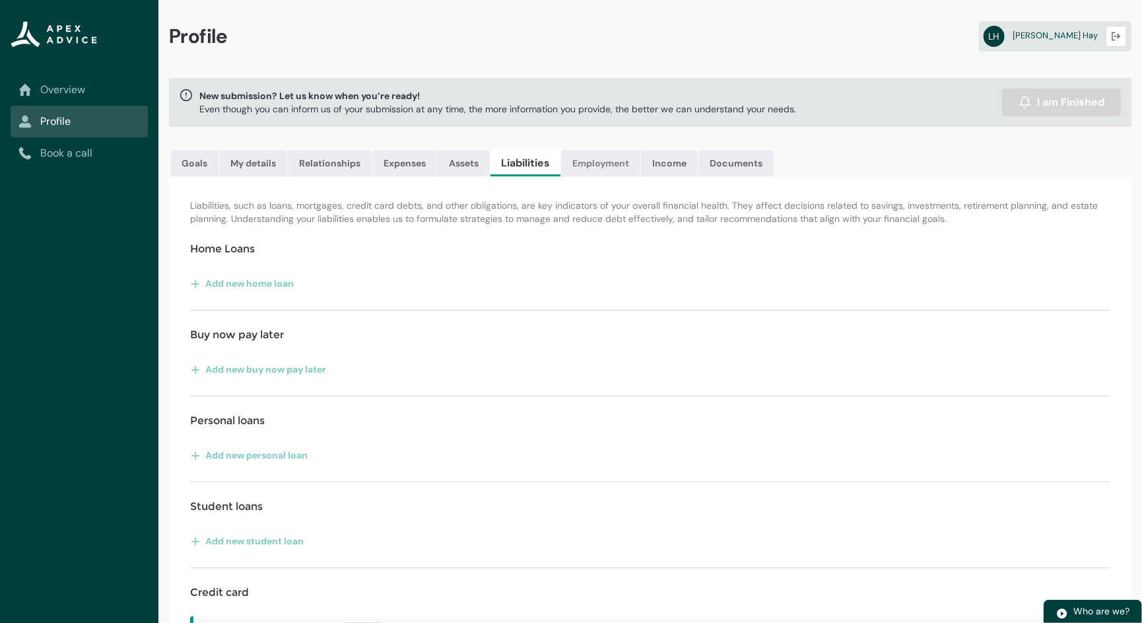
click at [611, 160] on link "Employment" at bounding box center [600, 163] width 79 height 26
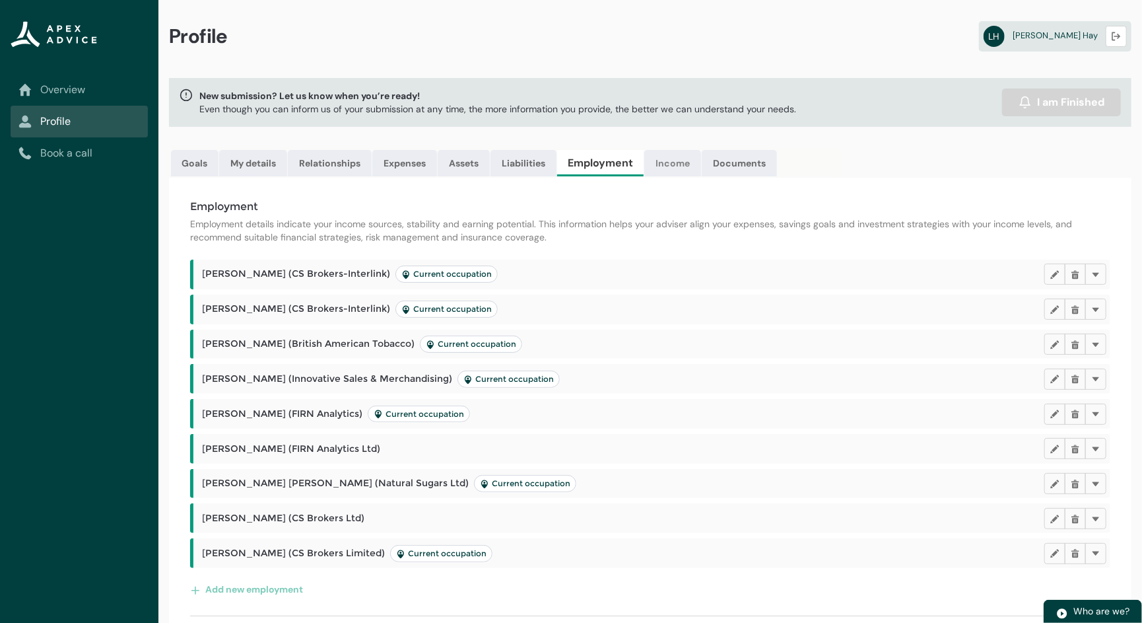
click at [678, 158] on link "Income" at bounding box center [672, 163] width 57 height 26
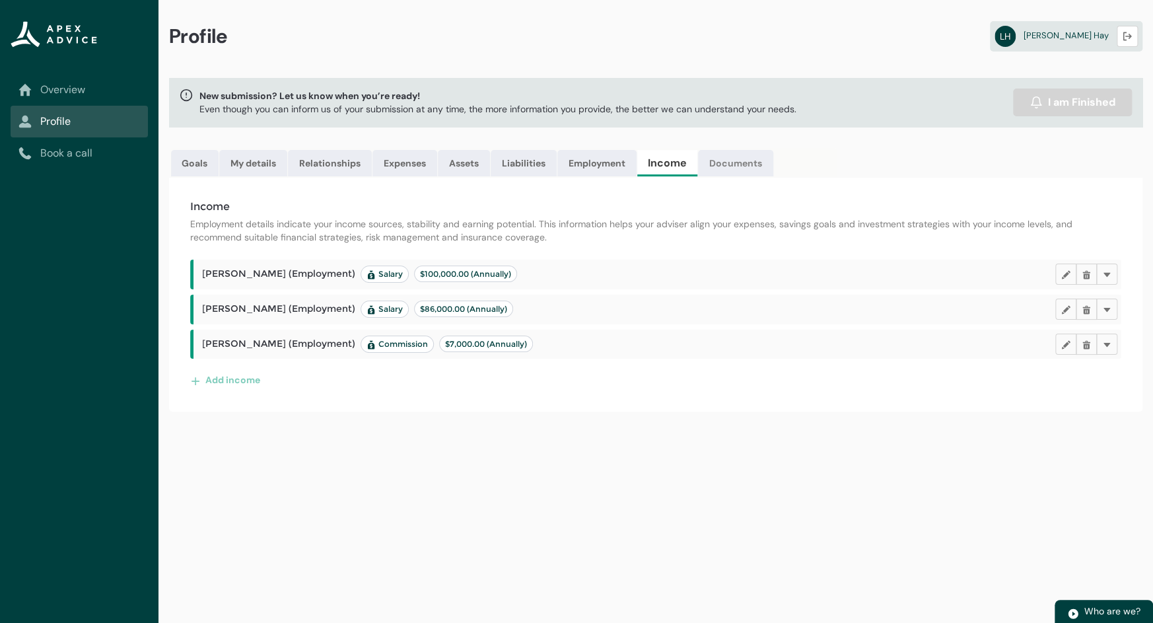
click at [733, 159] on link "Documents" at bounding box center [735, 163] width 75 height 26
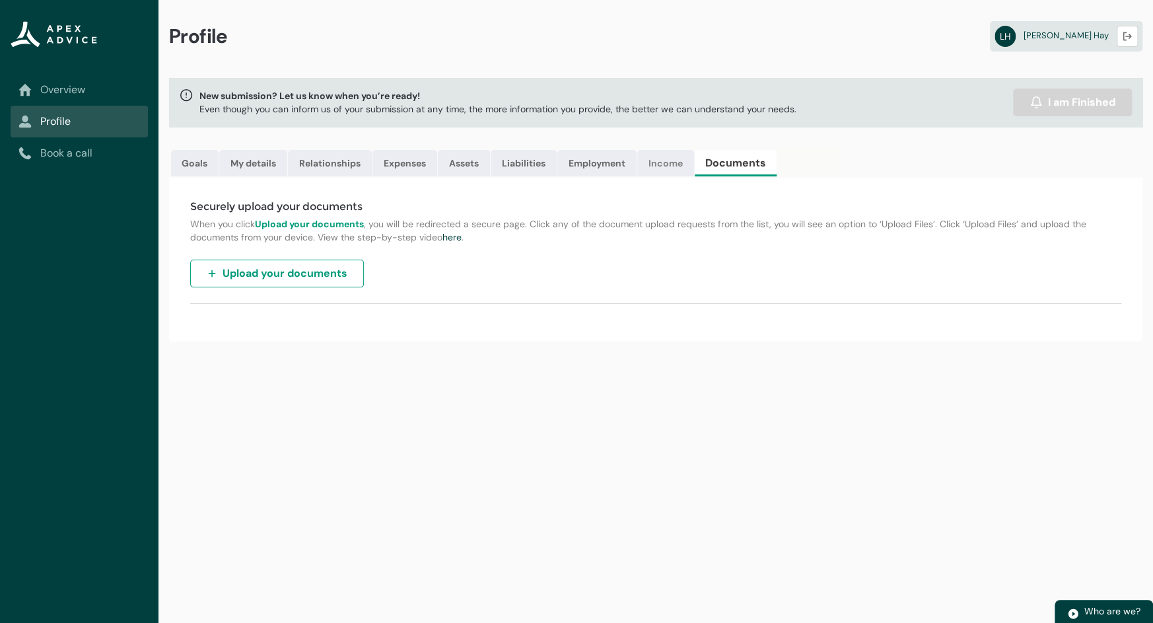
click at [653, 171] on link "Income" at bounding box center [665, 163] width 57 height 26
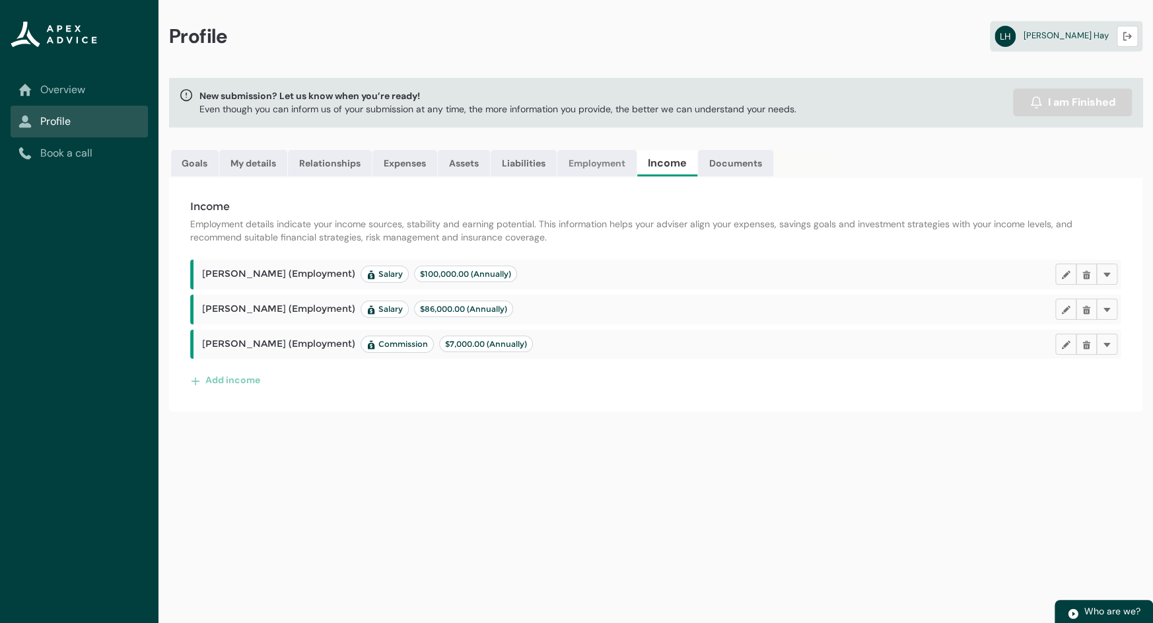
click at [594, 162] on link "Employment" at bounding box center [596, 163] width 79 height 26
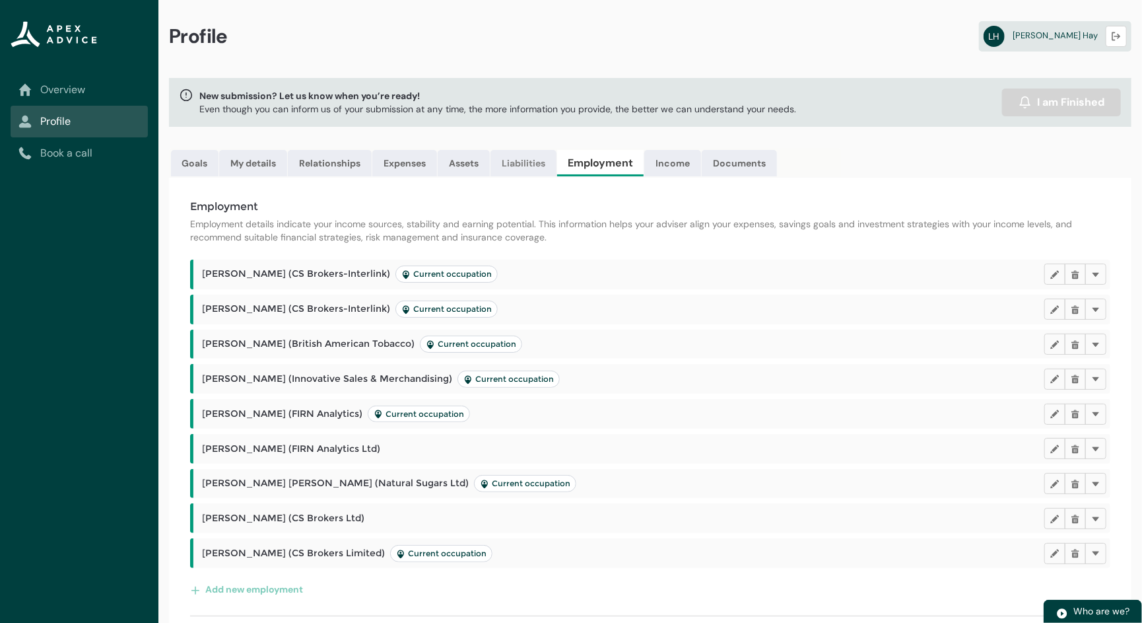
click at [530, 163] on link "Liabilities" at bounding box center [523, 163] width 66 height 26
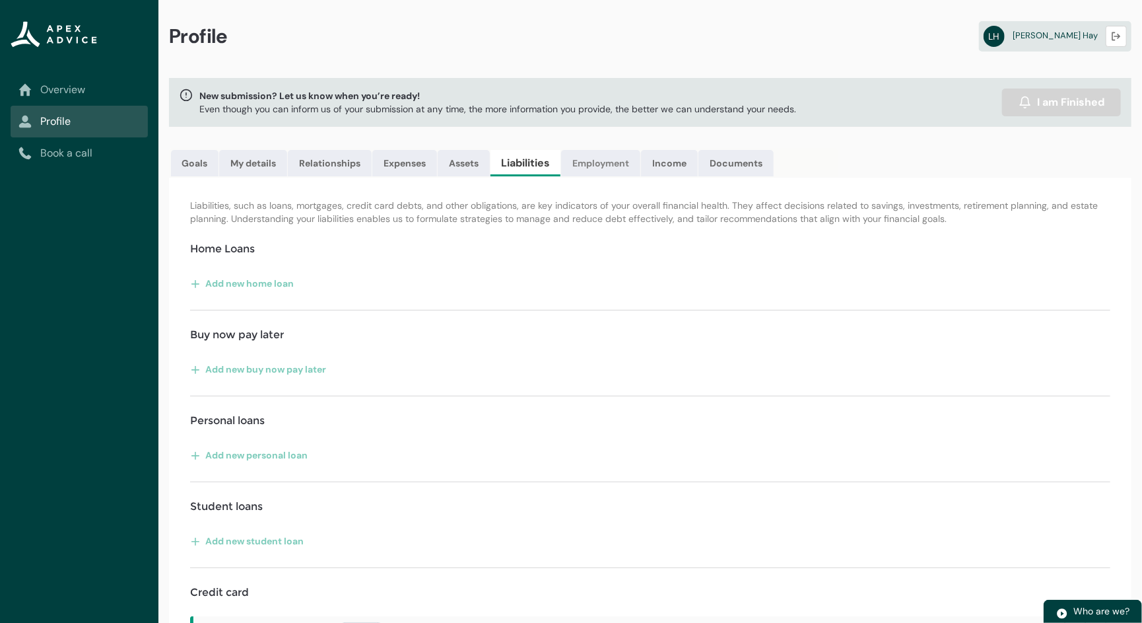
click at [611, 170] on link "Employment" at bounding box center [600, 163] width 79 height 26
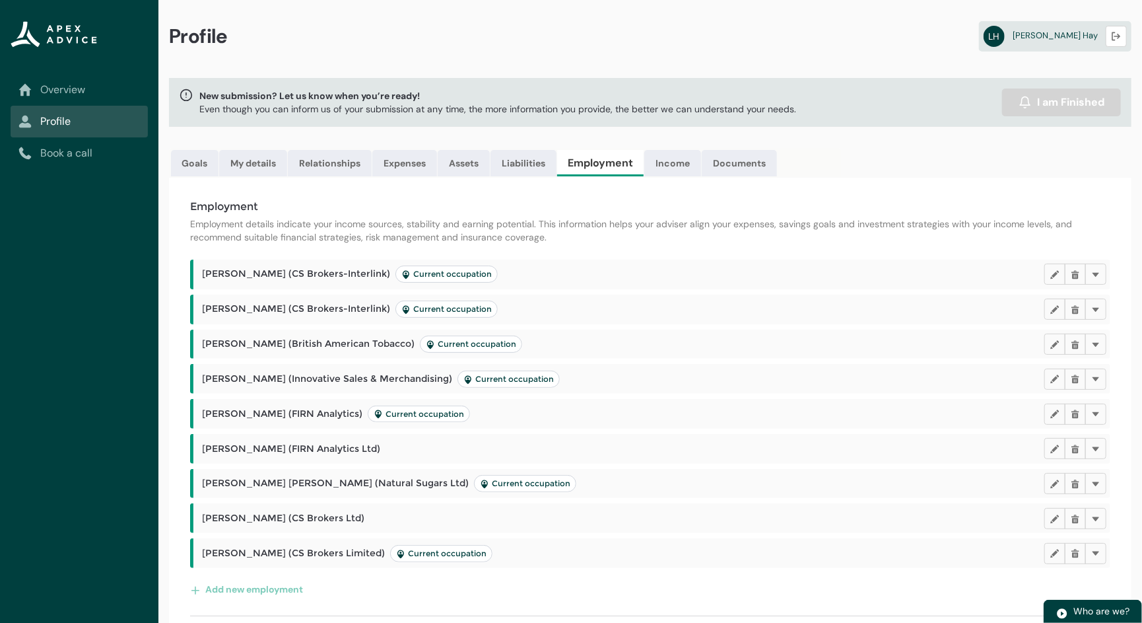
click at [71, 89] on link "Overview" at bounding box center [78, 90] width 121 height 16
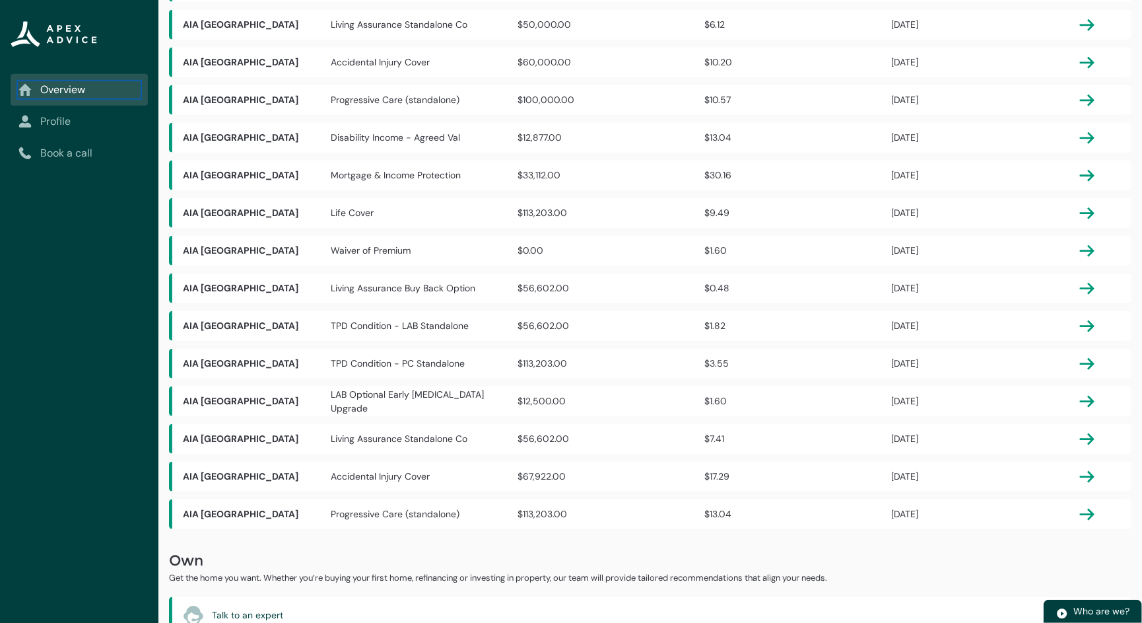
scroll to position [560, 0]
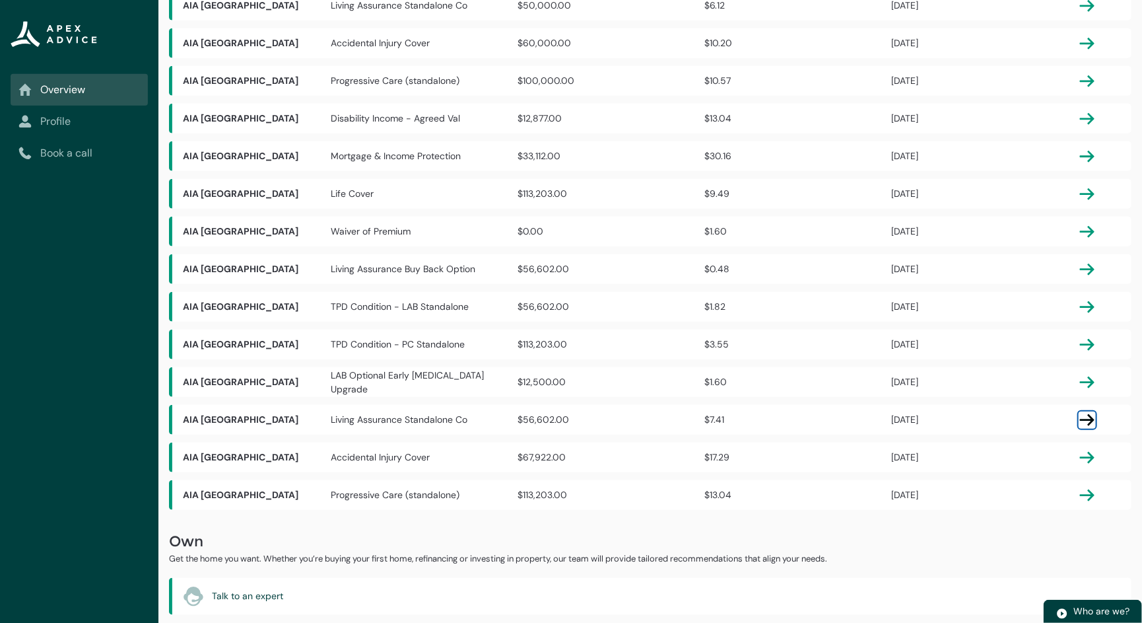
click at [1049, 421] on lightning-primitive-icon "button" at bounding box center [1087, 420] width 16 height 16
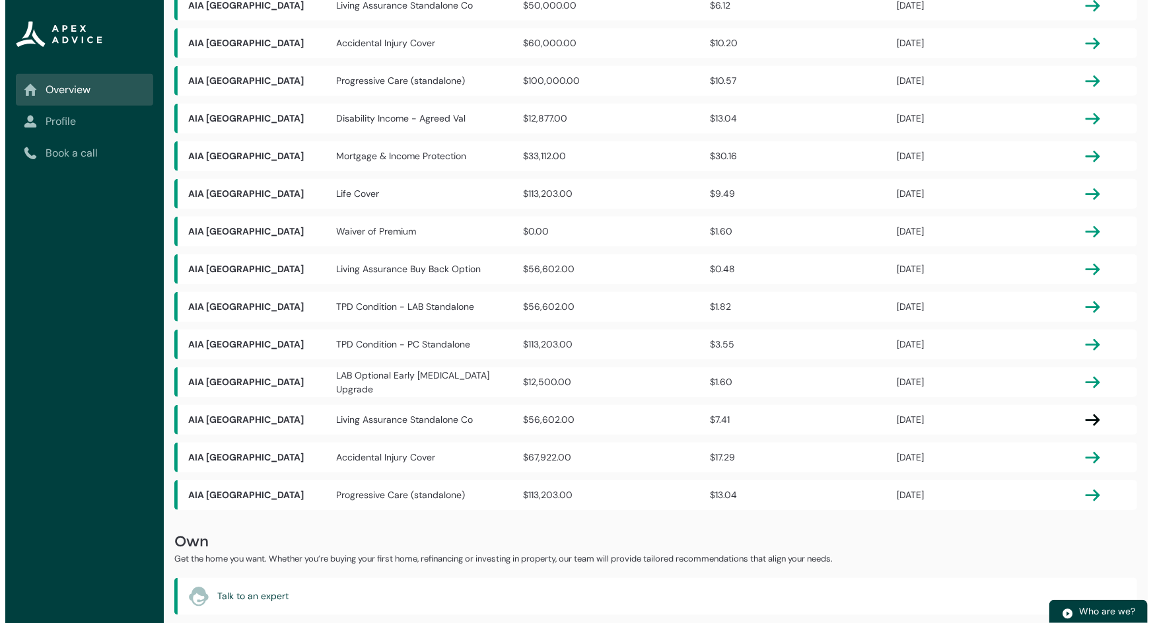
scroll to position [0, 0]
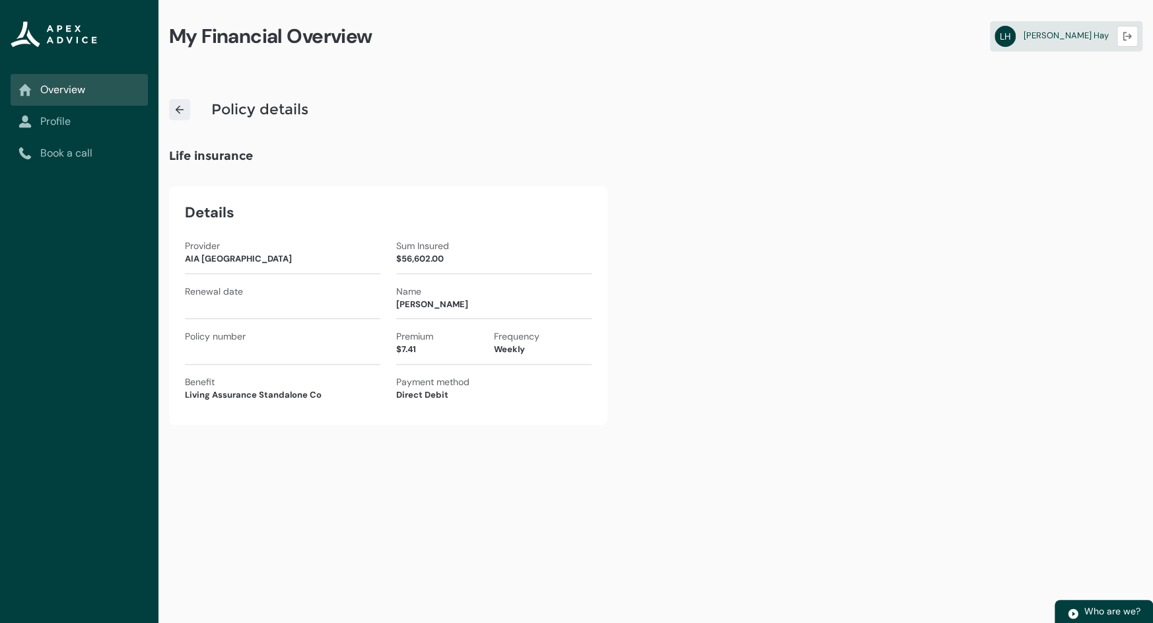
click at [489, 527] on div "My Financial Overview LH Liam Hay Logout Policy details Life insurance Details …" at bounding box center [655, 311] width 994 height 623
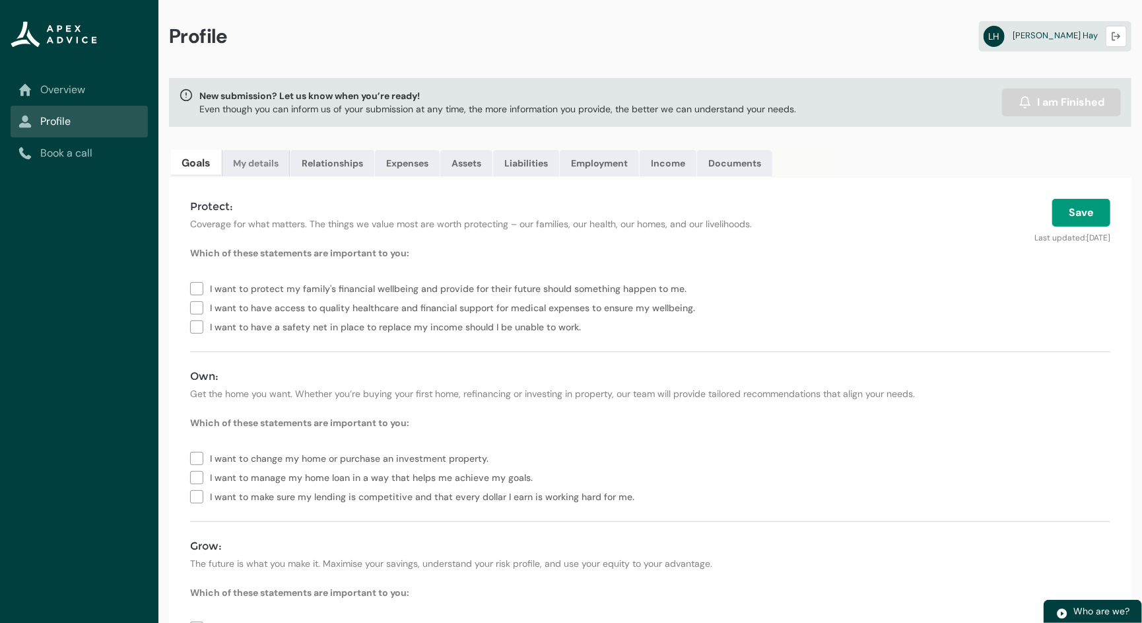
drag, startPoint x: 248, startPoint y: 165, endPoint x: 193, endPoint y: 175, distance: 55.7
click at [248, 165] on link "My details" at bounding box center [256, 163] width 68 height 26
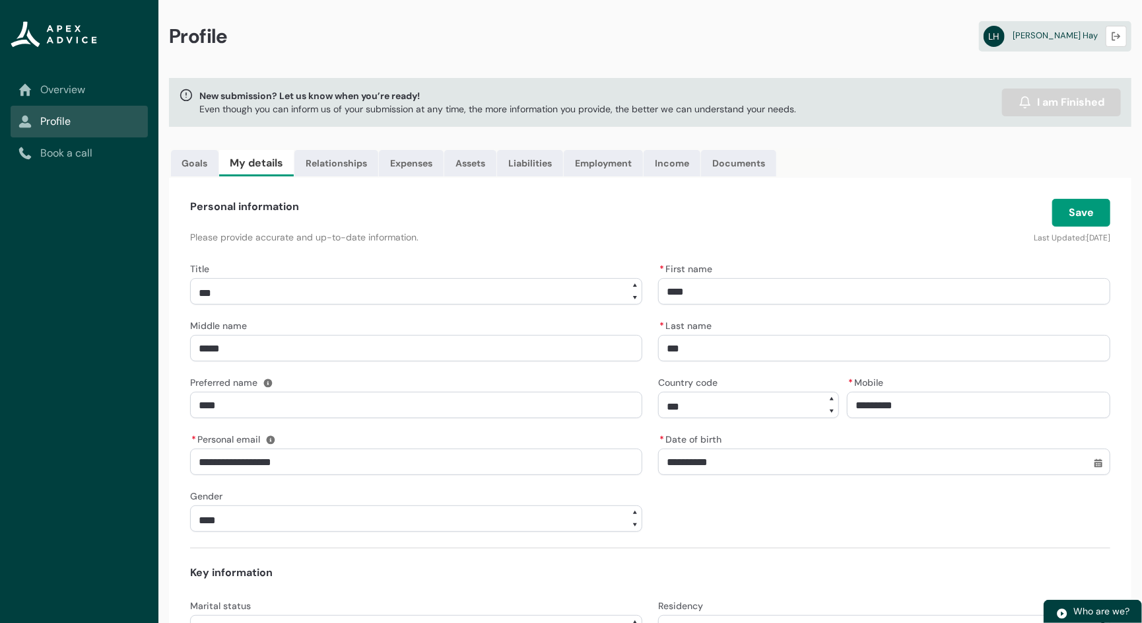
click at [79, 90] on link "Overview" at bounding box center [78, 90] width 121 height 16
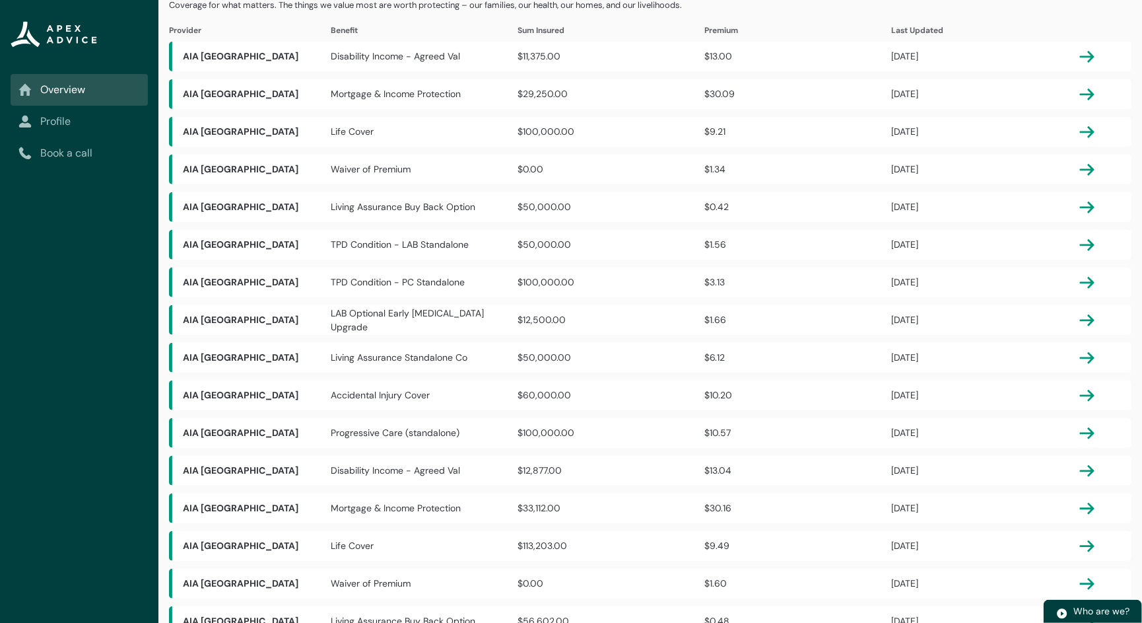
scroll to position [132, 0]
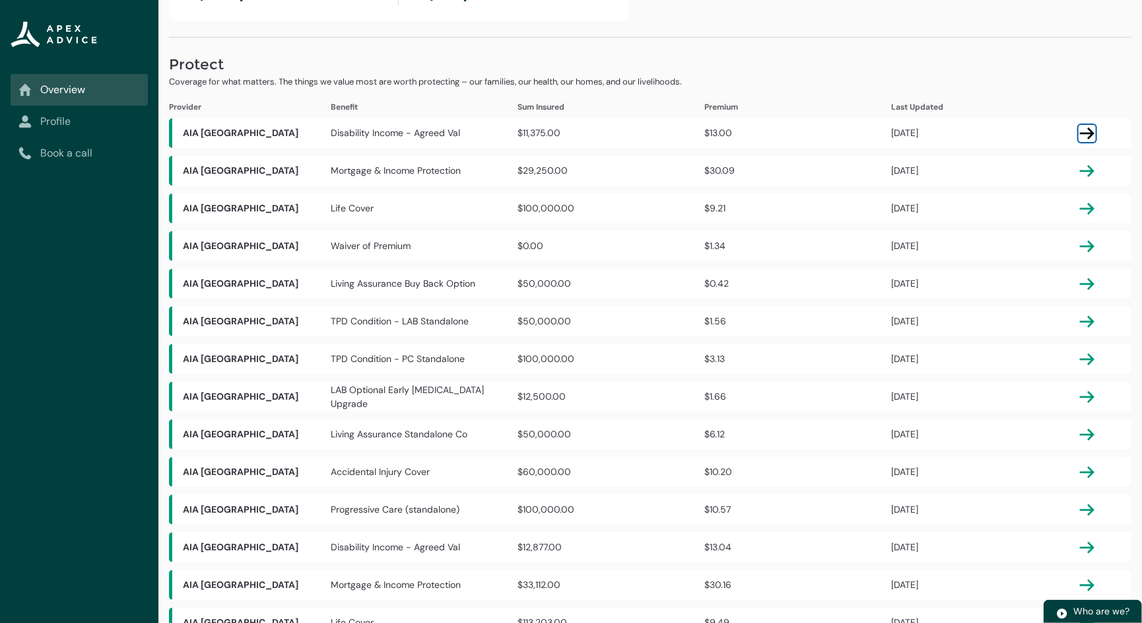
click at [1087, 135] on lightning-primitive-icon "button" at bounding box center [1087, 133] width 16 height 16
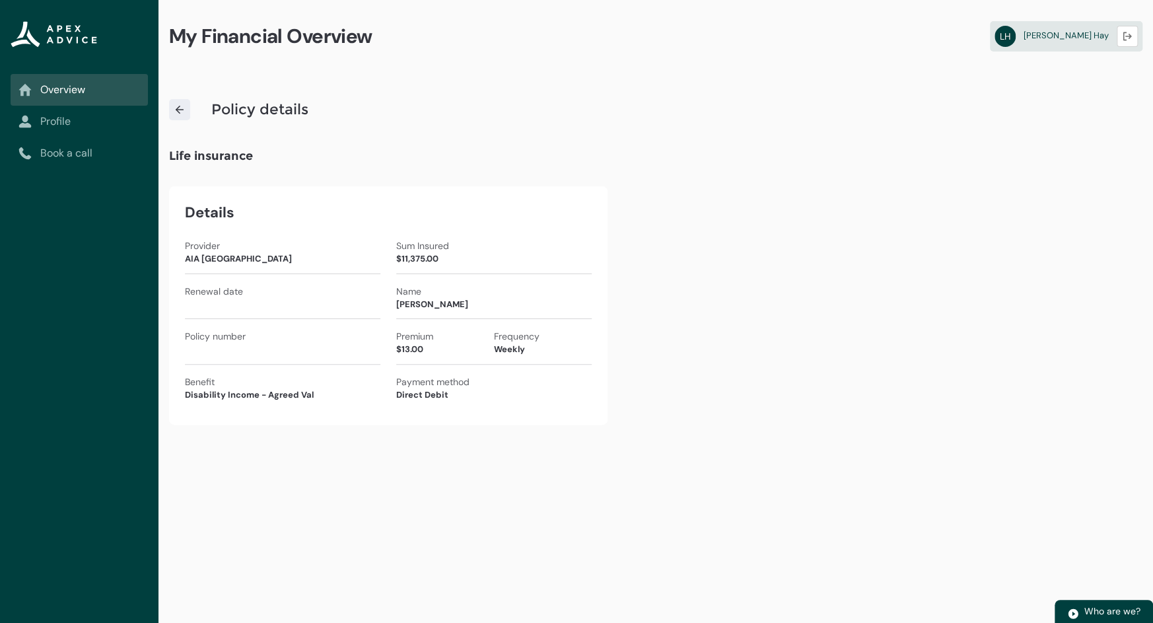
click at [182, 110] on img at bounding box center [180, 110] width 12 height 12
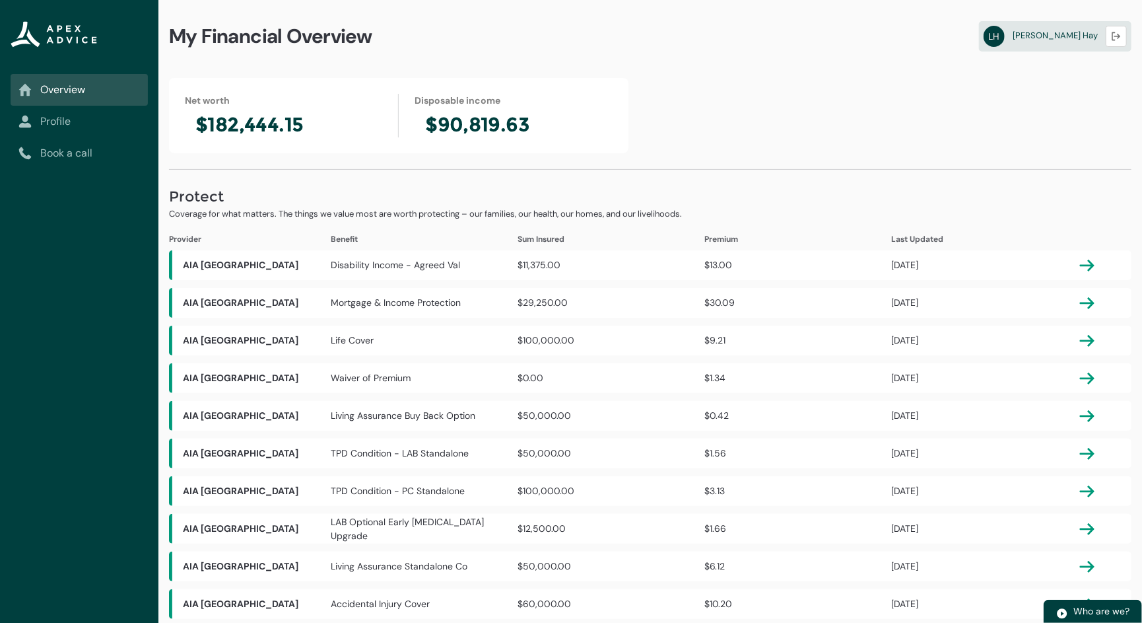
scroll to position [198, 0]
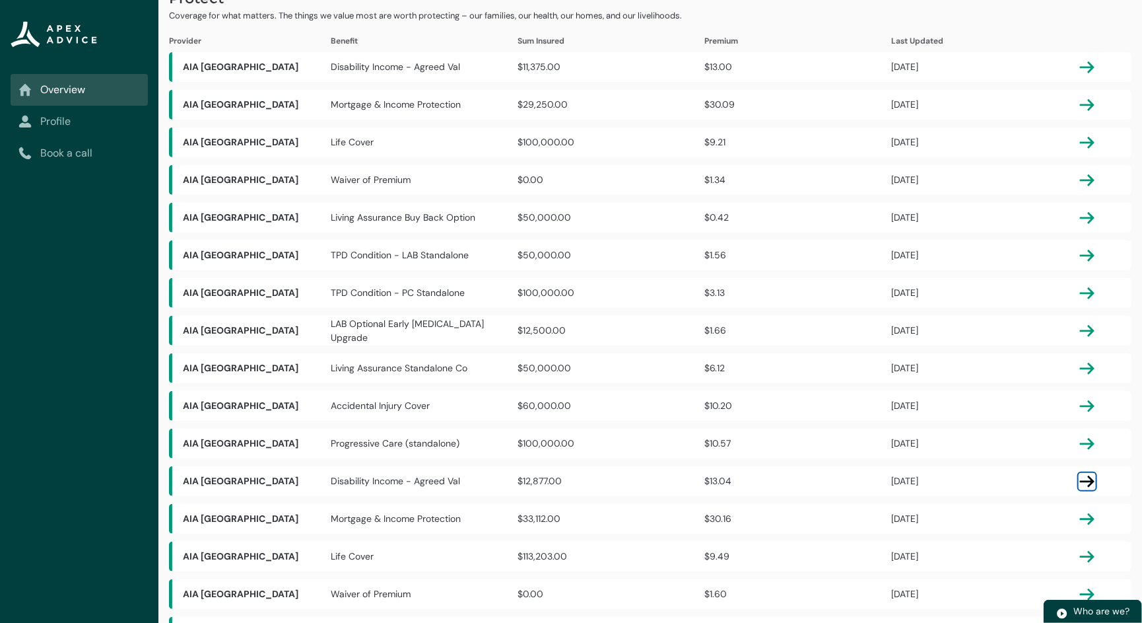
click at [1091, 481] on lightning-primitive-icon "button" at bounding box center [1087, 481] width 16 height 16
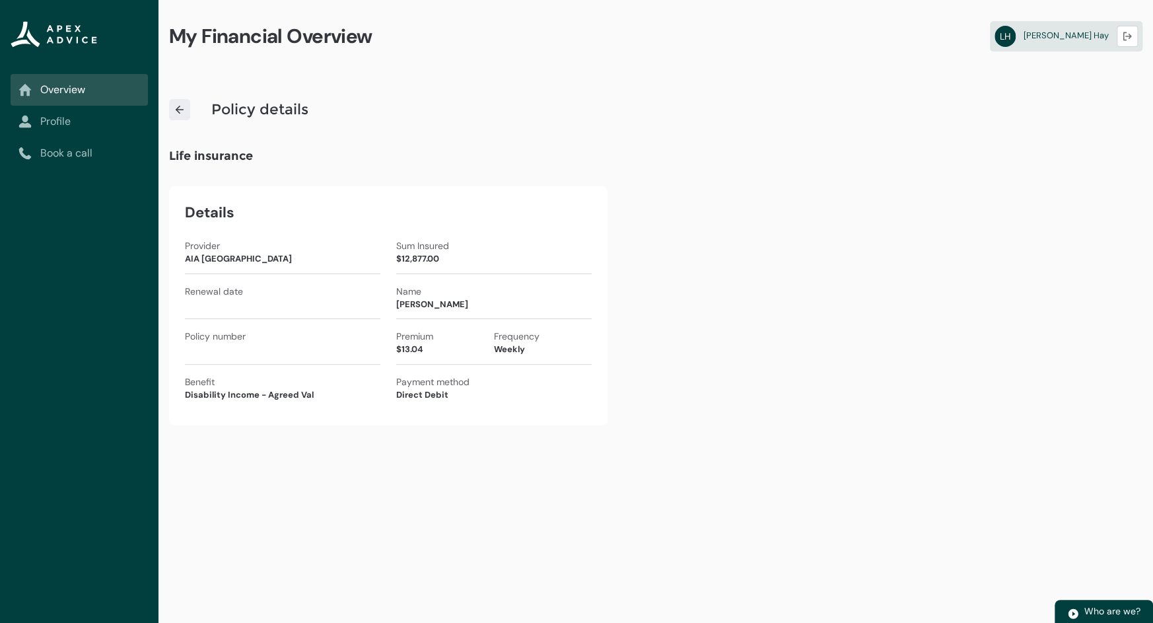
click at [177, 108] on img at bounding box center [180, 110] width 12 height 12
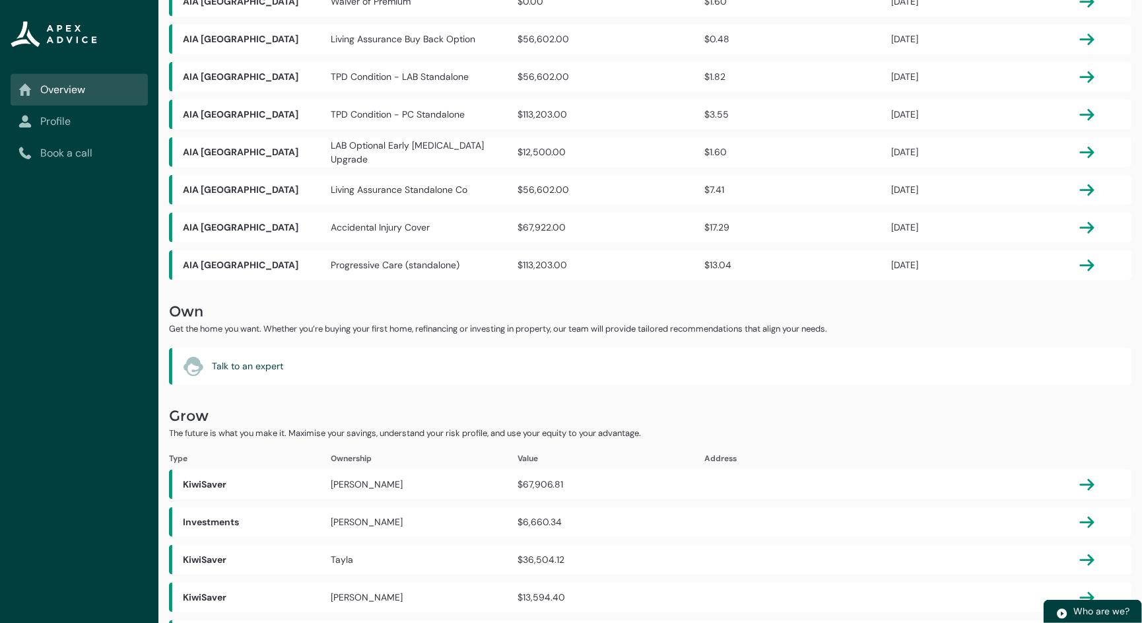
scroll to position [759, 0]
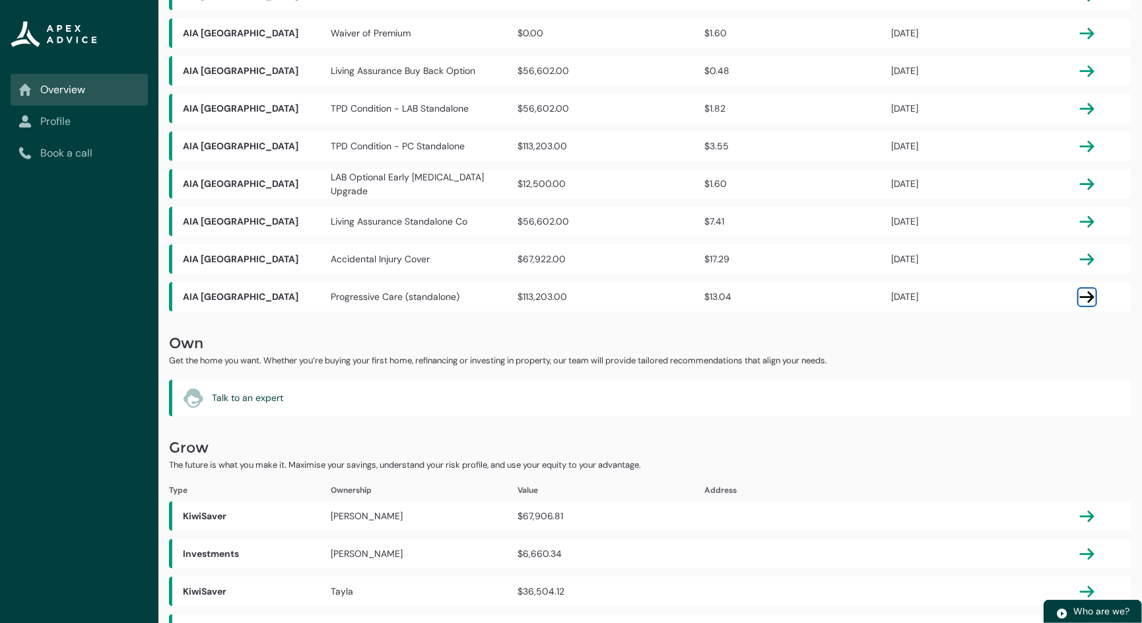
click at [1088, 292] on lightning-primitive-icon "button" at bounding box center [1087, 297] width 16 height 16
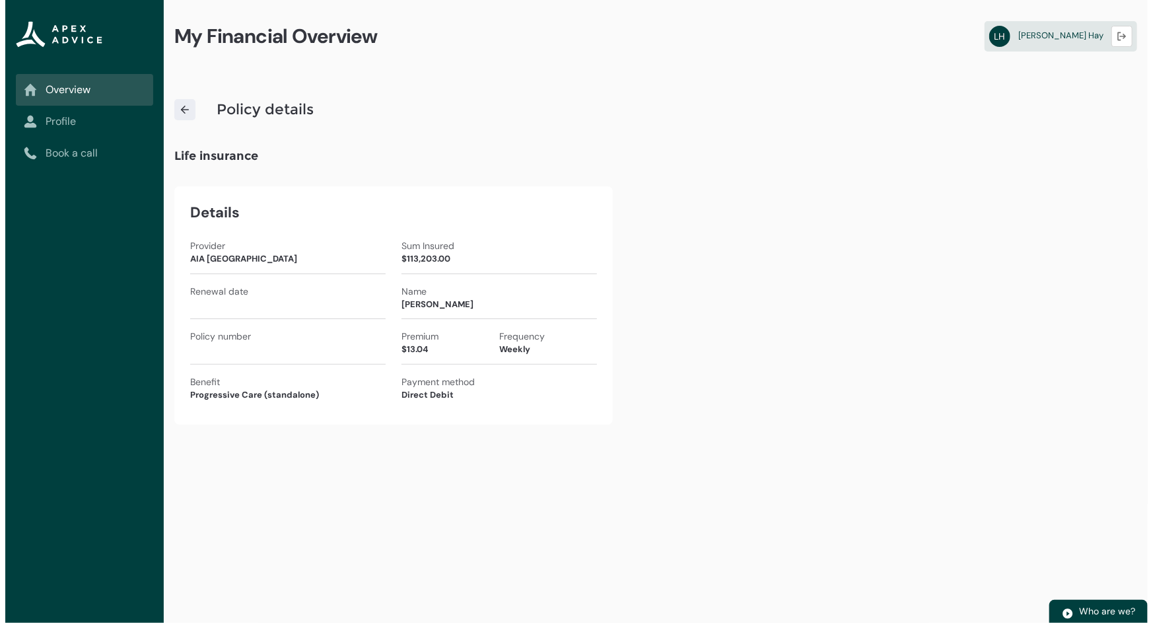
scroll to position [0, 0]
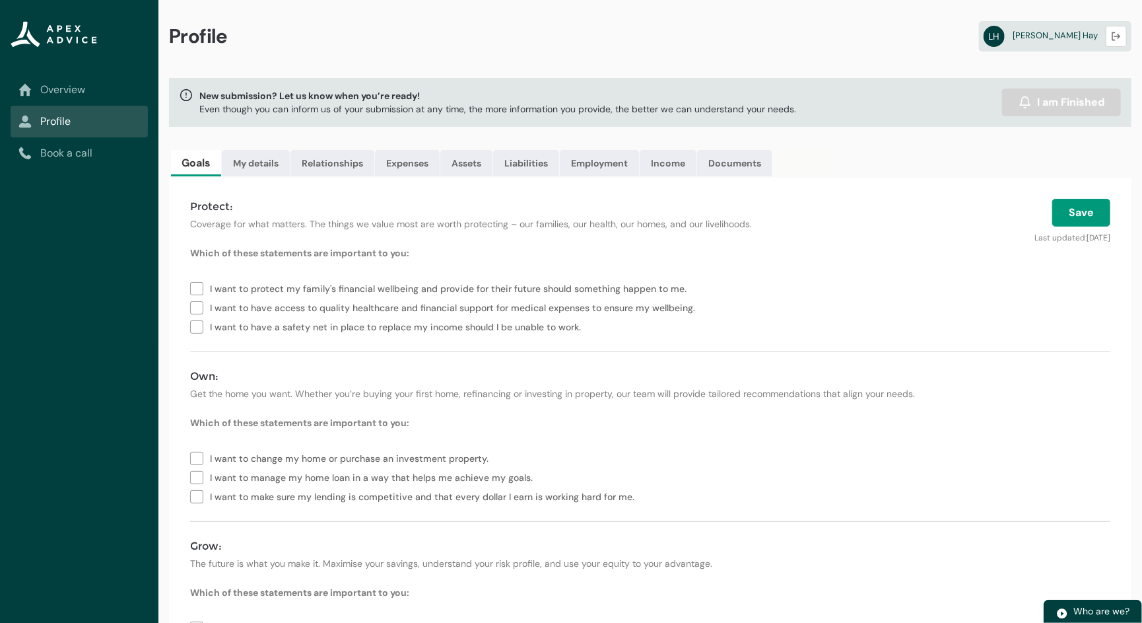
click at [45, 84] on link "Overview" at bounding box center [78, 90] width 121 height 16
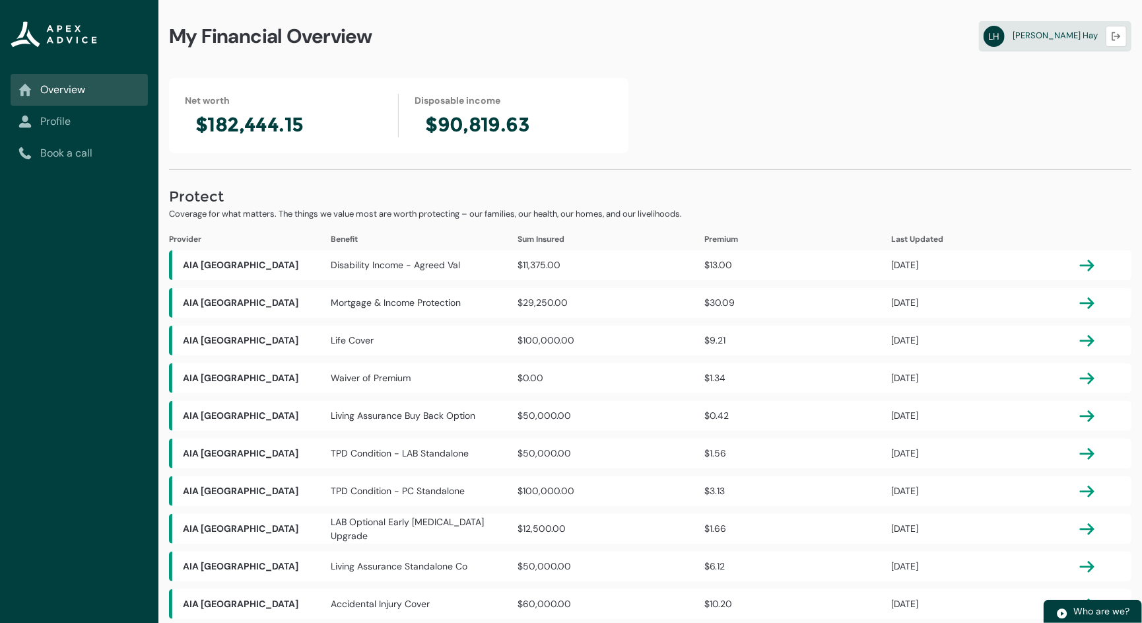
click at [71, 121] on link "Profile" at bounding box center [78, 122] width 121 height 16
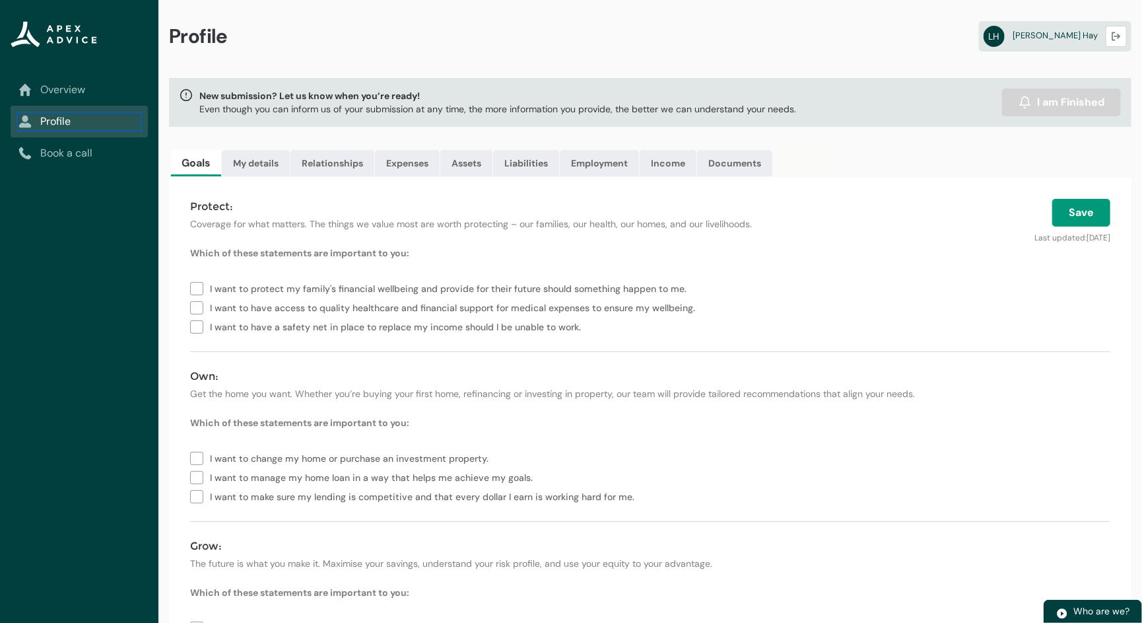
click at [57, 116] on link "Profile" at bounding box center [78, 122] width 121 height 16
click at [413, 168] on link "Expenses" at bounding box center [407, 163] width 65 height 26
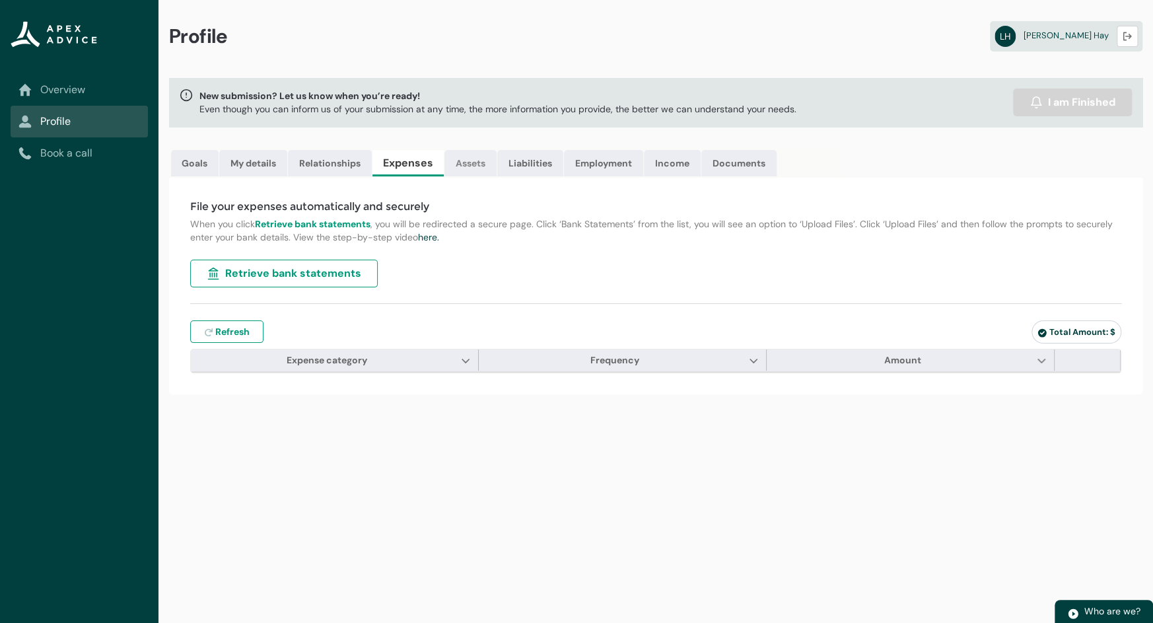
click at [486, 167] on link "Assets" at bounding box center [470, 163] width 52 height 26
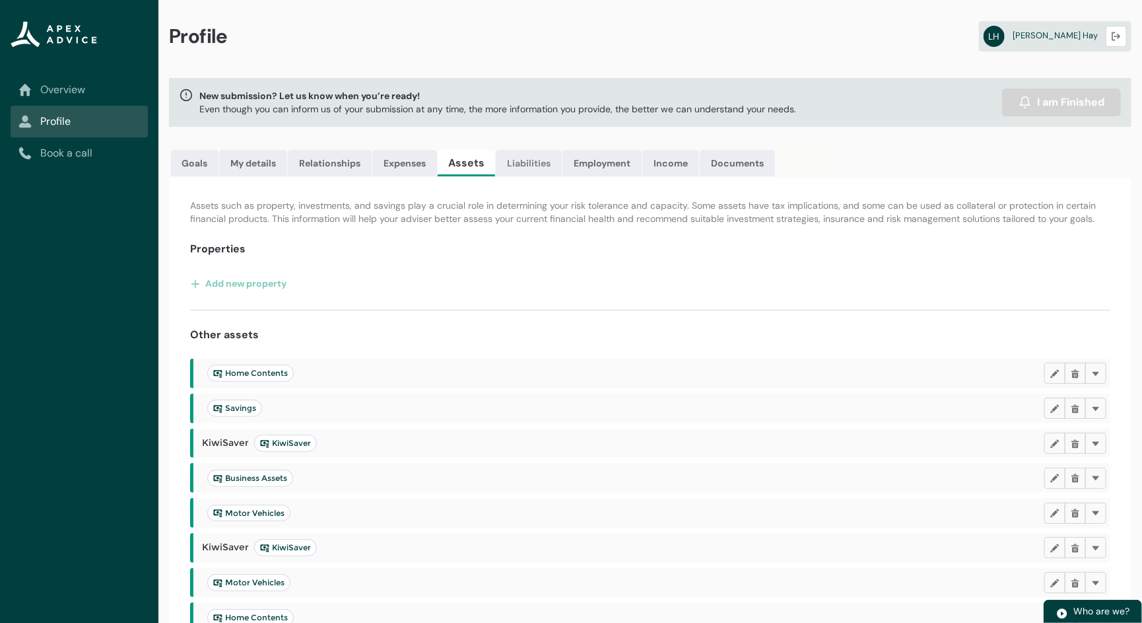
click at [517, 161] on link "Liabilities" at bounding box center [529, 163] width 66 height 26
